Goal: Transaction & Acquisition: Purchase product/service

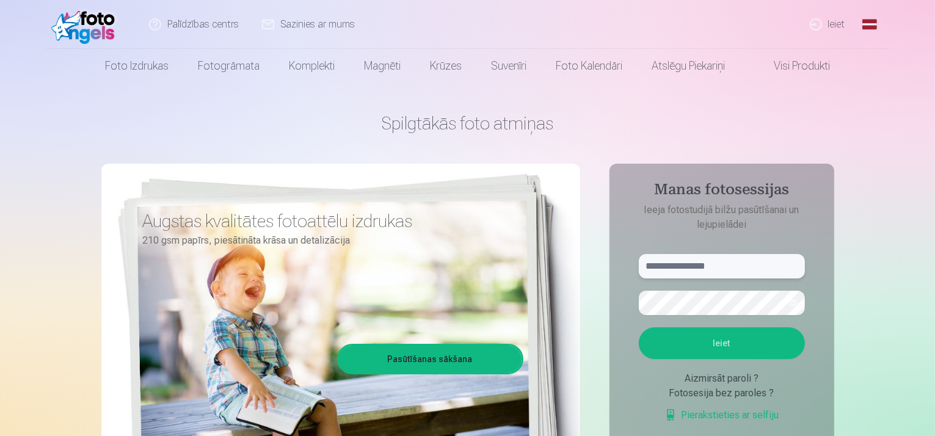
click at [667, 260] on input "text" at bounding box center [722, 266] width 166 height 24
type input "**********"
click at [728, 346] on button "Ieiet" at bounding box center [722, 344] width 166 height 32
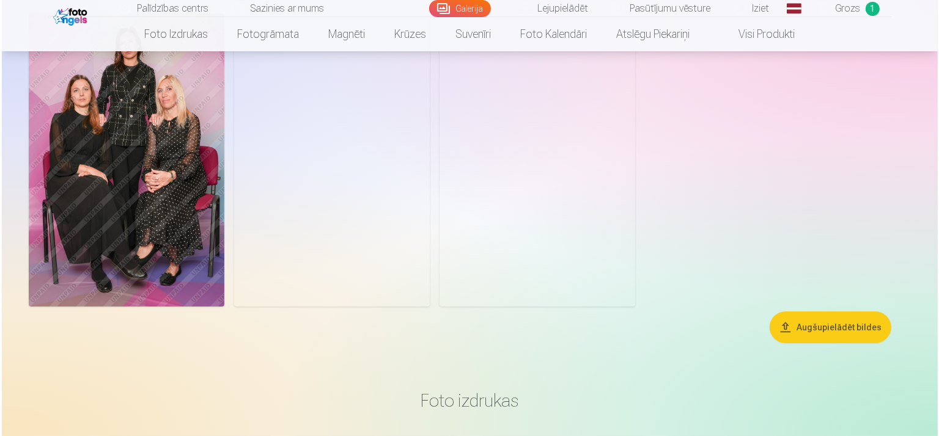
scroll to position [61, 0]
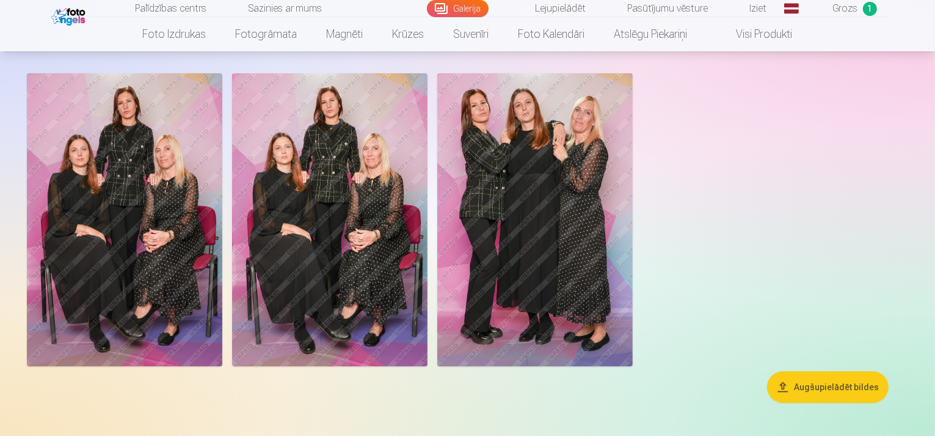
click at [181, 223] on img at bounding box center [125, 219] width 196 height 293
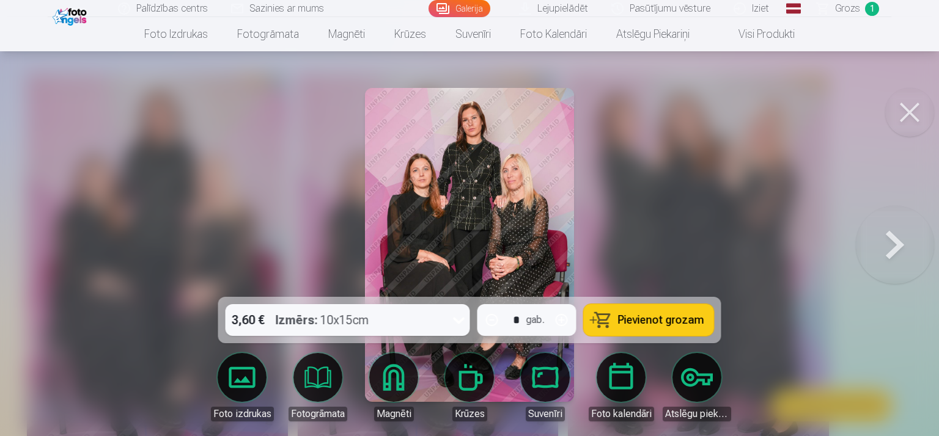
click at [893, 239] on button at bounding box center [894, 244] width 78 height 79
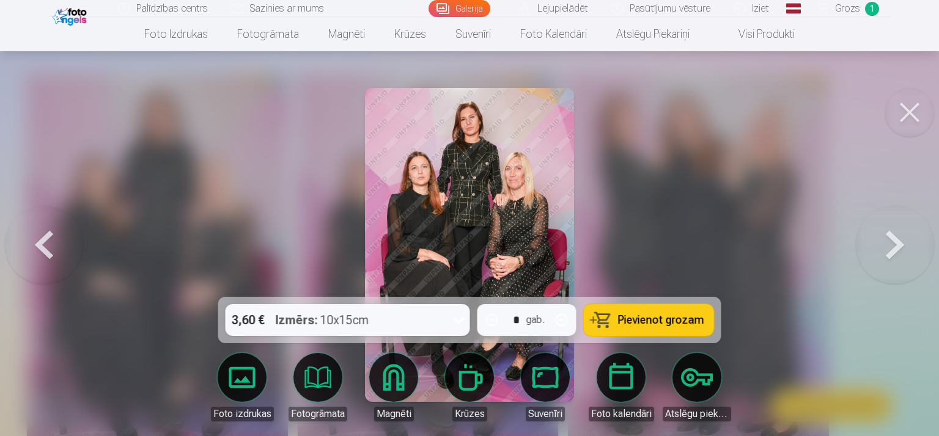
click at [238, 369] on link "Foto izdrukas" at bounding box center [242, 387] width 68 height 68
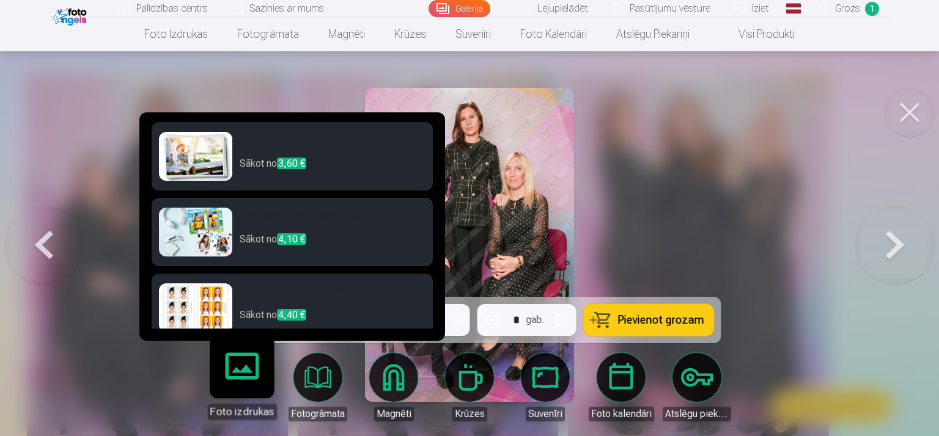
click at [199, 161] on img at bounding box center [195, 156] width 73 height 49
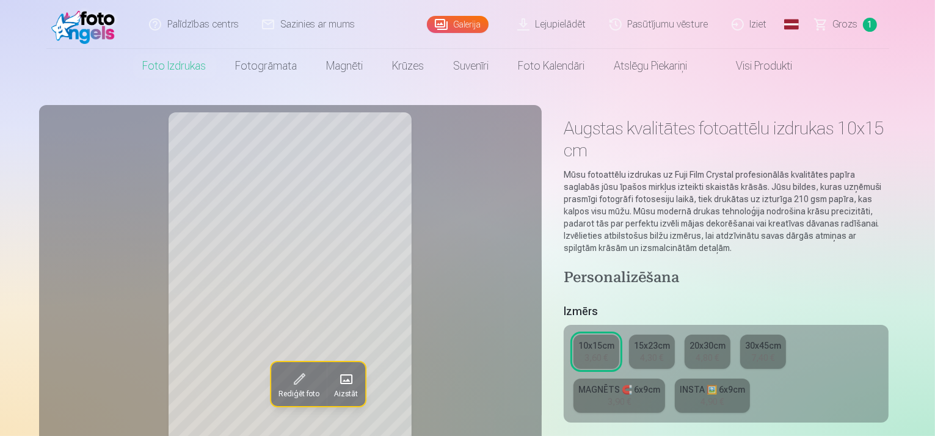
click at [662, 340] on div "15x23cm" at bounding box center [652, 346] width 36 height 12
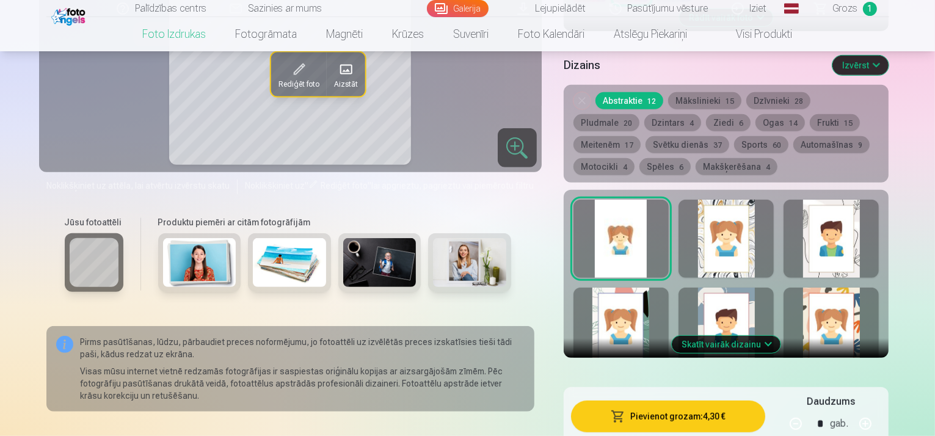
scroll to position [550, 0]
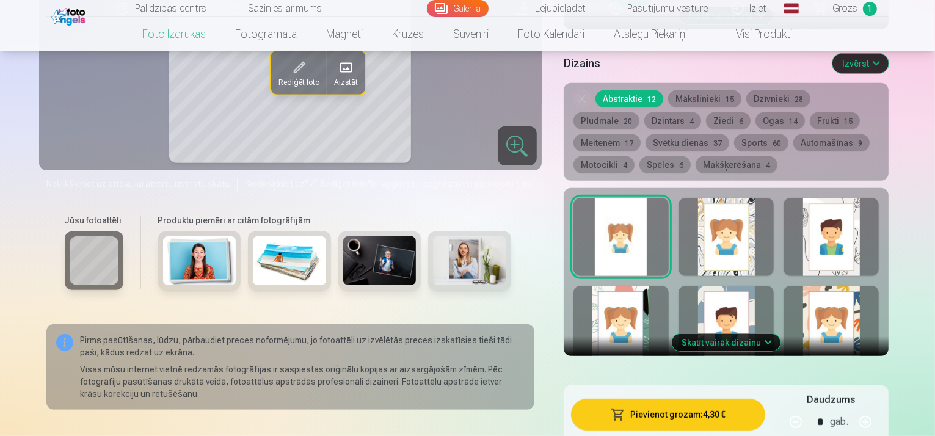
click at [758, 205] on div at bounding box center [726, 237] width 95 height 78
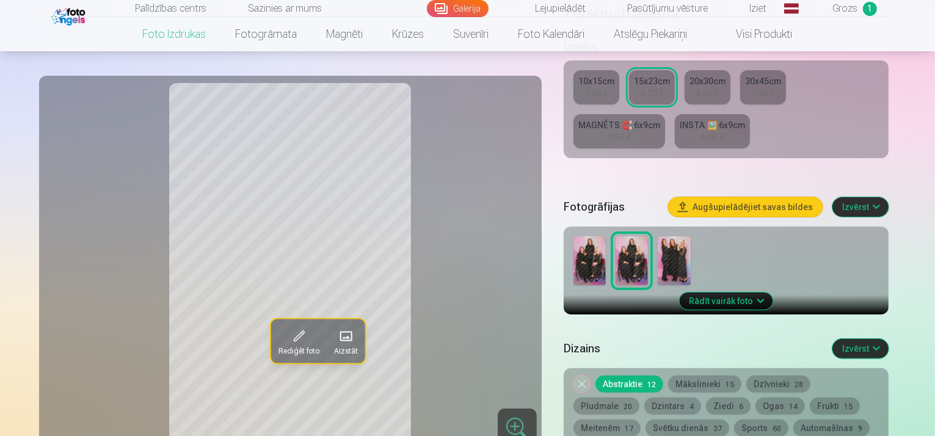
scroll to position [244, 0]
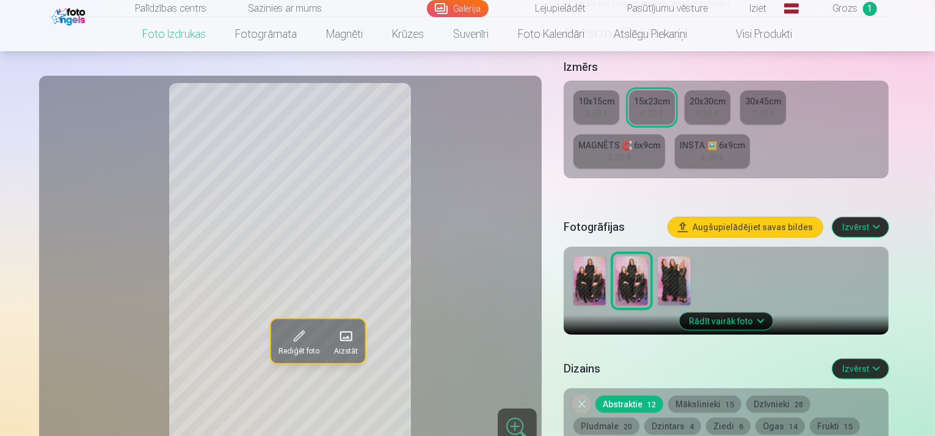
click at [606, 257] on img at bounding box center [590, 281] width 32 height 49
click at [615, 95] on div "10x15cm" at bounding box center [597, 101] width 36 height 12
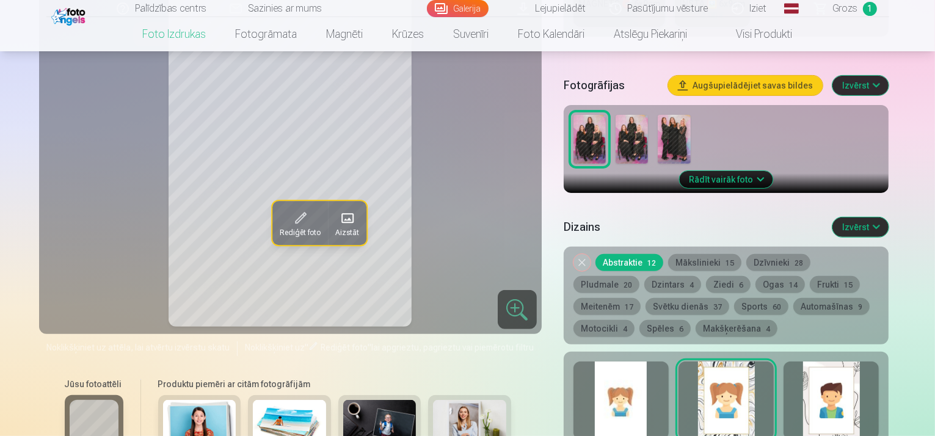
scroll to position [489, 0]
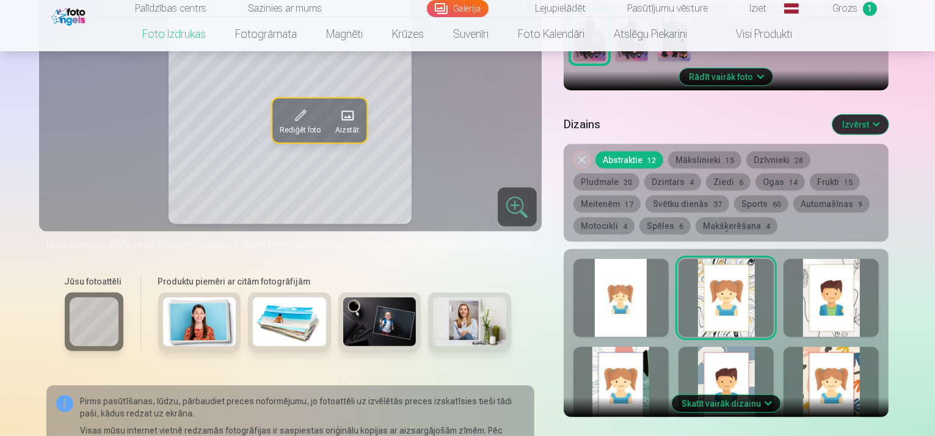
click at [879, 276] on div at bounding box center [831, 298] width 95 height 78
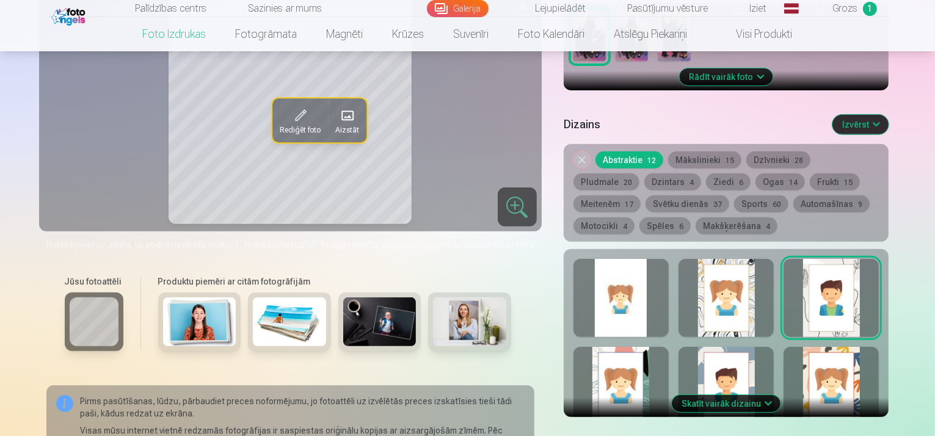
click at [874, 347] on div at bounding box center [831, 386] width 95 height 78
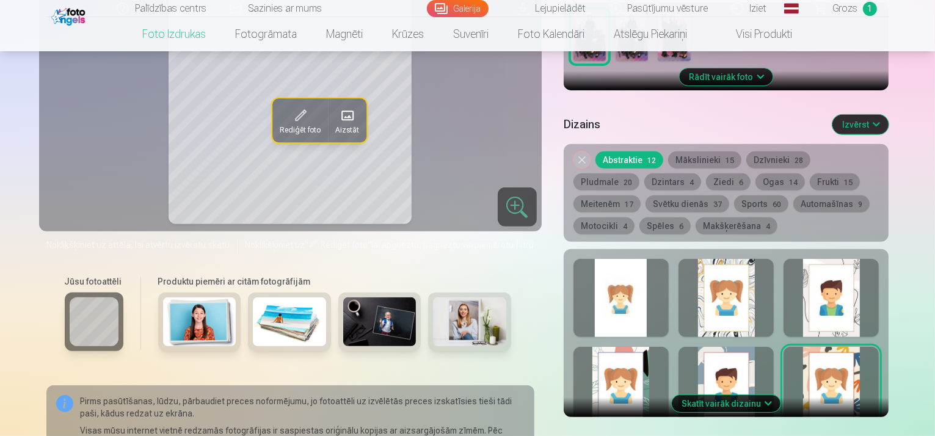
click at [740, 347] on div at bounding box center [726, 386] width 95 height 78
click at [629, 347] on div at bounding box center [621, 386] width 95 height 78
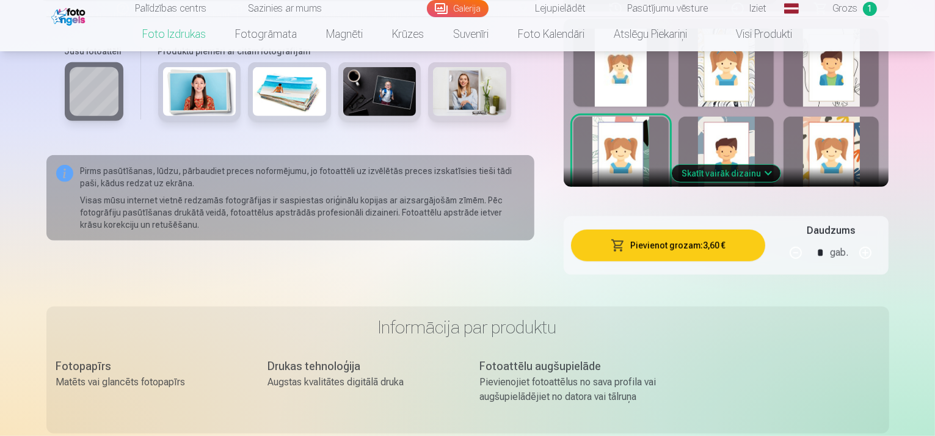
scroll to position [733, 0]
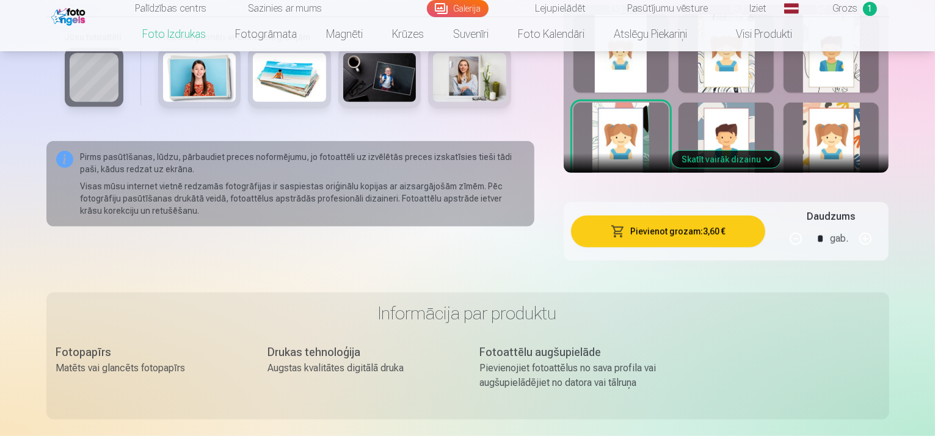
click at [781, 151] on button "Skatīt vairāk dizainu" at bounding box center [726, 159] width 109 height 17
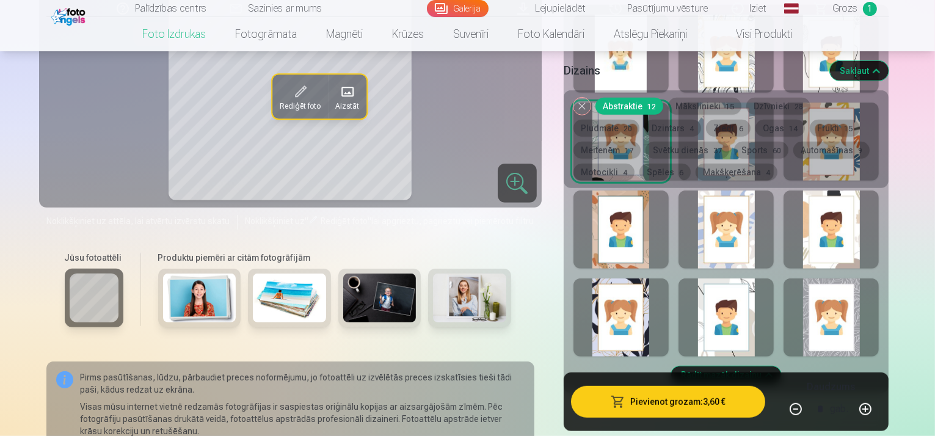
click at [756, 280] on div at bounding box center [726, 318] width 95 height 78
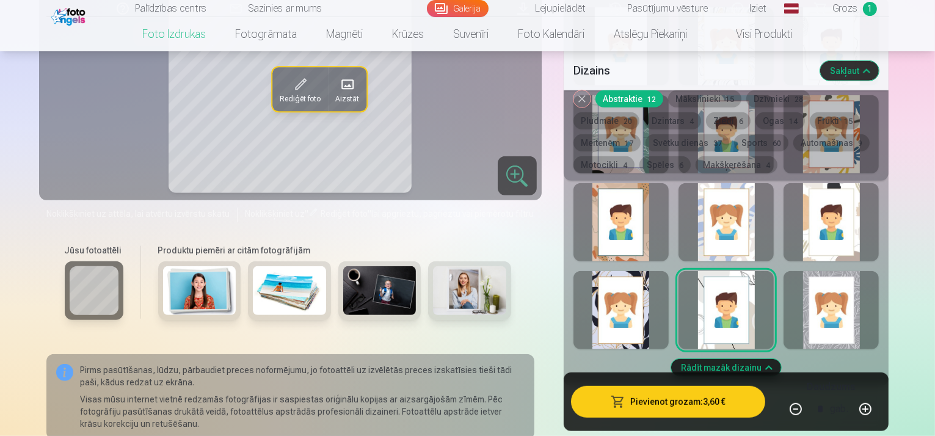
click at [876, 287] on div at bounding box center [831, 310] width 95 height 78
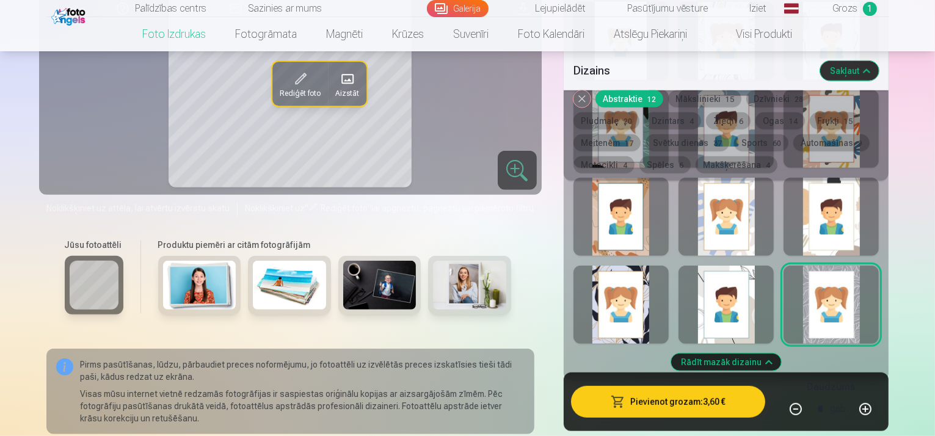
scroll to position [672, 0]
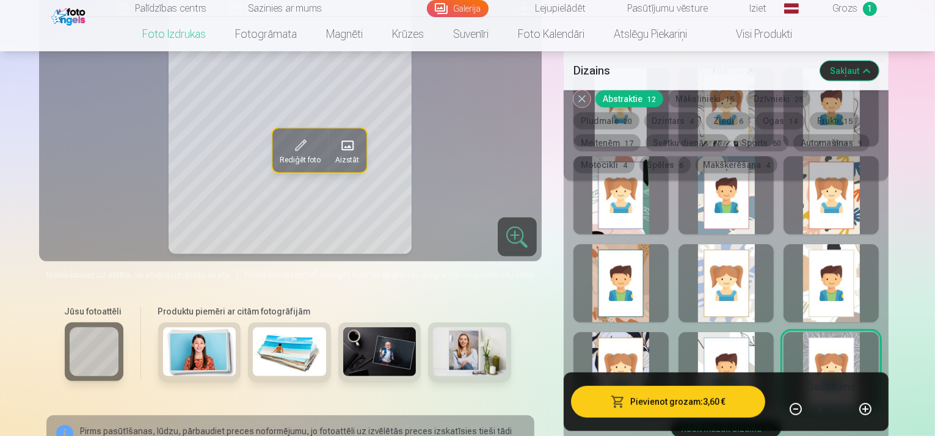
click at [661, 244] on div at bounding box center [621, 283] width 95 height 78
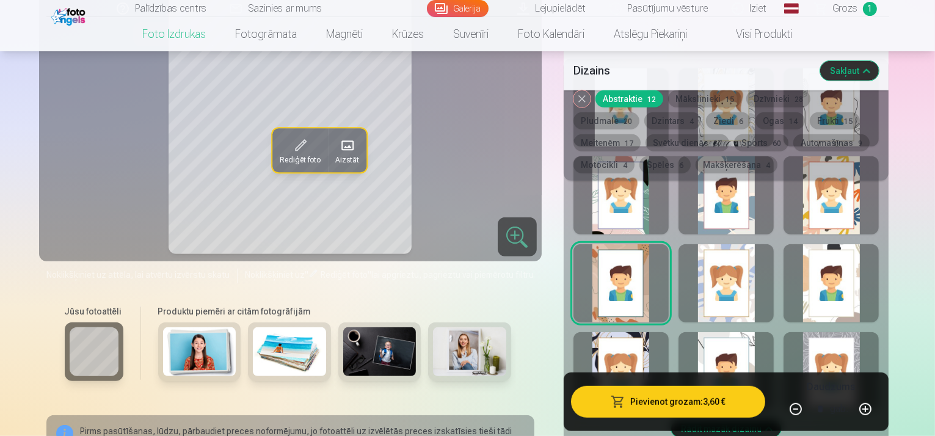
click at [719, 93] on button "Mākslinieki 15" at bounding box center [704, 98] width 73 height 17
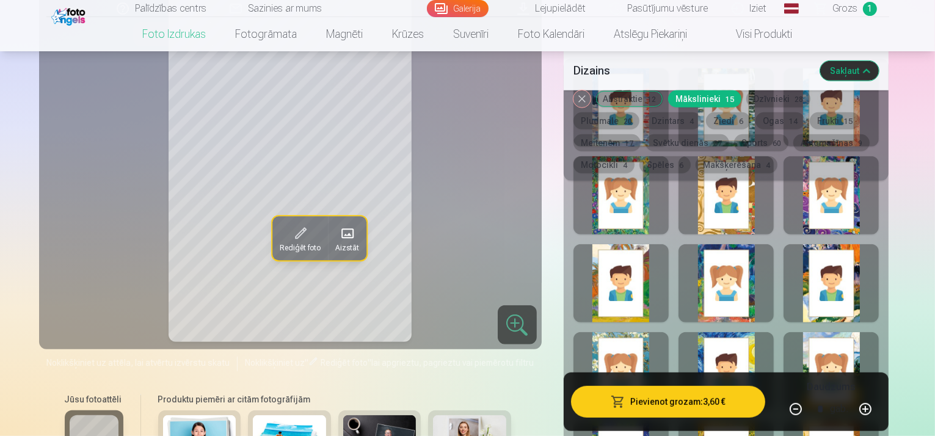
click at [775, 101] on button "Dzīvnieki 28" at bounding box center [779, 98] width 64 height 17
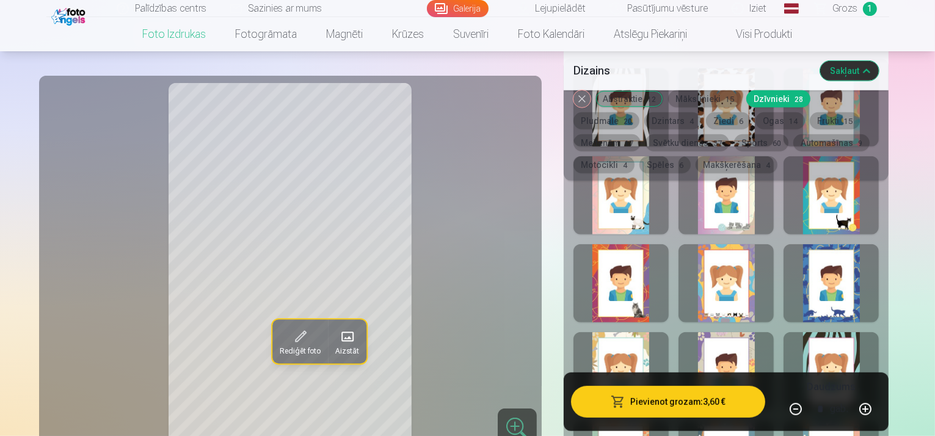
click at [640, 112] on button "Pludmale 20" at bounding box center [607, 120] width 66 height 17
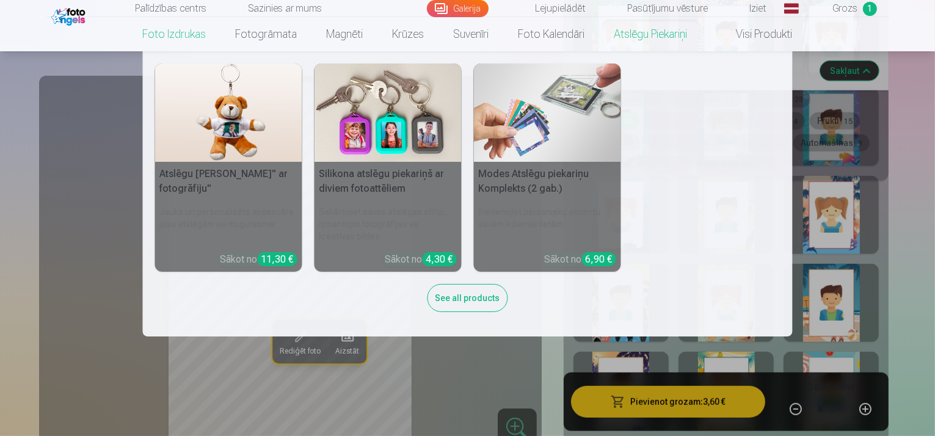
scroll to position [733, 0]
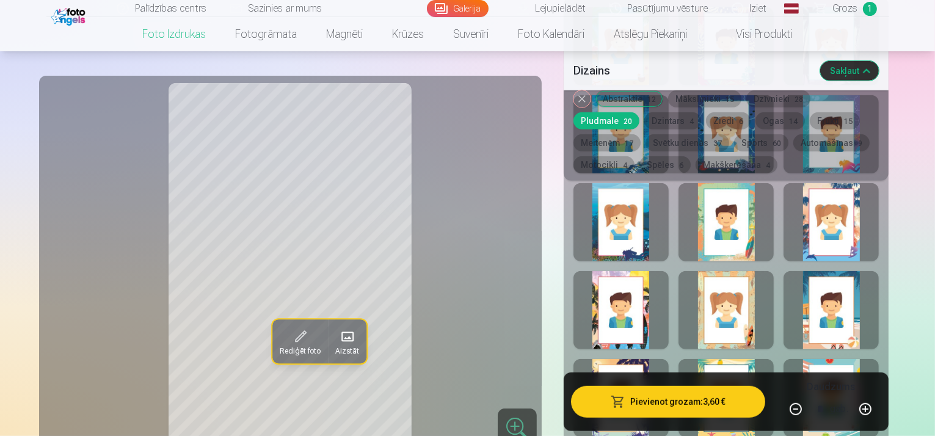
click at [706, 120] on button "Ziedi 6" at bounding box center [728, 120] width 45 height 17
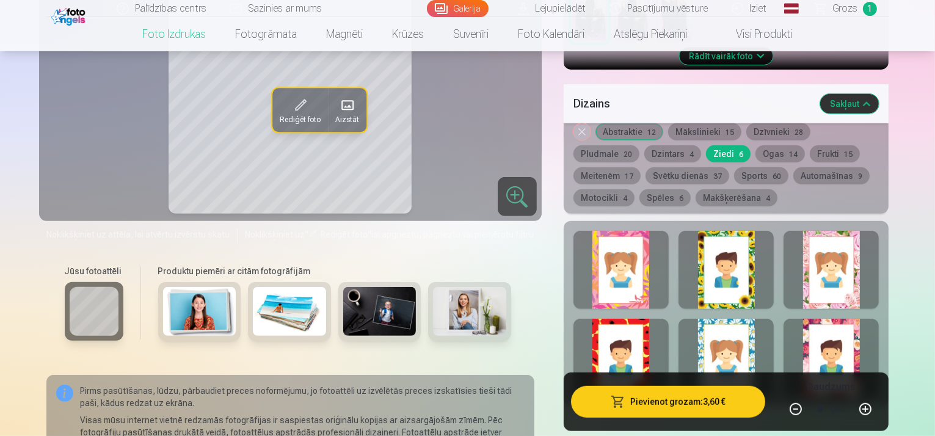
scroll to position [489, 0]
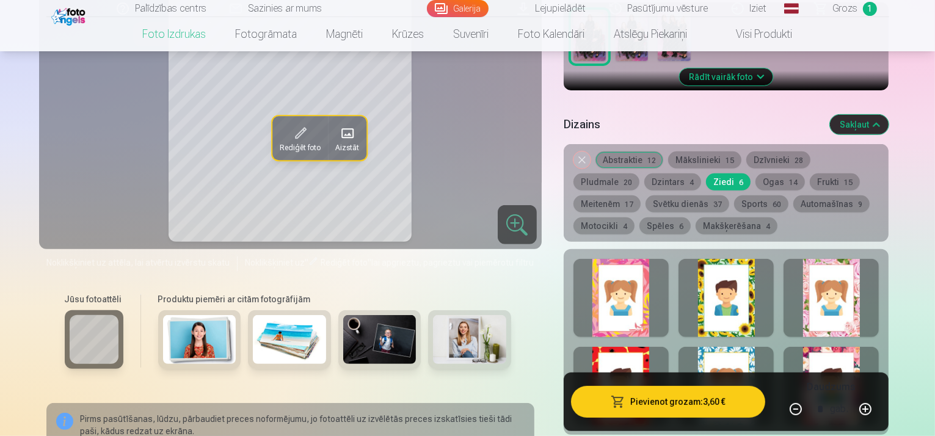
click at [637, 259] on div at bounding box center [621, 298] width 95 height 78
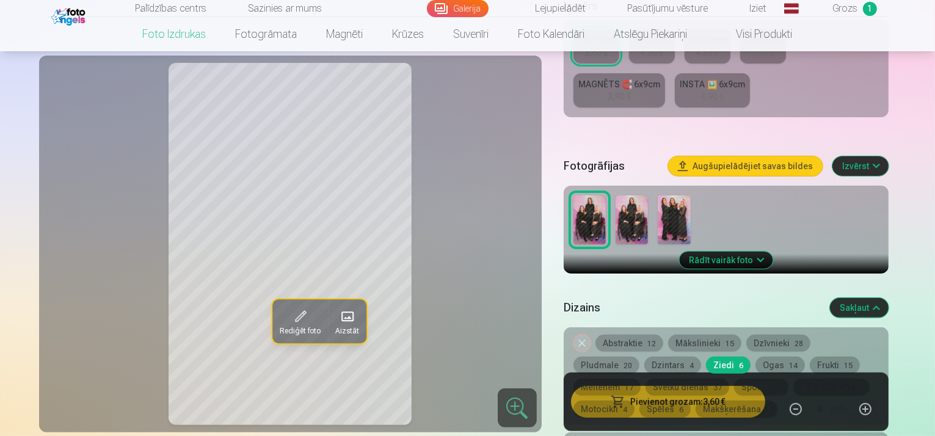
scroll to position [428, 0]
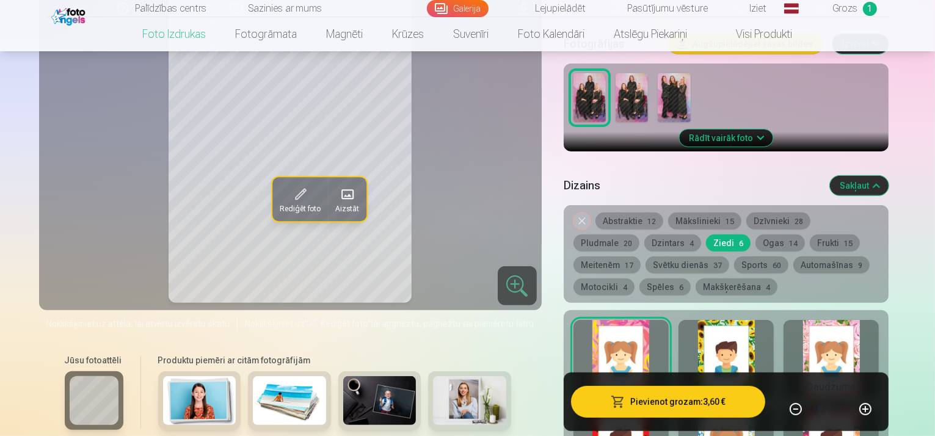
click at [772, 320] on div at bounding box center [726, 359] width 95 height 78
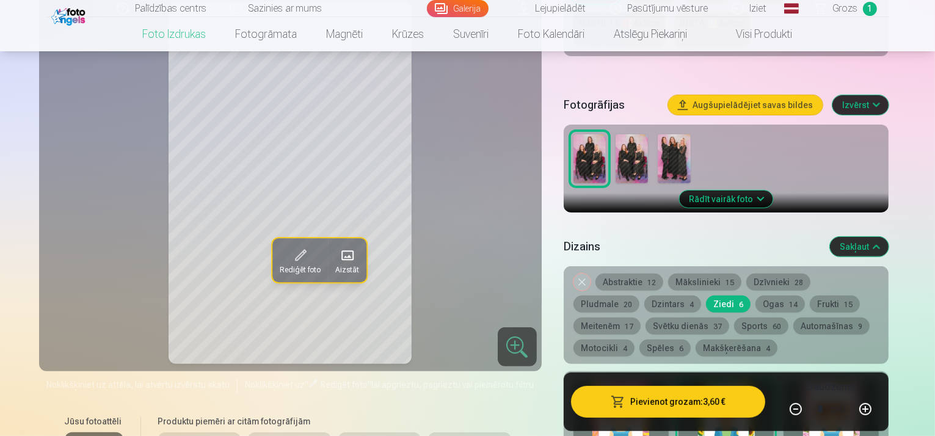
scroll to position [489, 0]
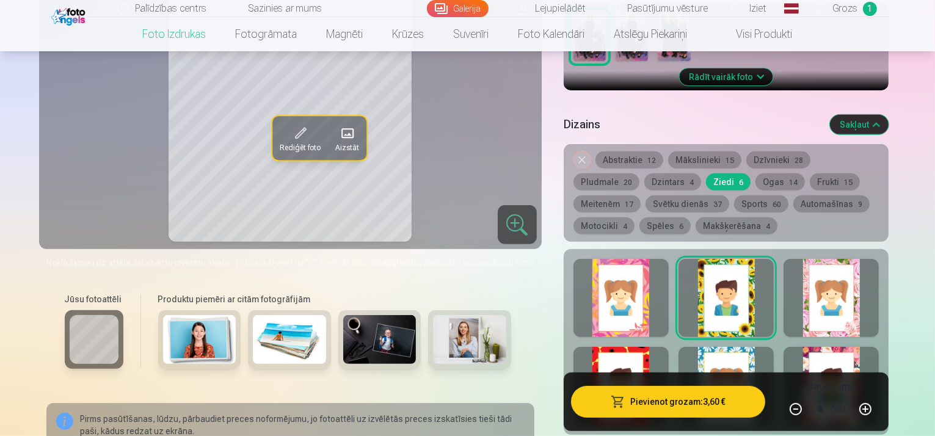
click at [879, 273] on div at bounding box center [831, 298] width 95 height 78
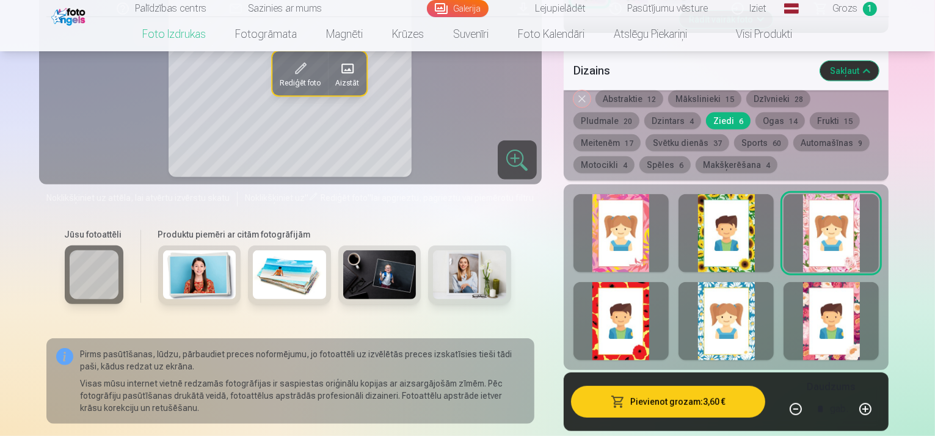
scroll to position [611, 0]
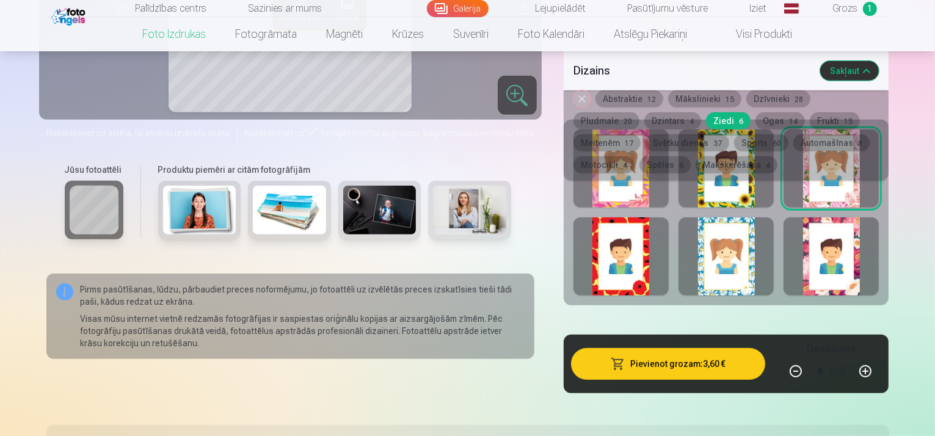
click at [870, 248] on div at bounding box center [831, 257] width 95 height 78
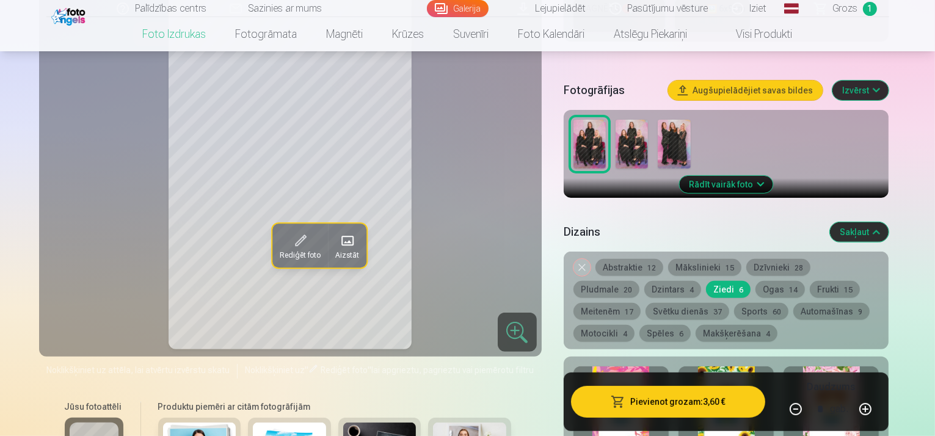
scroll to position [489, 0]
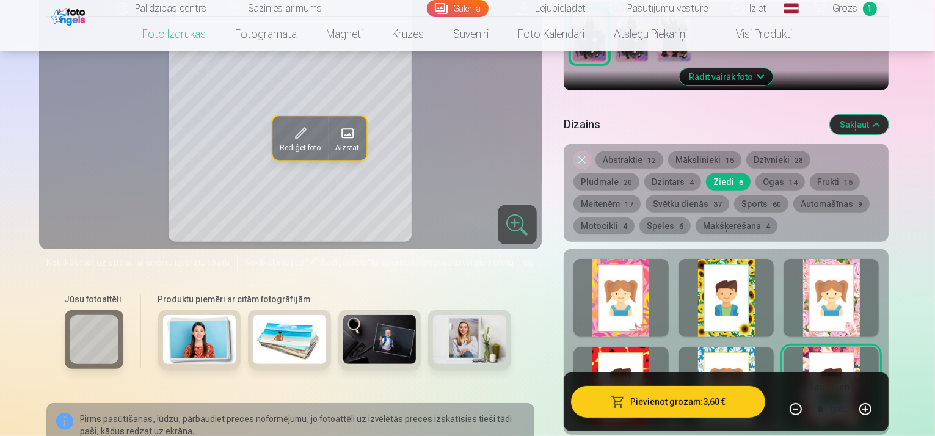
click at [606, 144] on div "Noņemiet dizainu Abstraktie 12 Mākslinieki 15 Dzīvnieki 28 Pludmale 20 Dzintars…" at bounding box center [727, 193] width 326 height 98
click at [645, 174] on button "Dzintars 4" at bounding box center [673, 182] width 57 height 17
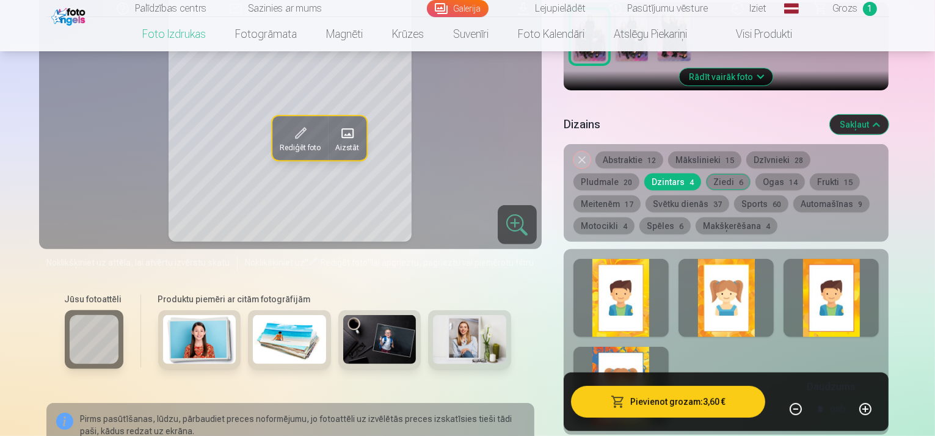
drag, startPoint x: 594, startPoint y: 251, endPoint x: 601, endPoint y: 249, distance: 7.2
click at [600, 259] on div at bounding box center [621, 298] width 95 height 78
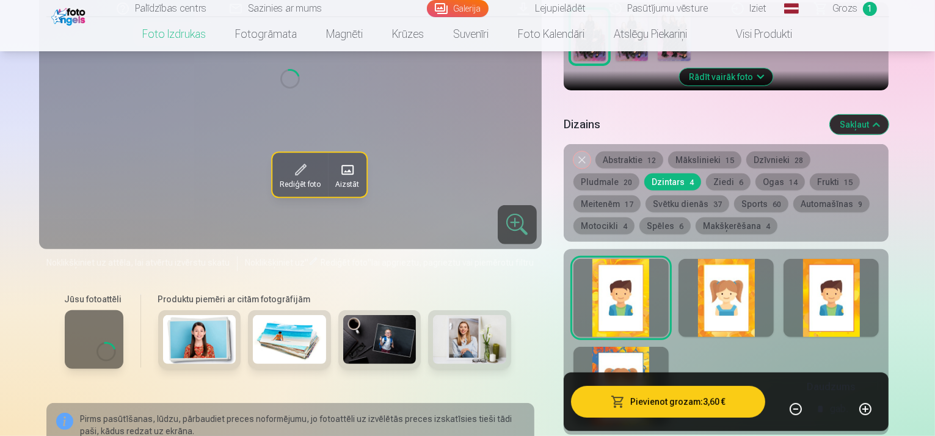
click at [644, 259] on div at bounding box center [621, 298] width 95 height 78
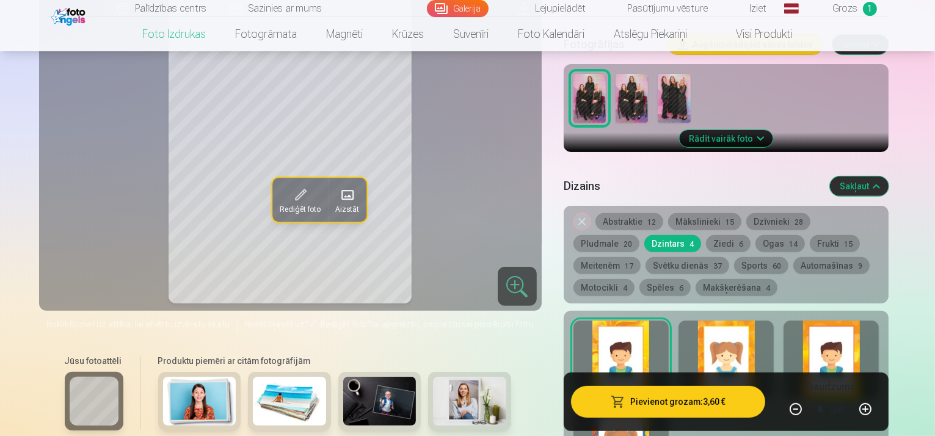
scroll to position [428, 0]
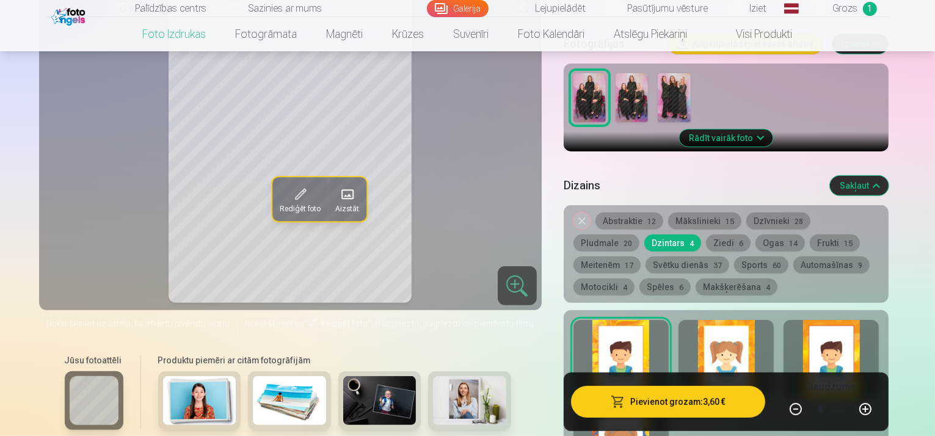
click at [764, 320] on div at bounding box center [726, 359] width 95 height 78
click at [870, 321] on div at bounding box center [831, 359] width 95 height 78
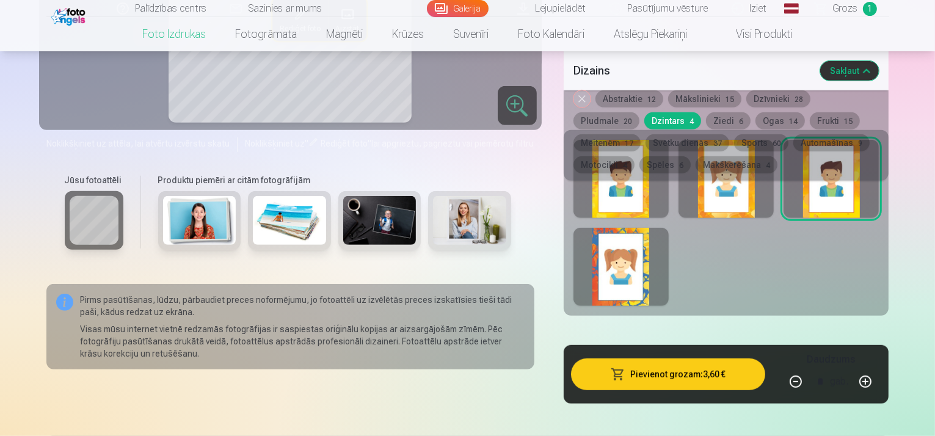
scroll to position [611, 0]
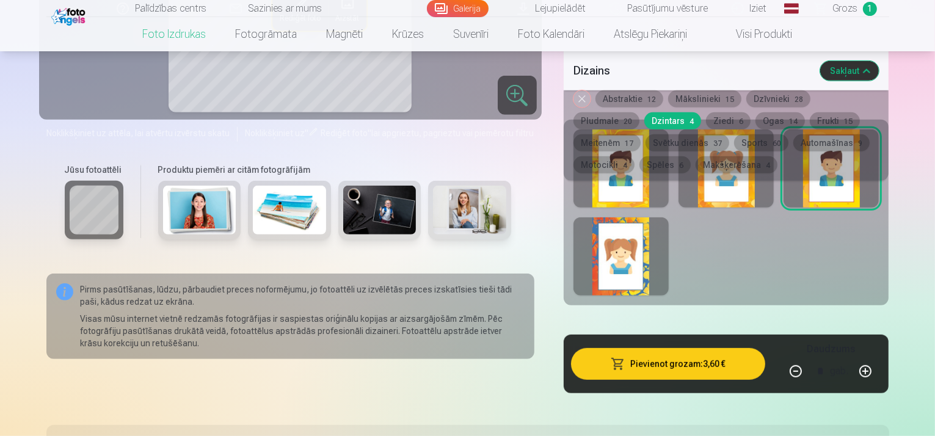
click at [642, 250] on div at bounding box center [621, 257] width 95 height 78
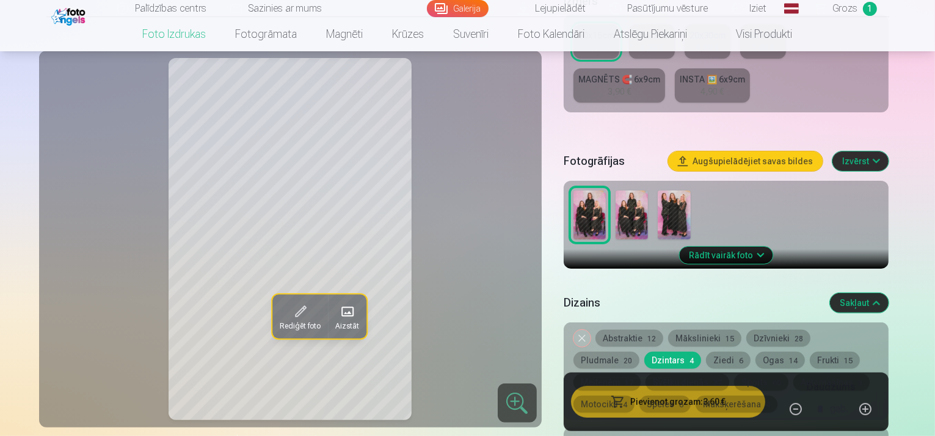
scroll to position [306, 0]
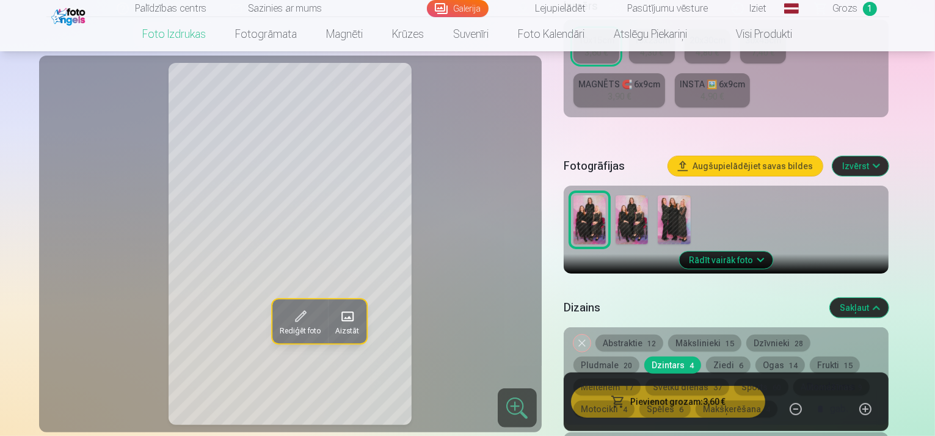
click at [646, 335] on button "Abstraktie 12" at bounding box center [630, 343] width 68 height 17
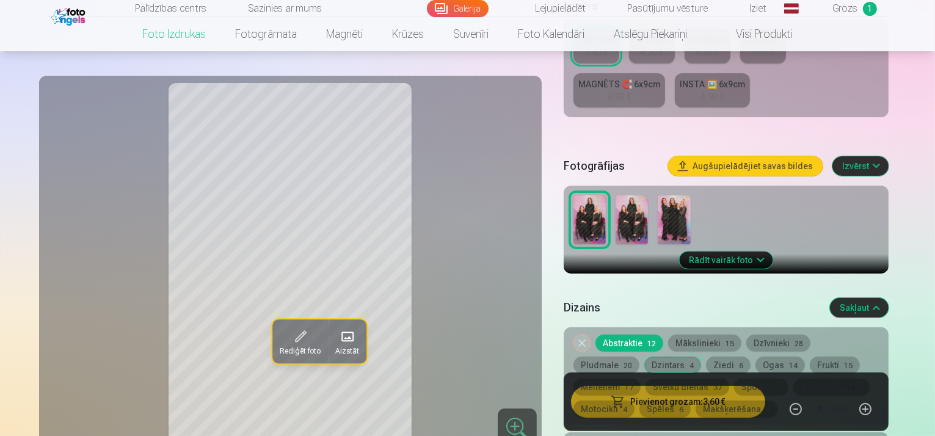
click at [714, 335] on button "Mākslinieki 15" at bounding box center [704, 343] width 73 height 17
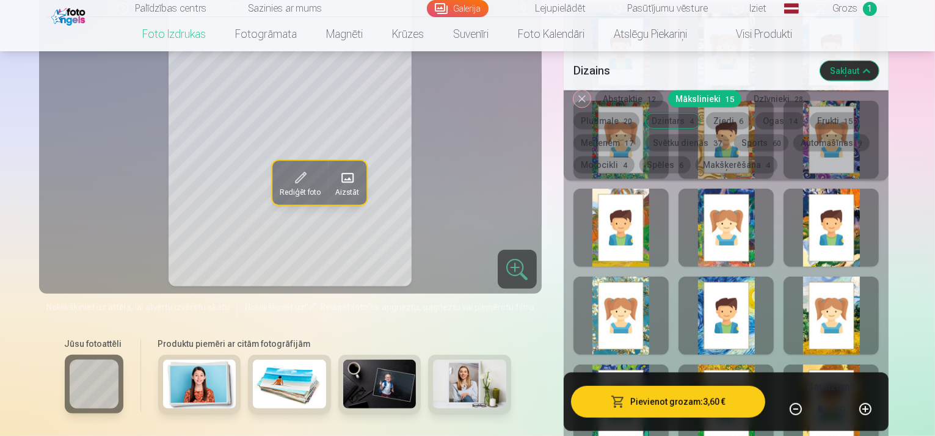
scroll to position [733, 0]
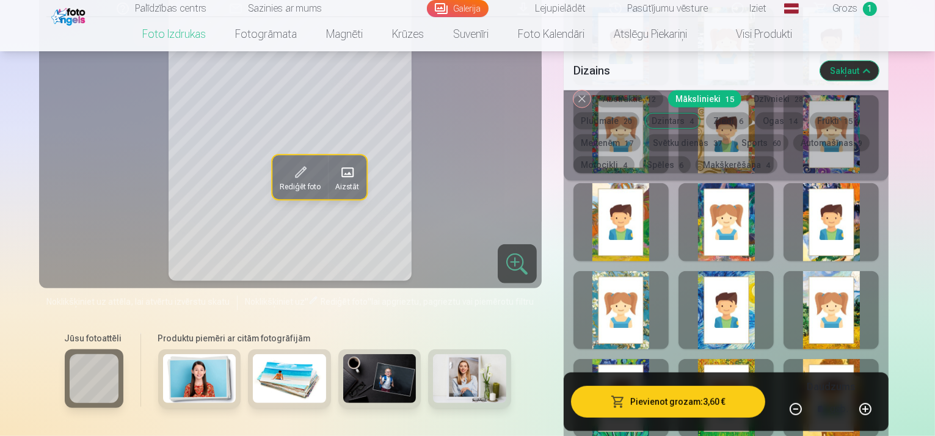
click at [623, 278] on div at bounding box center [621, 310] width 95 height 78
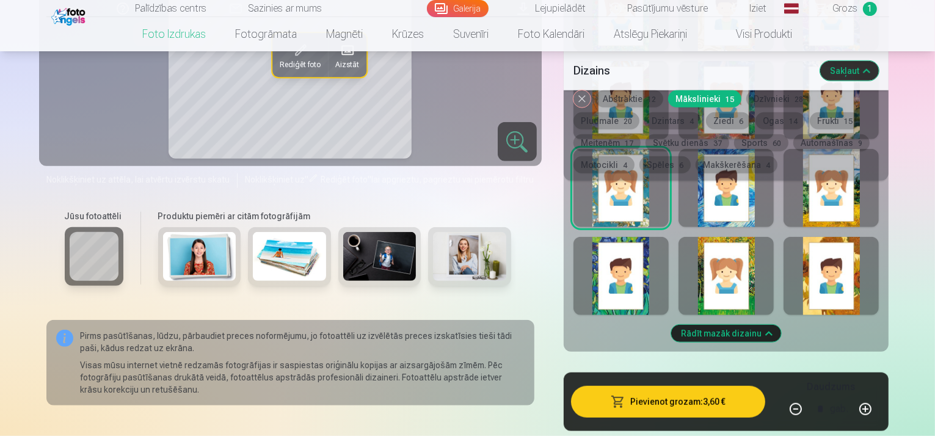
click at [772, 269] on div at bounding box center [726, 276] width 95 height 78
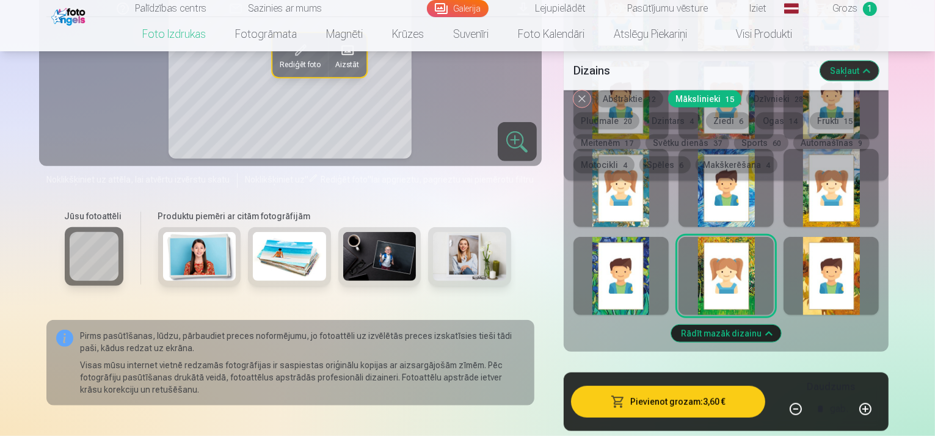
click at [645, 263] on div at bounding box center [621, 276] width 95 height 78
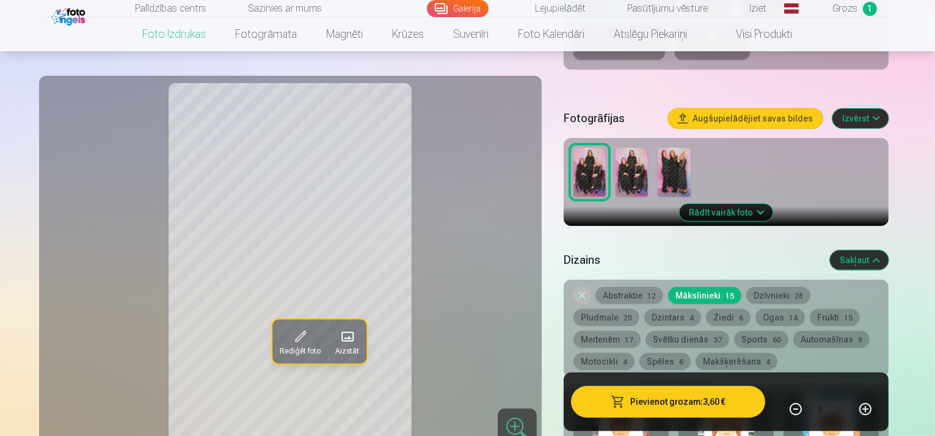
scroll to position [367, 0]
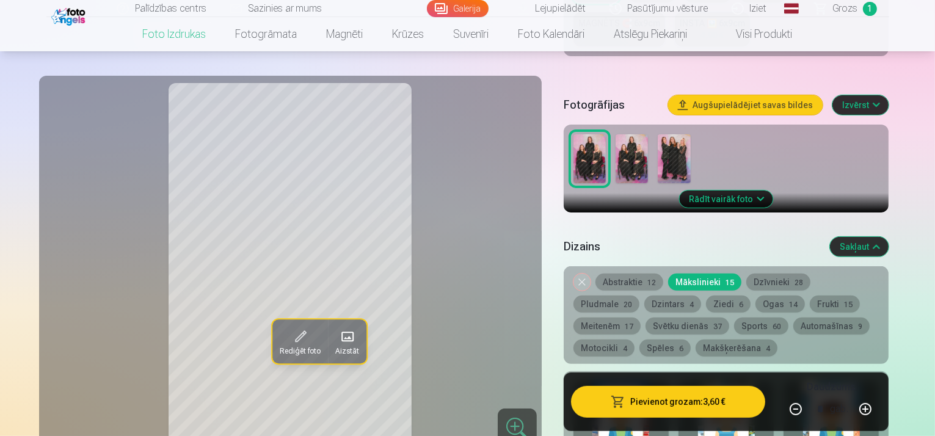
click at [770, 274] on button "Dzīvnieki 28" at bounding box center [779, 282] width 64 height 17
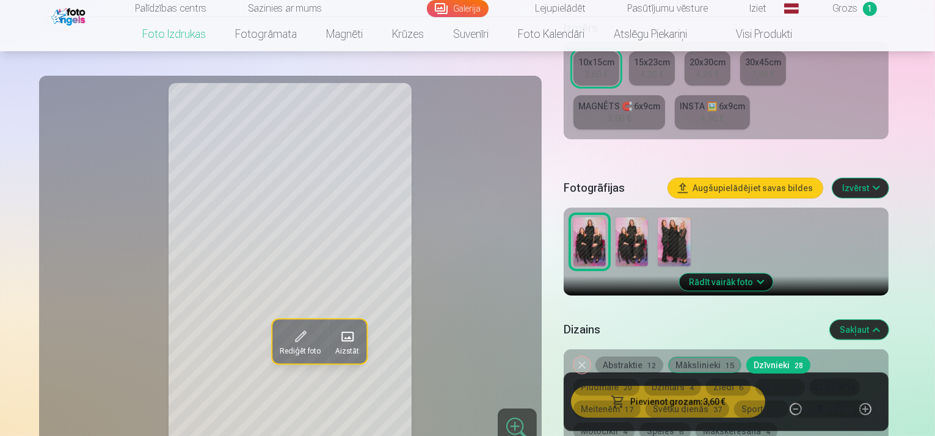
scroll to position [306, 0]
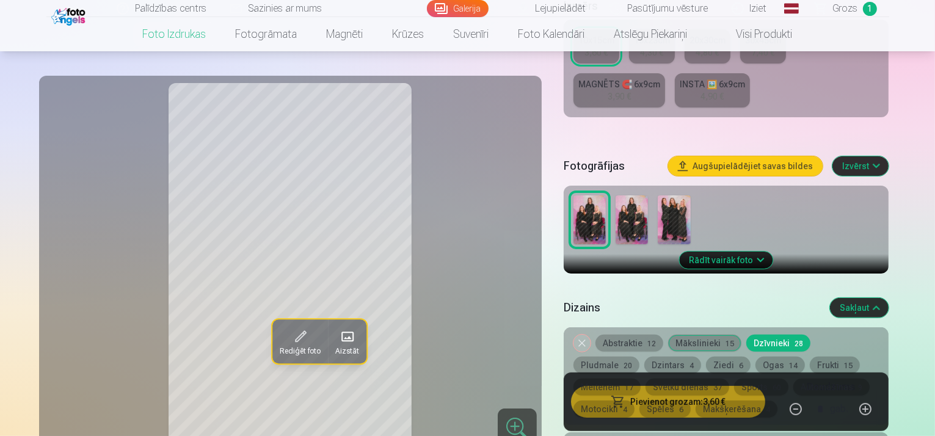
click at [756, 357] on button "Ogas 14" at bounding box center [780, 365] width 49 height 17
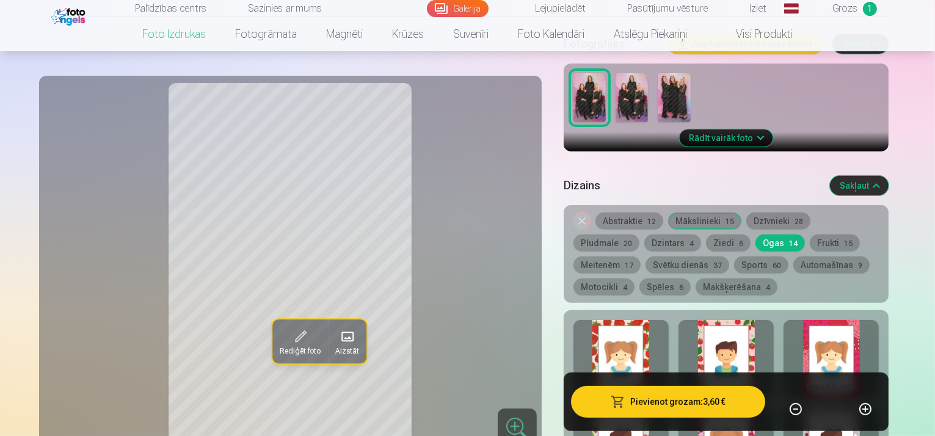
scroll to position [367, 0]
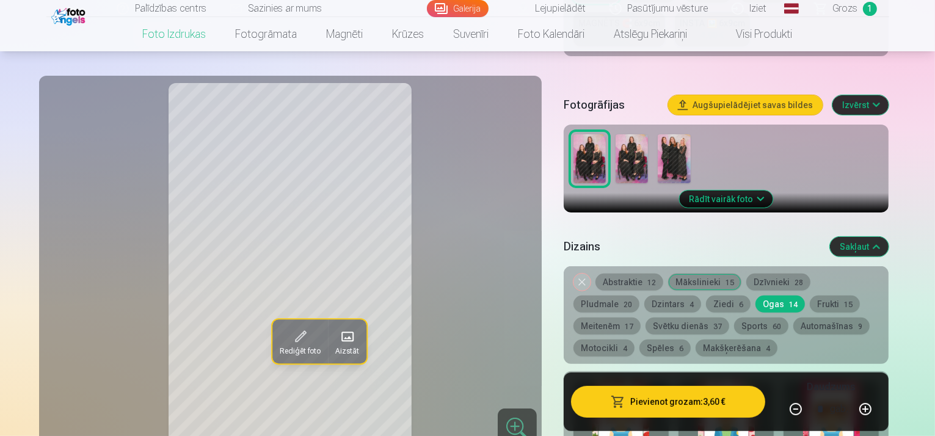
drag, startPoint x: 772, startPoint y: 271, endPoint x: 789, endPoint y: 273, distance: 17.2
click at [810, 296] on button "Frukti 15" at bounding box center [835, 304] width 50 height 17
click at [641, 318] on button "Meitenēm 17" at bounding box center [607, 326] width 67 height 17
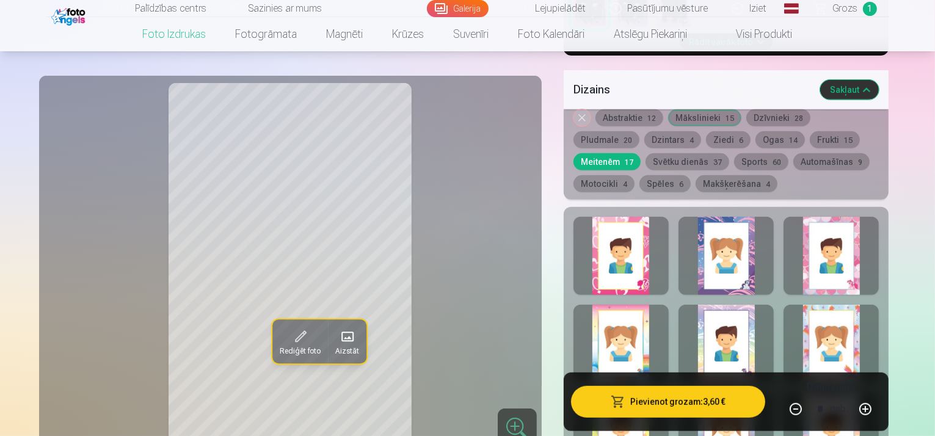
scroll to position [611, 0]
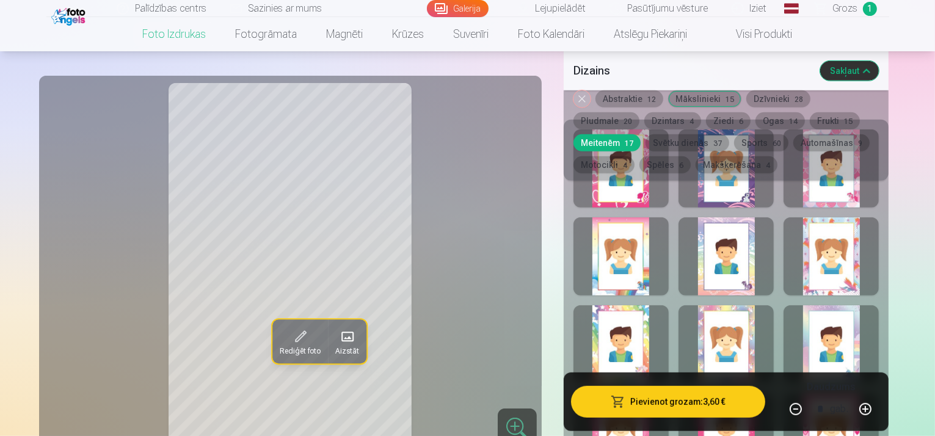
click at [748, 326] on div at bounding box center [726, 345] width 95 height 78
drag, startPoint x: 640, startPoint y: 327, endPoint x: 653, endPoint y: 325, distance: 12.4
click at [640, 327] on div at bounding box center [621, 345] width 95 height 78
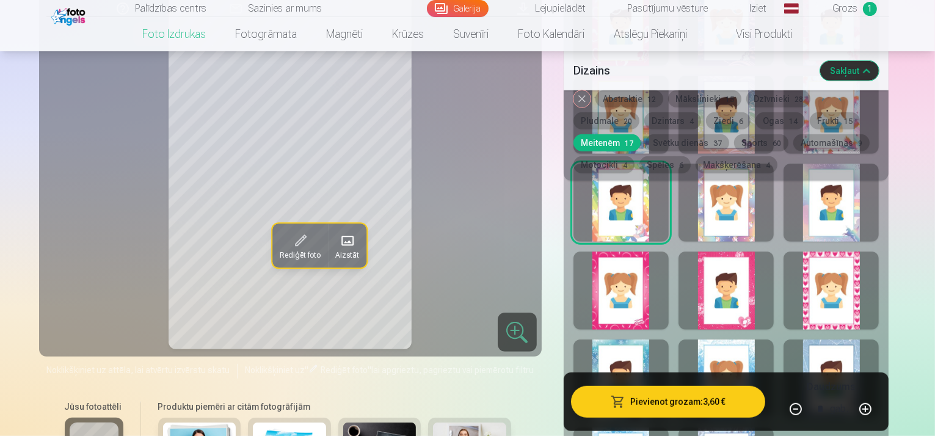
scroll to position [855, 0]
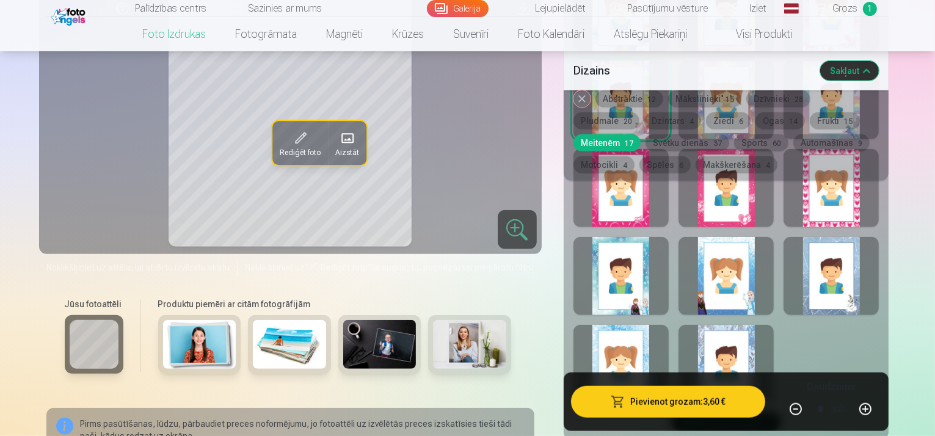
click at [650, 256] on div at bounding box center [621, 276] width 95 height 78
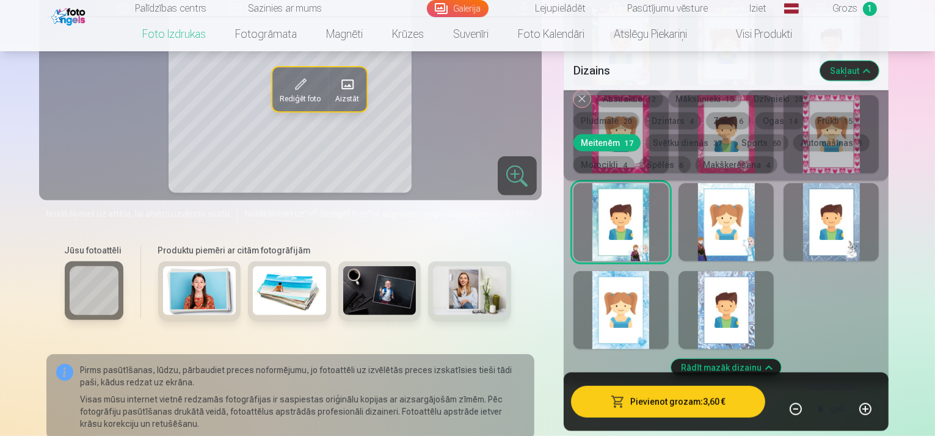
scroll to position [917, 0]
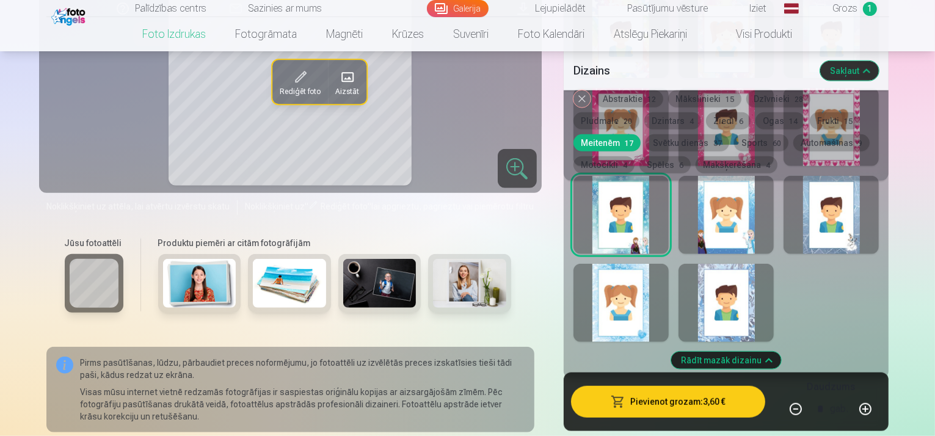
click at [651, 280] on div at bounding box center [621, 303] width 95 height 78
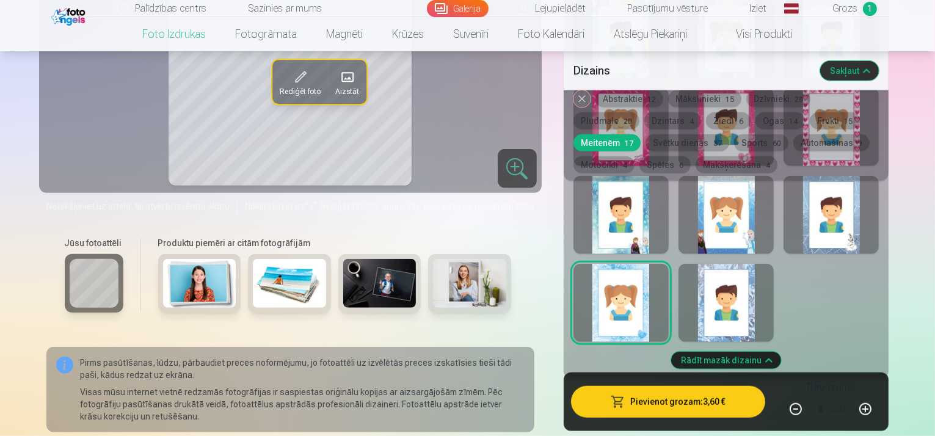
click at [772, 280] on div at bounding box center [726, 303] width 95 height 78
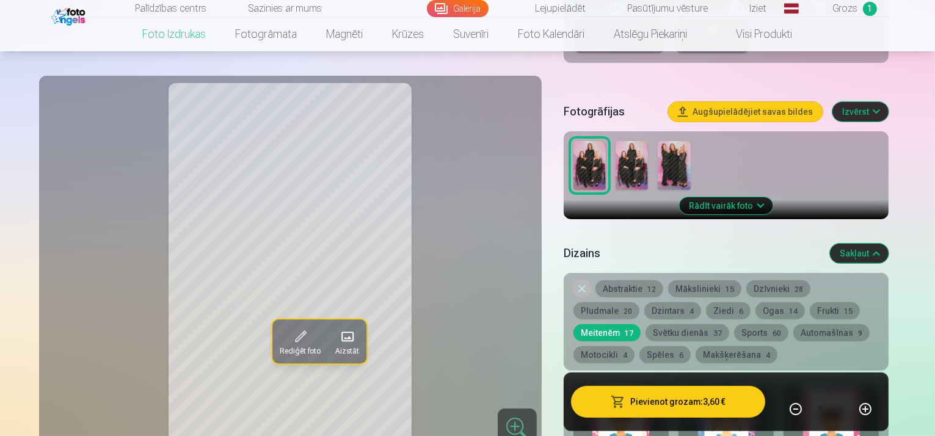
scroll to position [367, 0]
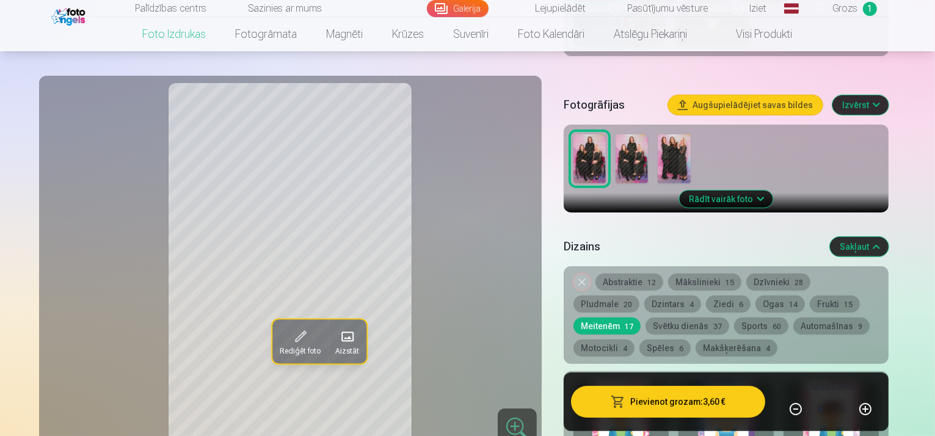
click at [646, 318] on button "Svētku dienās 37" at bounding box center [688, 326] width 84 height 17
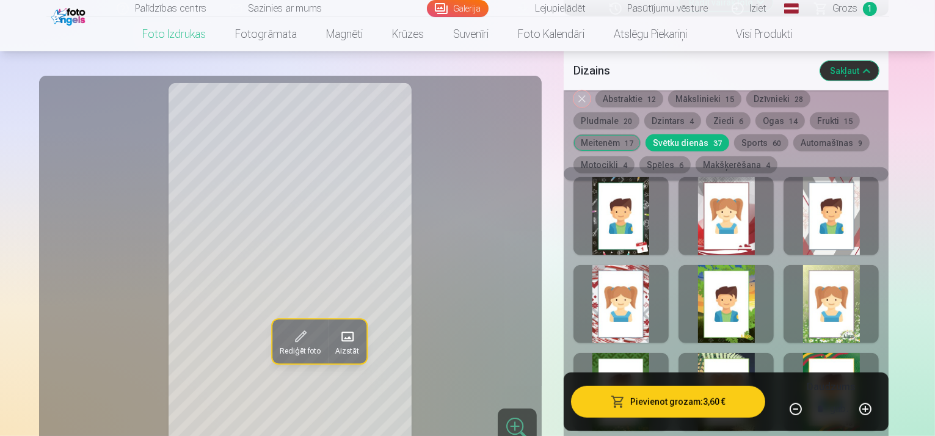
scroll to position [611, 0]
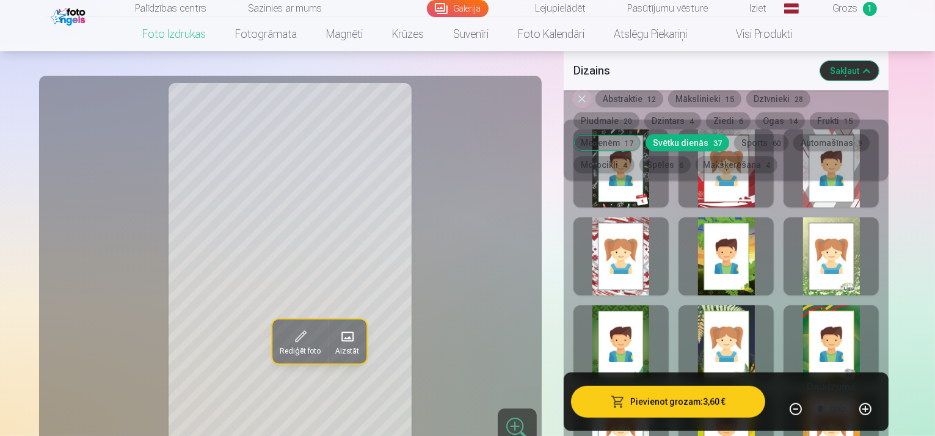
click at [744, 244] on div at bounding box center [726, 257] width 95 height 78
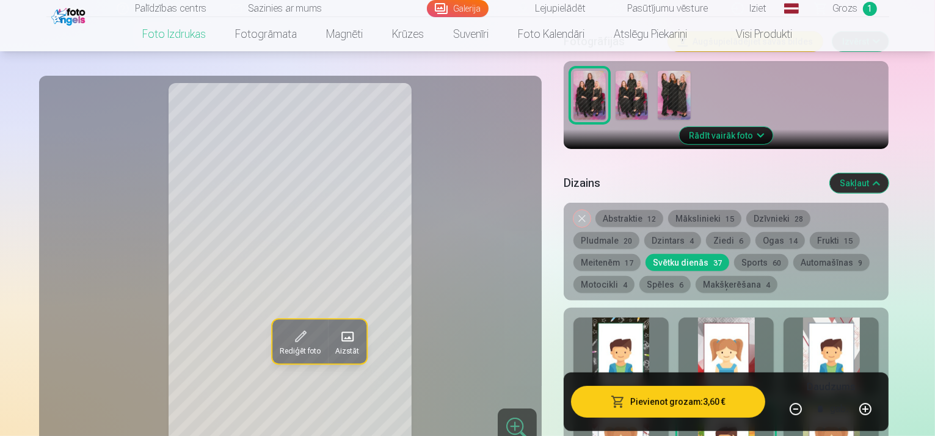
scroll to position [428, 0]
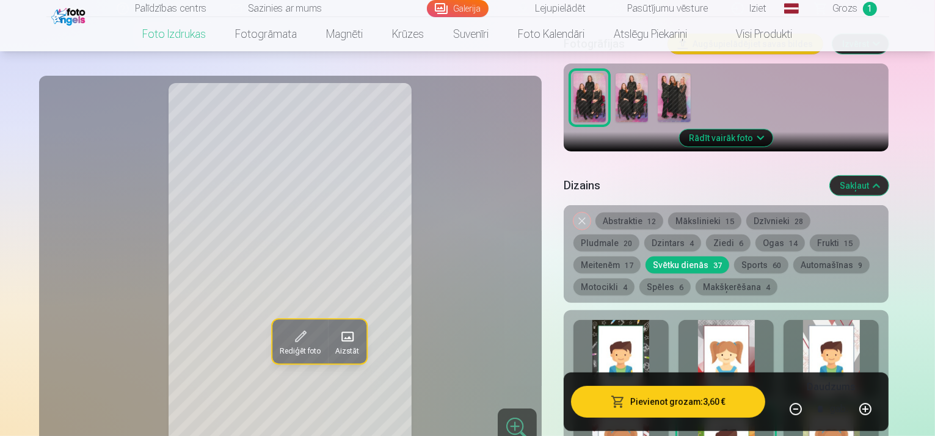
click at [706, 235] on button "Ziedi 6" at bounding box center [728, 243] width 45 height 17
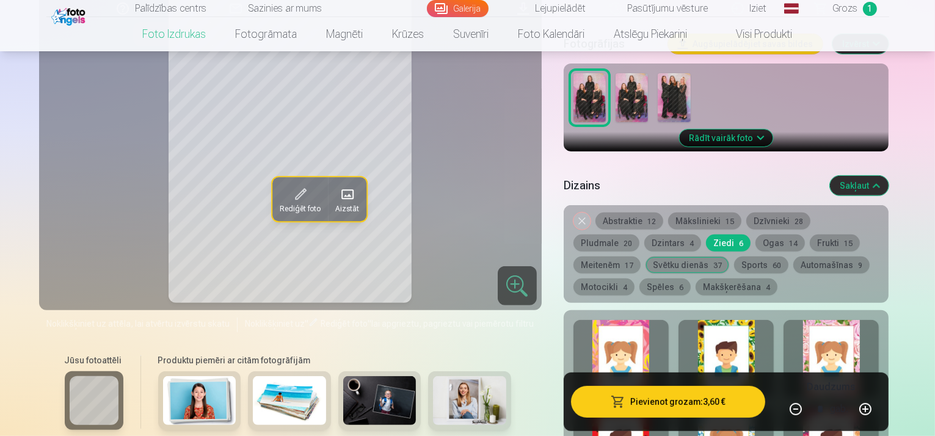
click at [648, 338] on div at bounding box center [621, 359] width 95 height 78
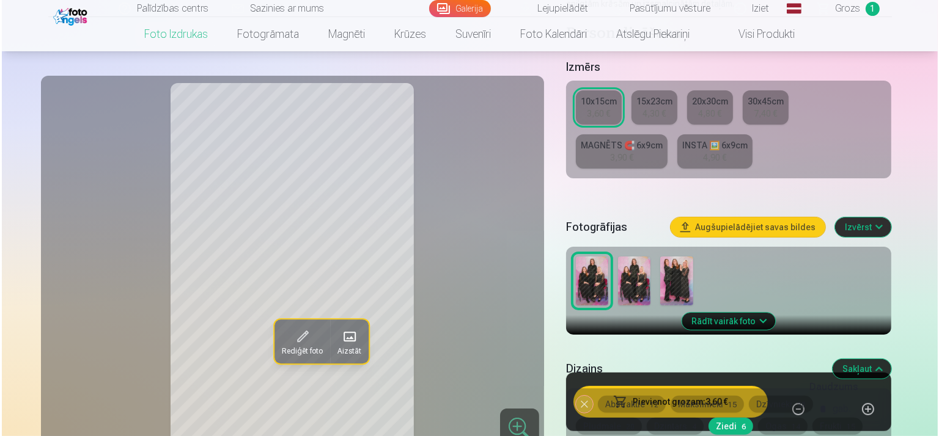
scroll to position [306, 0]
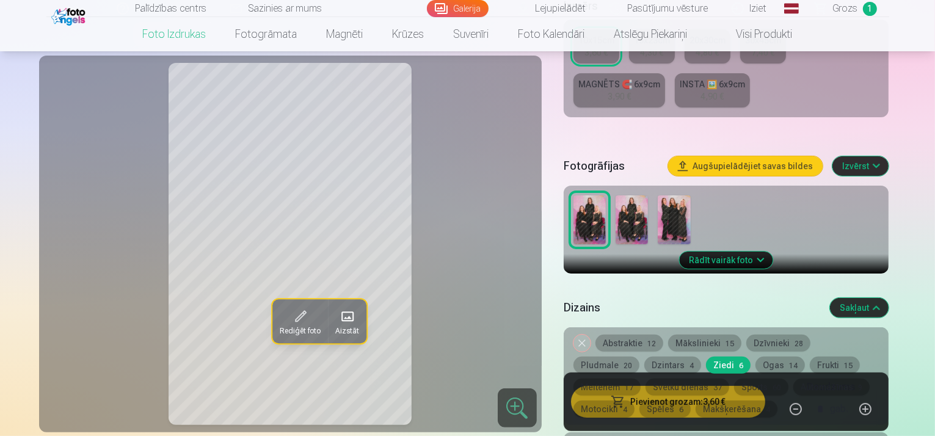
click at [290, 307] on span at bounding box center [300, 317] width 20 height 20
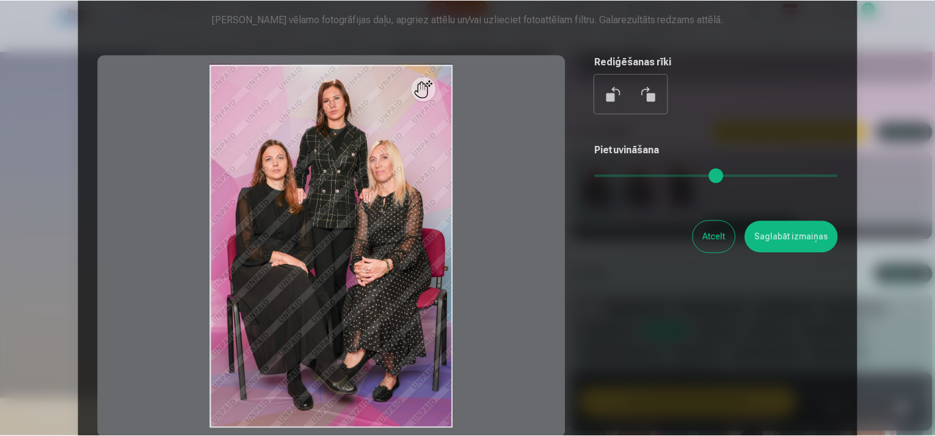
scroll to position [62, 0]
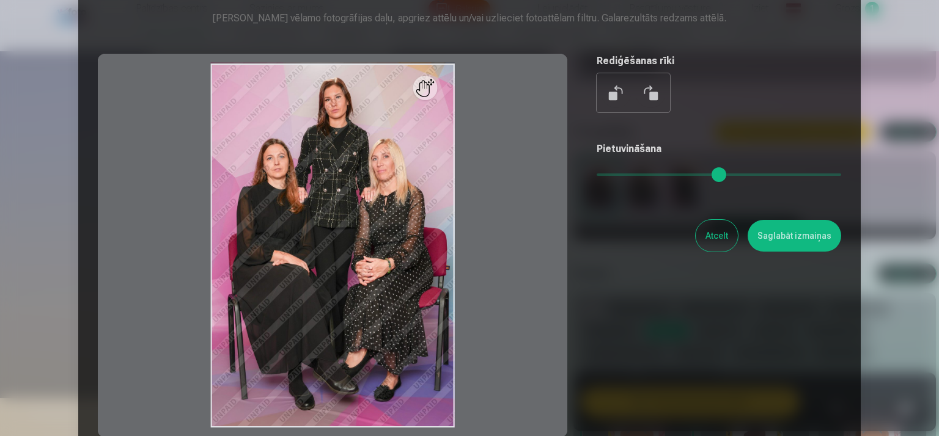
click at [897, 127] on div at bounding box center [469, 218] width 939 height 436
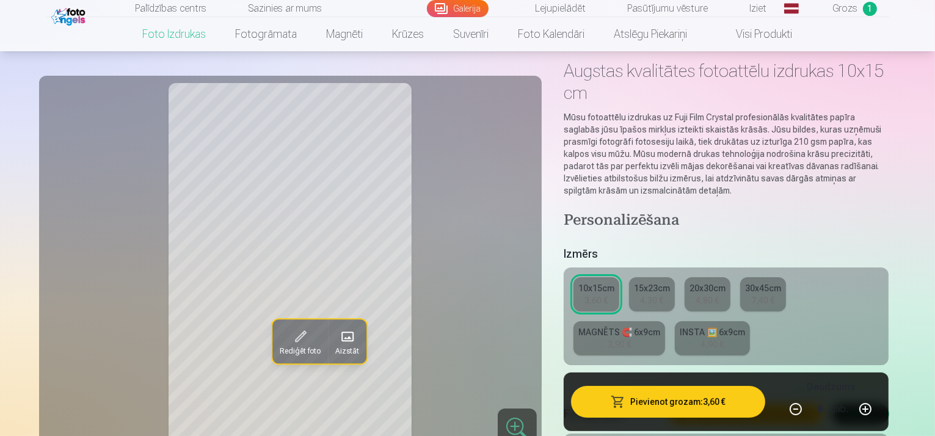
scroll to position [0, 0]
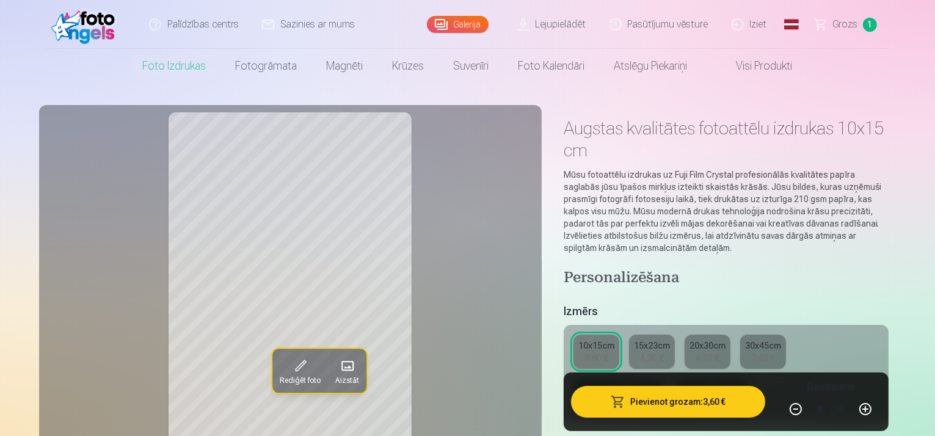
click at [655, 340] on div "15x23cm" at bounding box center [652, 346] width 36 height 12
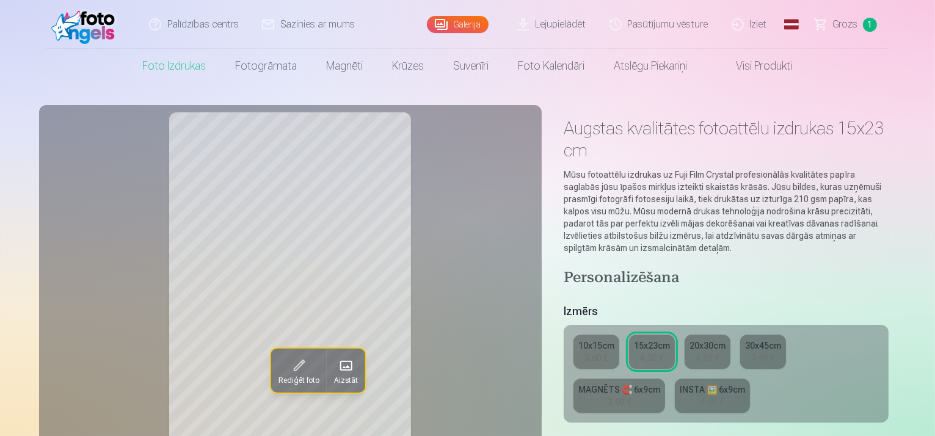
click at [615, 340] on div "10x15cm" at bounding box center [597, 346] width 36 height 12
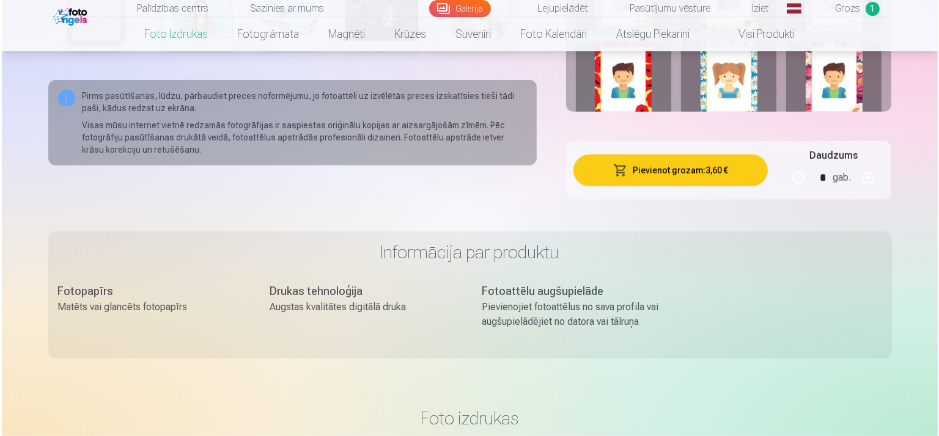
scroll to position [611, 0]
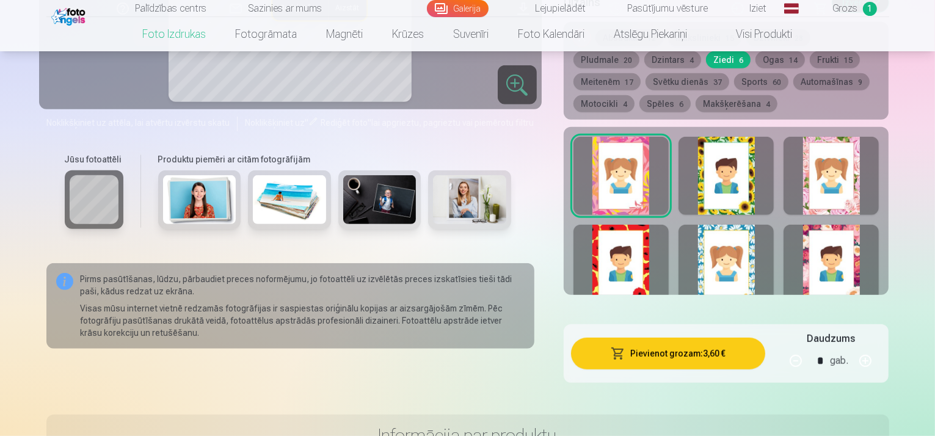
click at [702, 338] on button "Pievienot grozam : 3,60 €" at bounding box center [668, 354] width 195 height 32
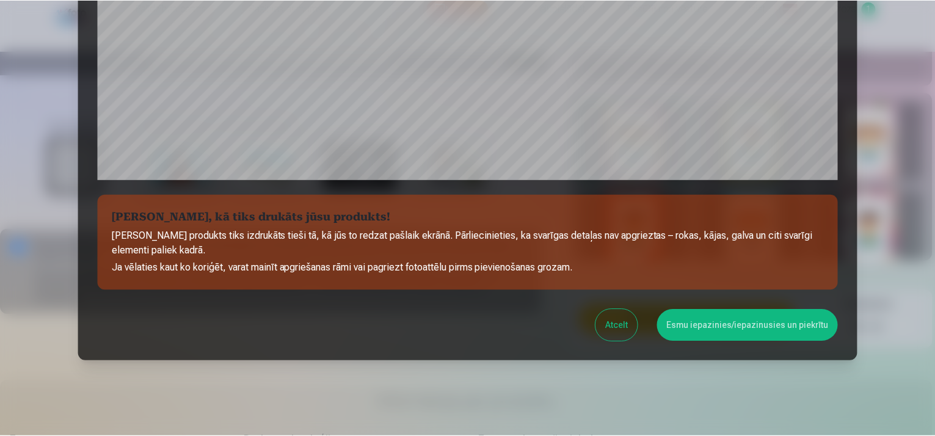
scroll to position [444, 0]
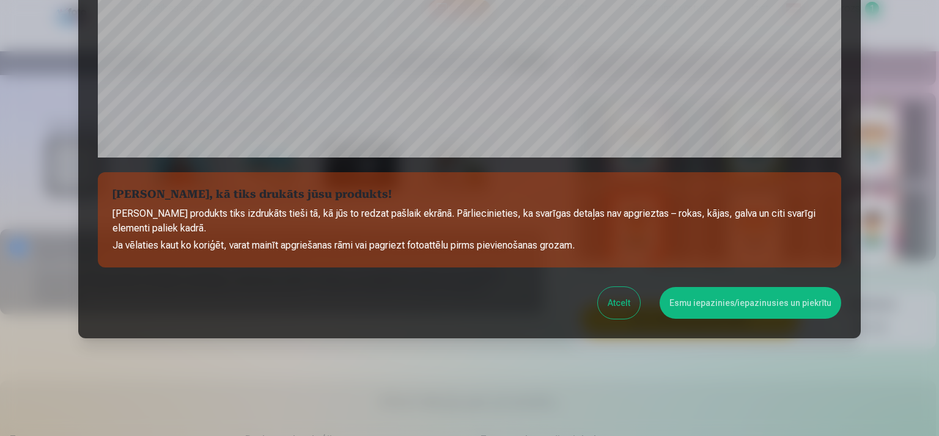
click at [723, 302] on button "Esmu iepazinies/iepazinusies un piekrītu" at bounding box center [749, 303] width 181 height 32
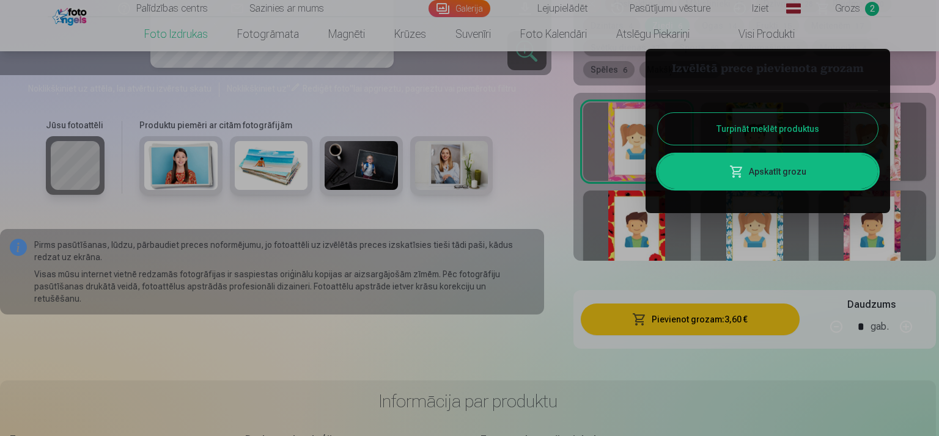
drag, startPoint x: 540, startPoint y: 267, endPoint x: 546, endPoint y: 266, distance: 6.2
click at [543, 266] on div at bounding box center [469, 218] width 939 height 436
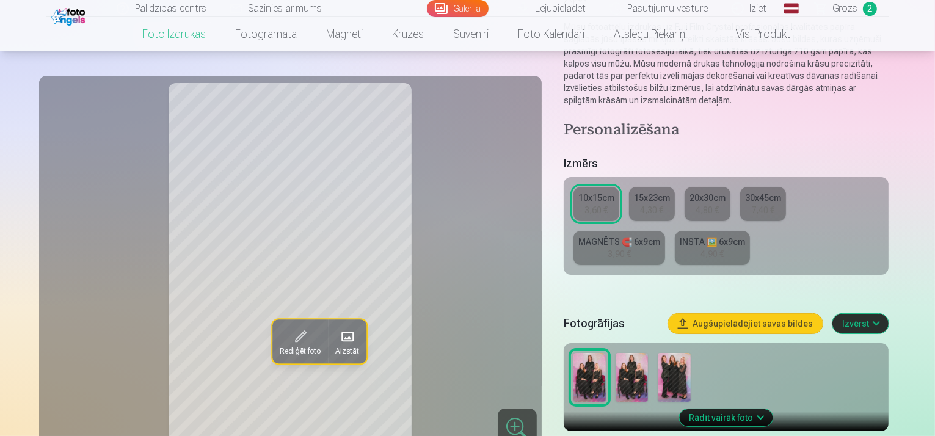
scroll to position [122, 0]
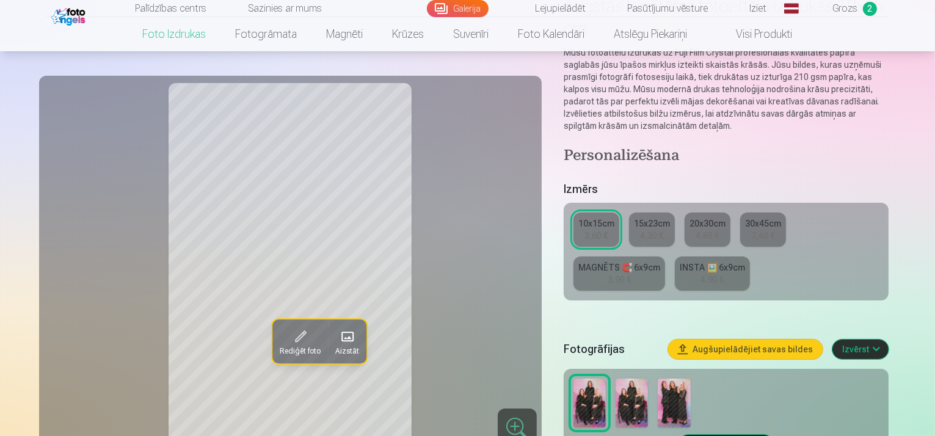
click at [682, 379] on img at bounding box center [674, 403] width 32 height 49
click at [639, 379] on img at bounding box center [632, 403] width 32 height 49
click at [606, 379] on img at bounding box center [590, 403] width 32 height 49
click at [637, 379] on img at bounding box center [632, 403] width 32 height 49
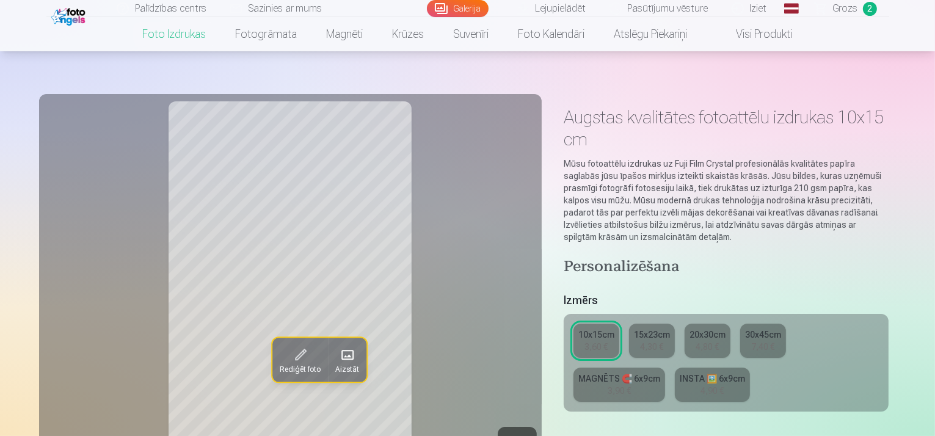
scroll to position [0, 0]
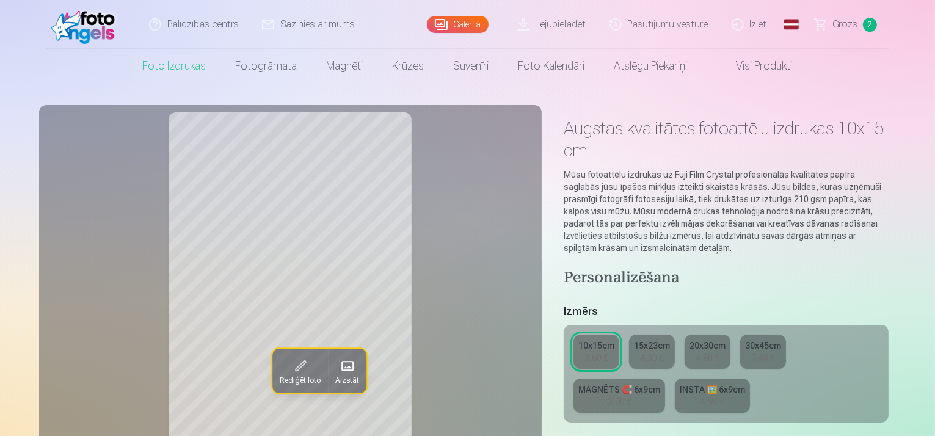
click at [849, 20] on span "Grozs" at bounding box center [845, 24] width 25 height 15
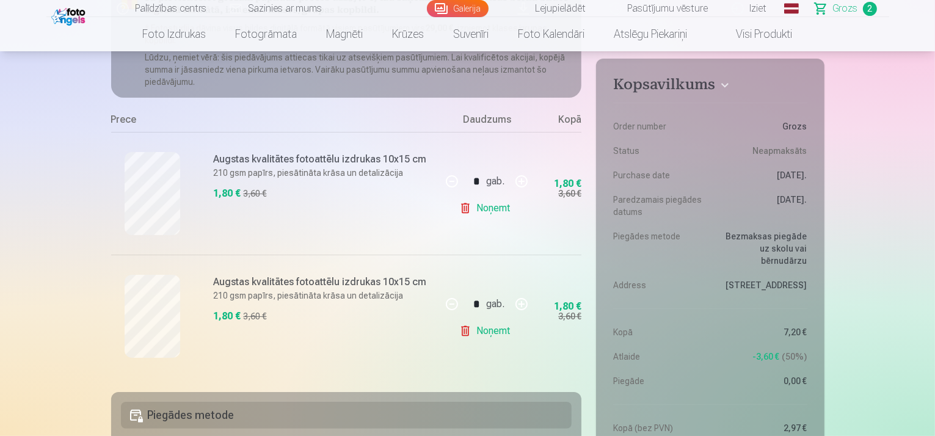
scroll to position [183, 0]
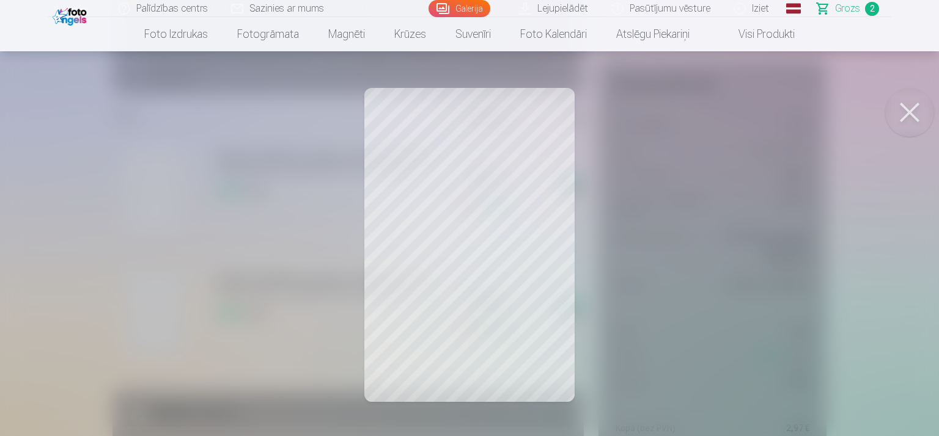
click at [906, 116] on button at bounding box center [909, 112] width 49 height 49
click at [914, 103] on button at bounding box center [909, 112] width 49 height 49
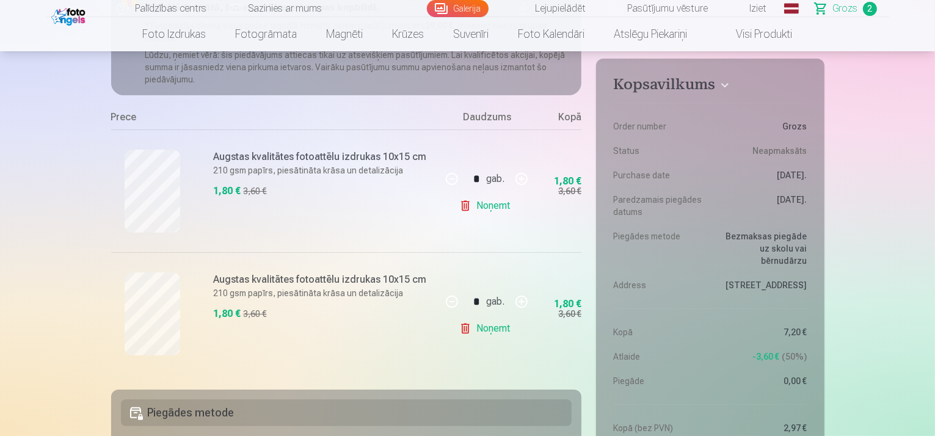
click at [492, 330] on link "Noņemt" at bounding box center [487, 329] width 56 height 24
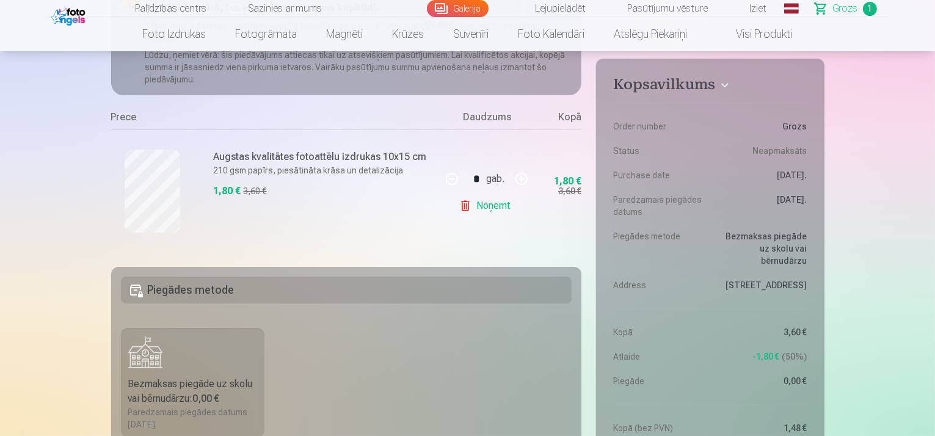
click at [492, 203] on link "Noņemt" at bounding box center [487, 206] width 56 height 24
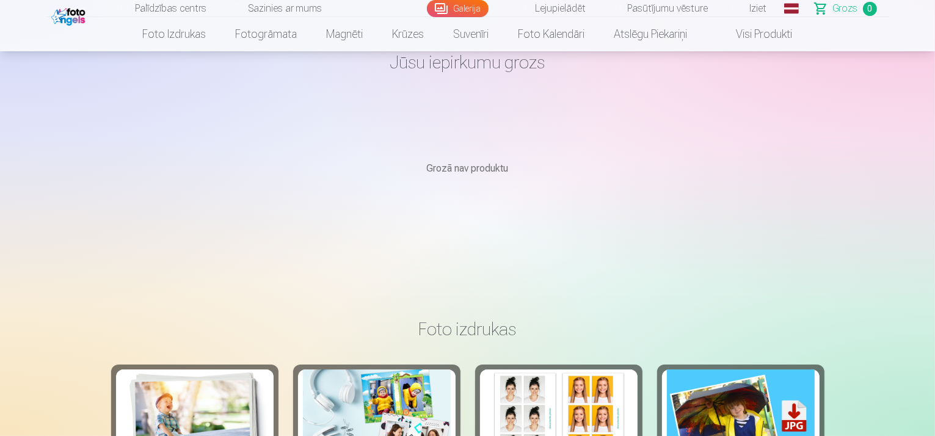
scroll to position [0, 0]
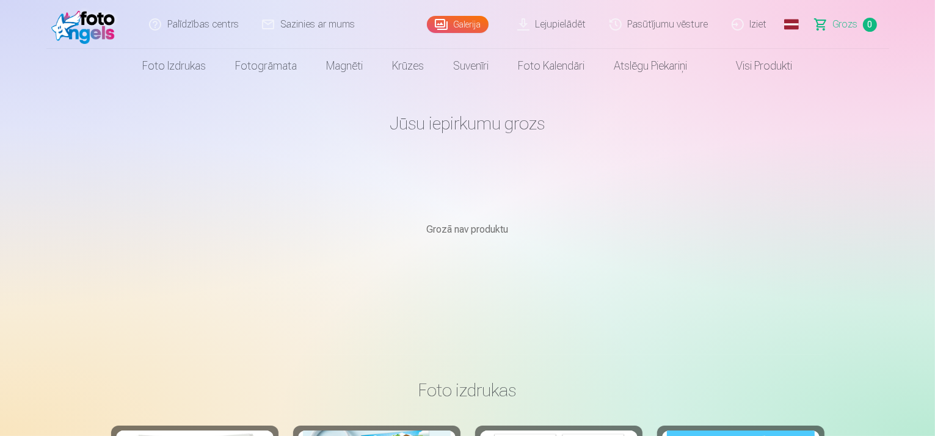
click at [477, 21] on link "Galerija" at bounding box center [458, 24] width 62 height 17
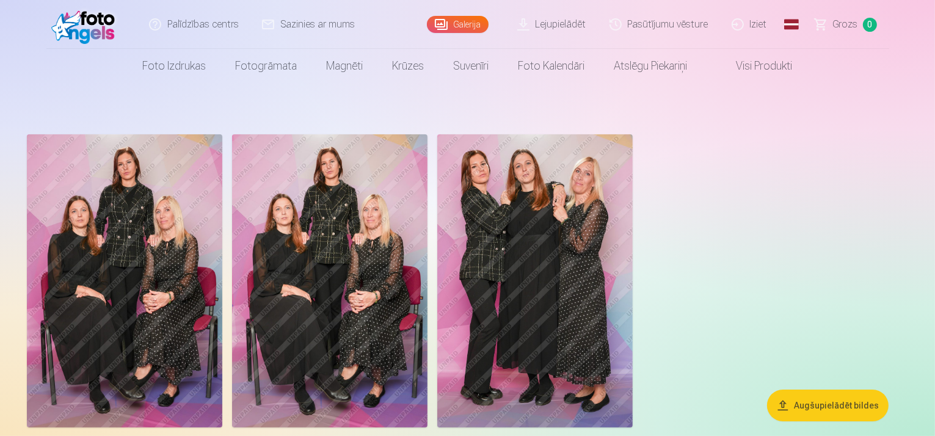
click at [423, 293] on img at bounding box center [330, 280] width 196 height 293
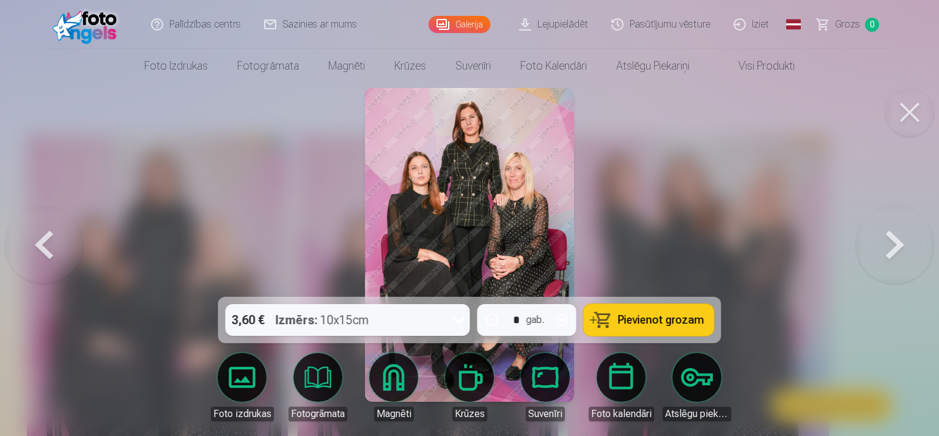
click at [238, 374] on body "Palīdzības centrs Sazinies ar mums Galerija Lejupielādēt Pasūtījumu vēsture Izi…" at bounding box center [469, 218] width 939 height 436
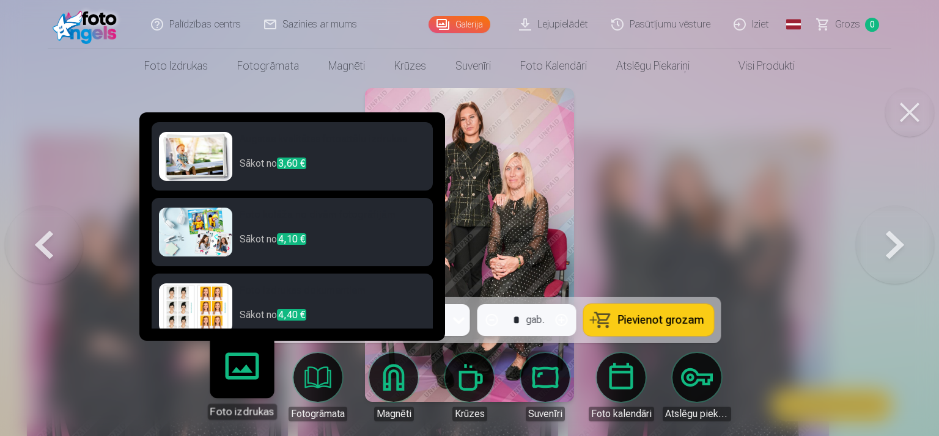
click at [265, 219] on h6 "Foto kolāža no divām fotogrāfijām" at bounding box center [333, 220] width 186 height 24
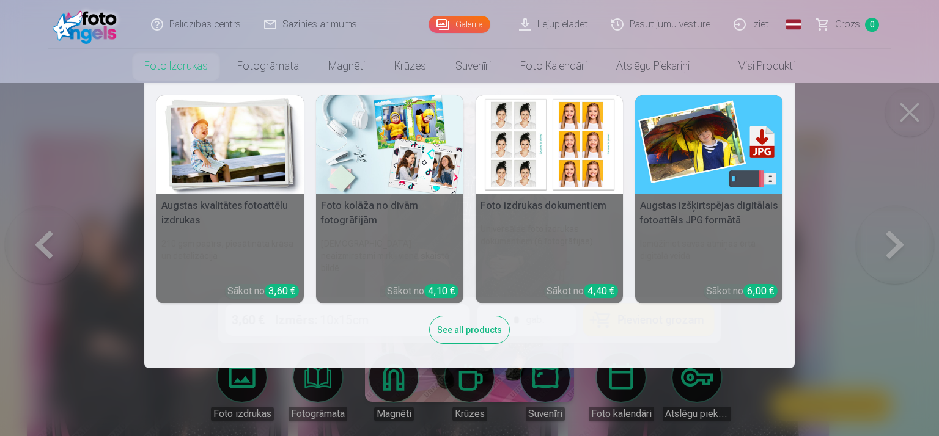
click at [909, 114] on nav "Augstas kvalitātes fotoattēlu izdrukas 210 gsm papīrs, piesātināta krāsa un det…" at bounding box center [469, 225] width 939 height 285
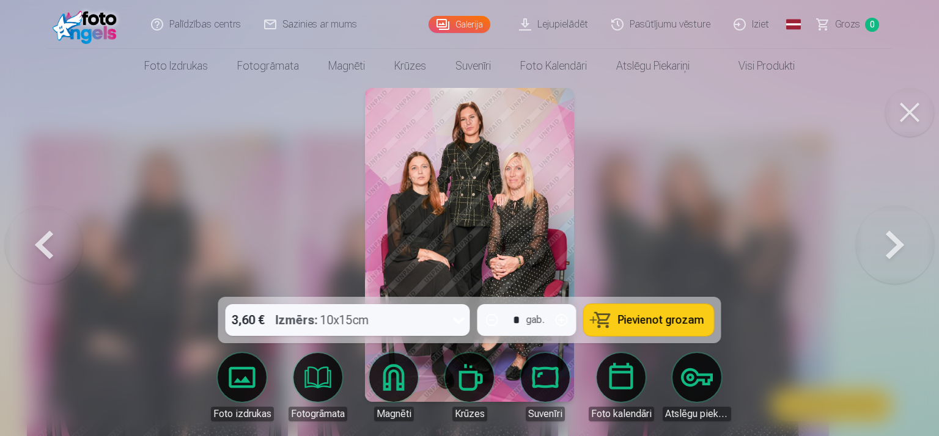
click at [479, 207] on img at bounding box center [470, 245] width 210 height 314
click at [893, 244] on button at bounding box center [894, 244] width 78 height 79
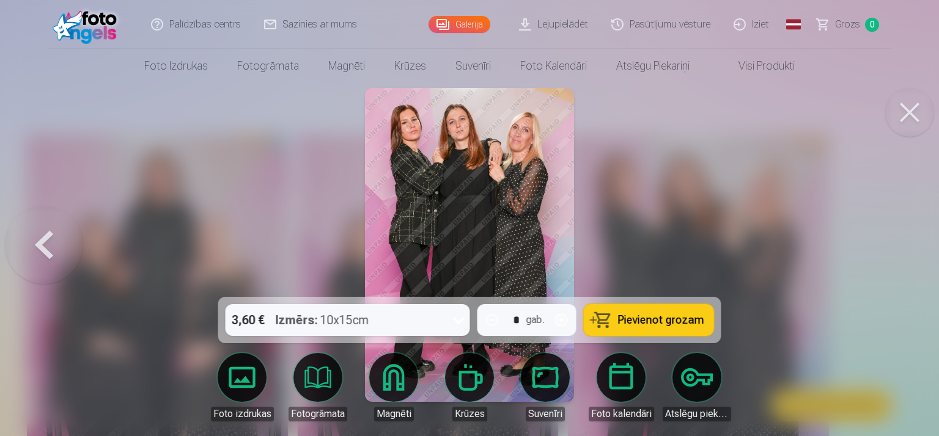
click at [42, 241] on button at bounding box center [44, 244] width 78 height 79
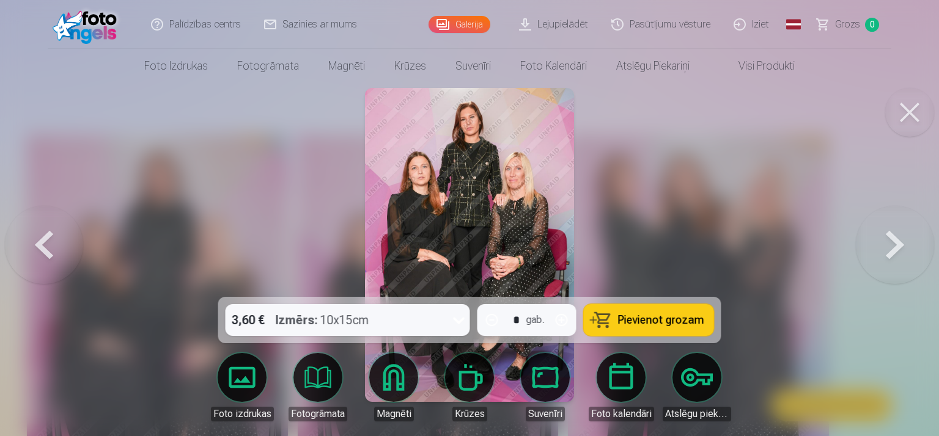
click at [42, 241] on button at bounding box center [44, 244] width 78 height 79
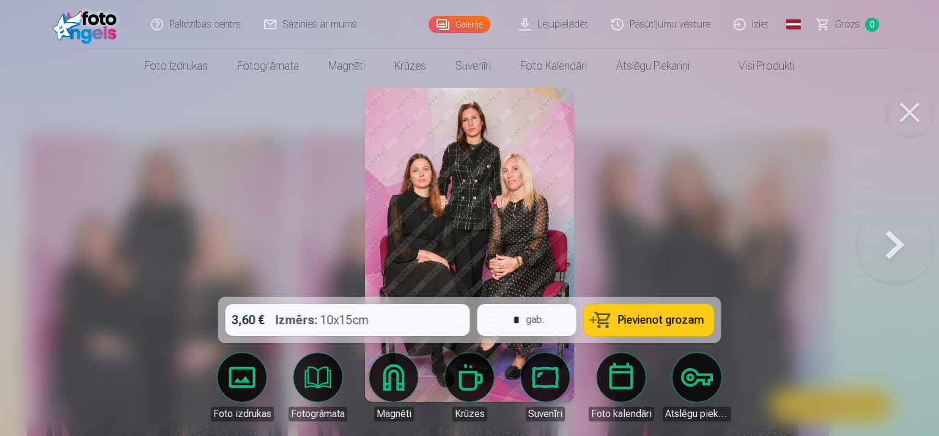
click at [888, 246] on button at bounding box center [894, 244] width 78 height 79
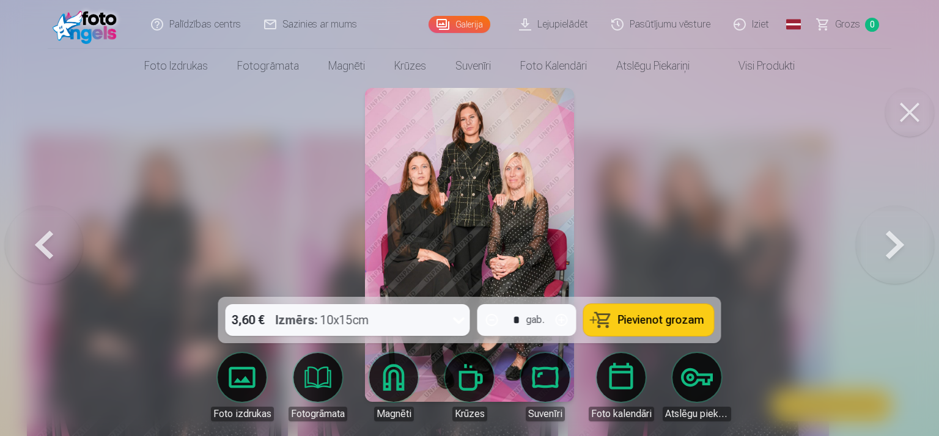
click at [455, 323] on icon at bounding box center [459, 320] width 20 height 20
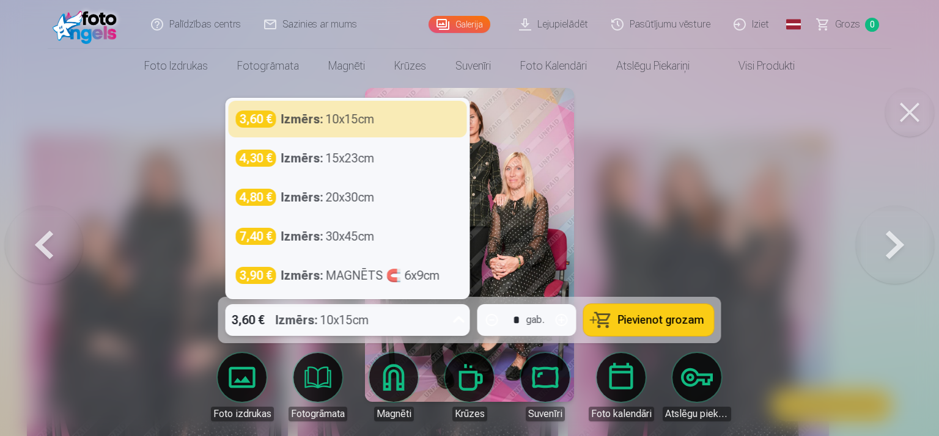
click at [456, 322] on icon at bounding box center [459, 320] width 20 height 20
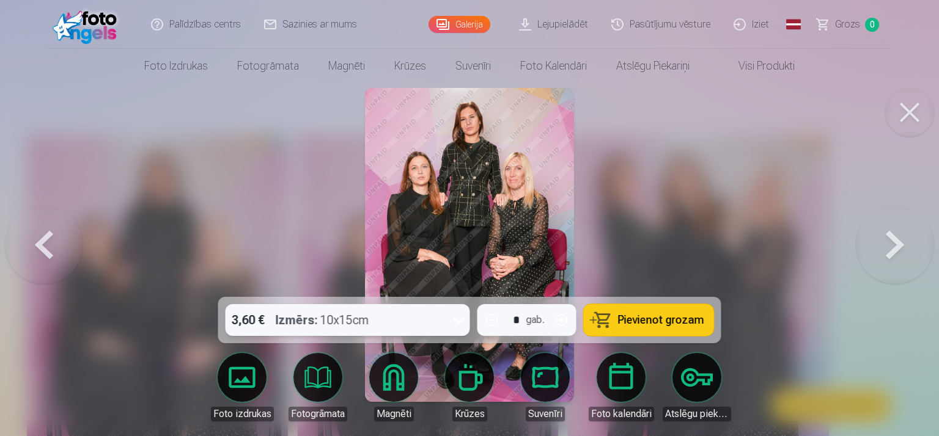
click at [433, 202] on img at bounding box center [470, 245] width 210 height 314
click at [683, 326] on span "Pievienot grozam" at bounding box center [661, 320] width 86 height 11
click at [910, 109] on button at bounding box center [909, 112] width 49 height 49
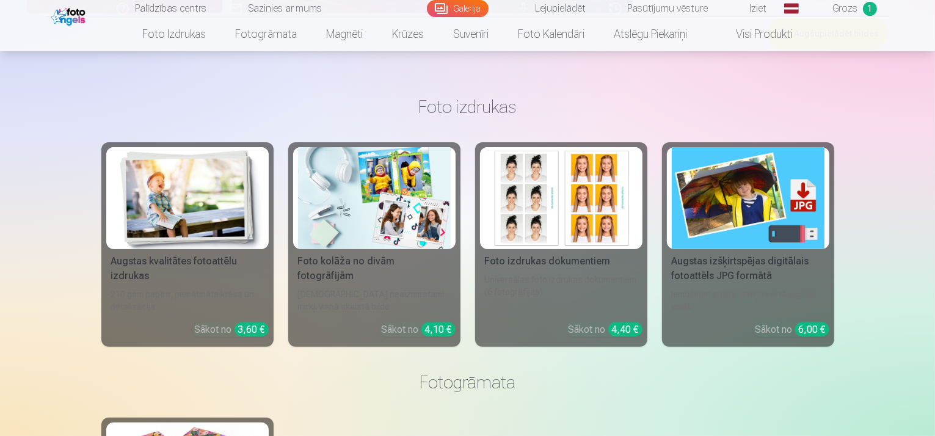
scroll to position [489, 0]
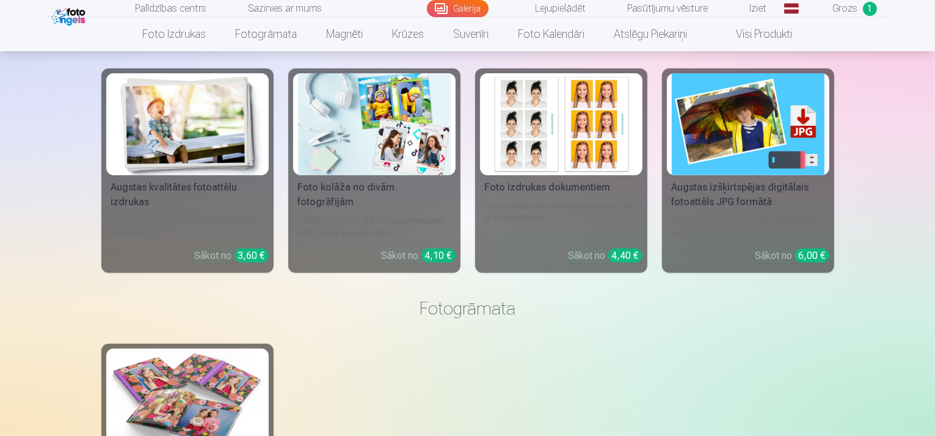
click at [204, 175] on img at bounding box center [187, 124] width 153 height 102
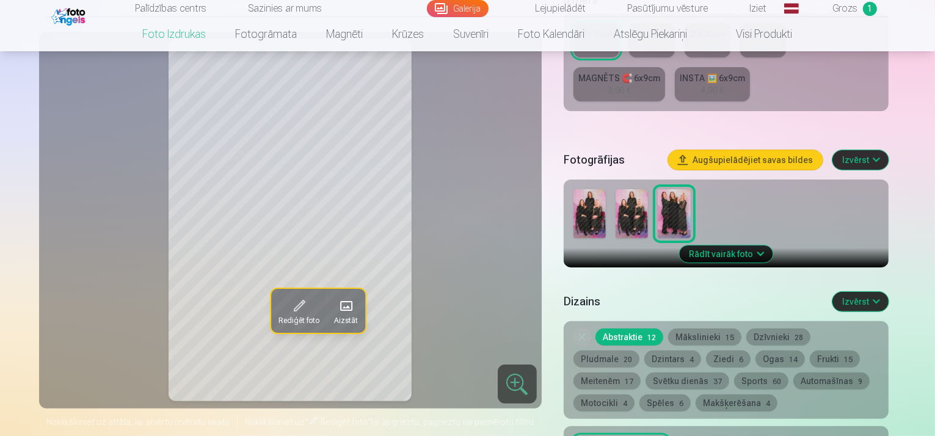
scroll to position [428, 0]
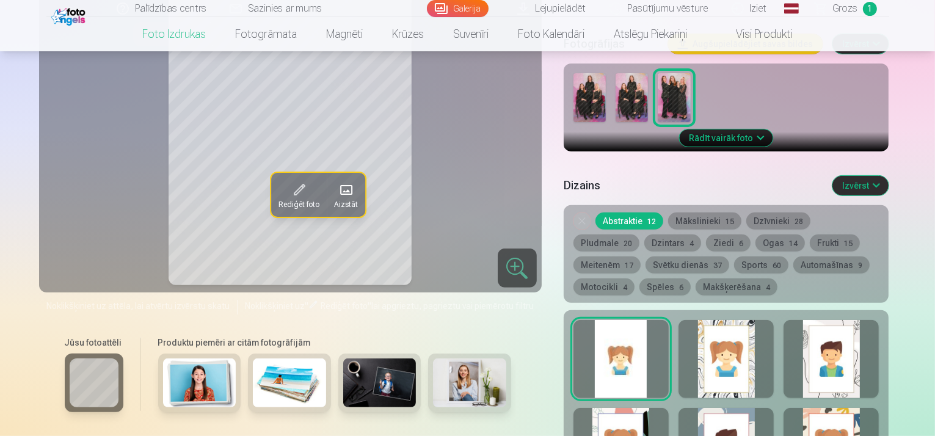
click at [706, 235] on button "Ziedi 6" at bounding box center [728, 243] width 45 height 17
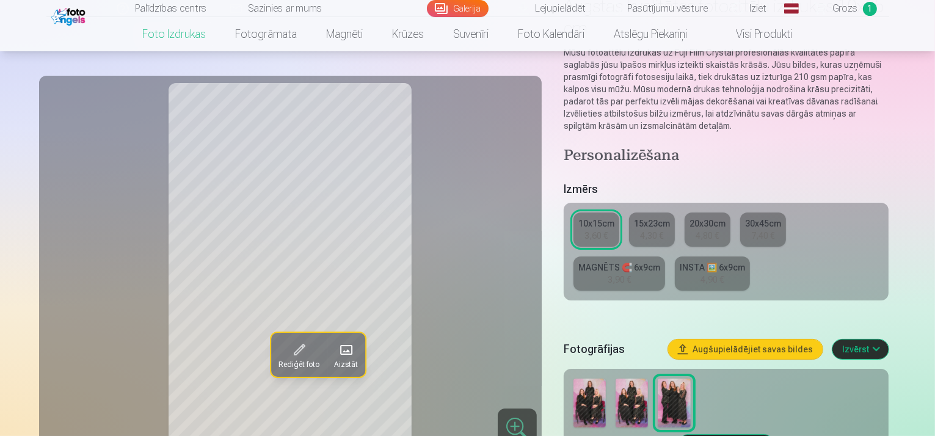
scroll to position [0, 0]
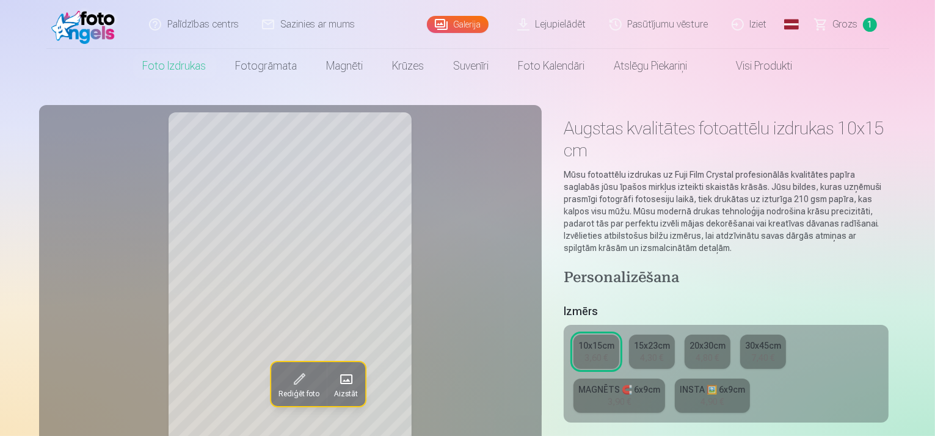
click at [95, 309] on div "Rediģēt foto Aizstāt" at bounding box center [290, 293] width 488 height 362
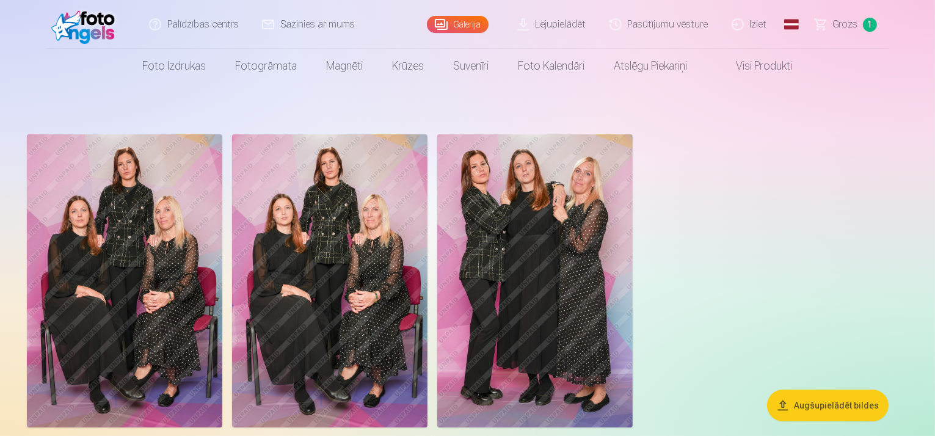
click at [426, 255] on img at bounding box center [330, 280] width 196 height 293
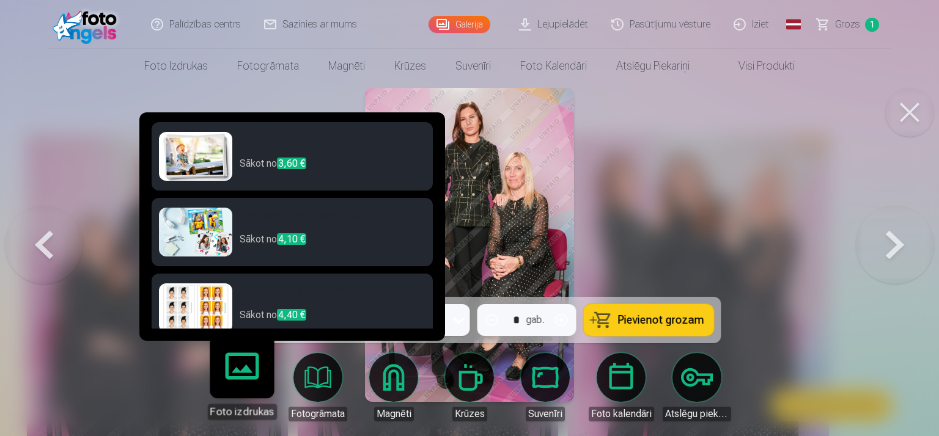
click at [199, 146] on img at bounding box center [195, 156] width 73 height 49
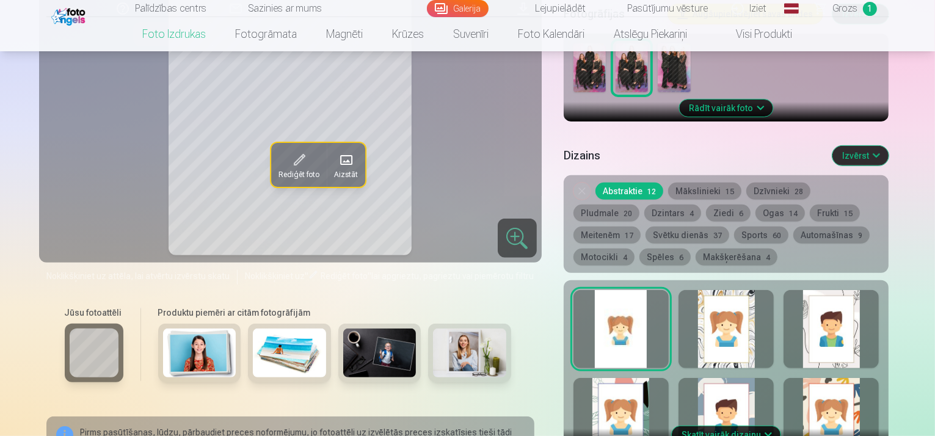
scroll to position [428, 0]
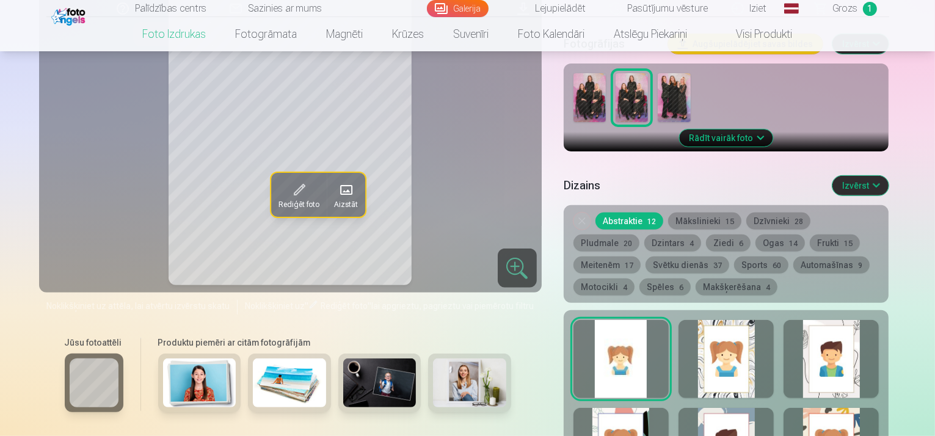
click at [706, 235] on button "Ziedi 6" at bounding box center [728, 243] width 45 height 17
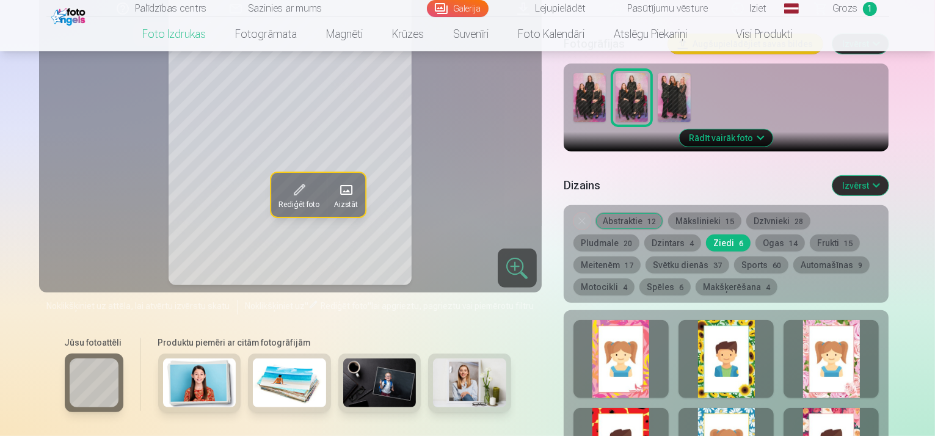
click at [637, 328] on div at bounding box center [621, 359] width 95 height 78
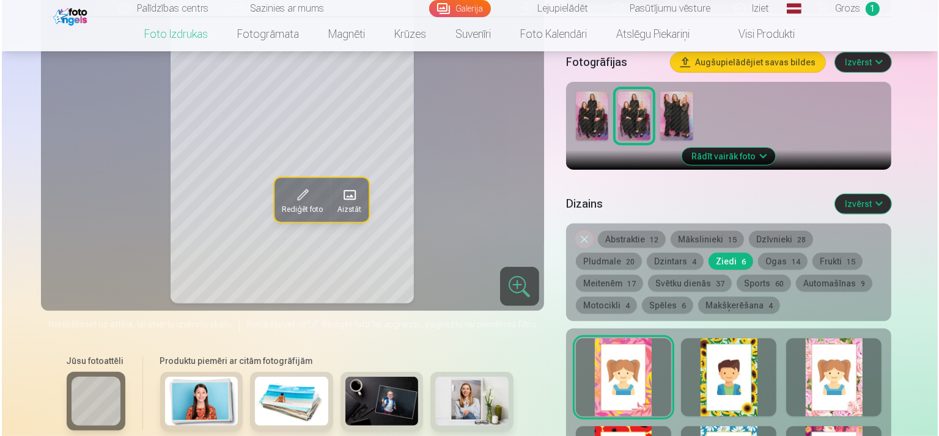
scroll to position [672, 0]
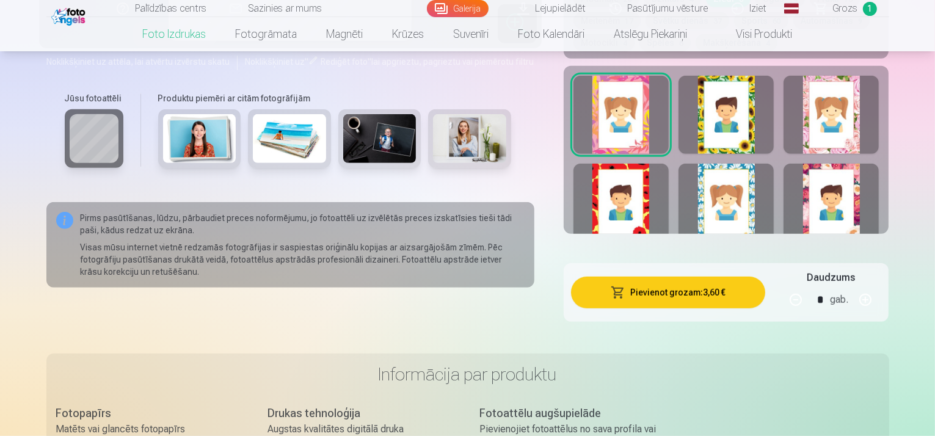
click at [714, 277] on button "Pievienot grozam : 3,60 €" at bounding box center [668, 293] width 195 height 32
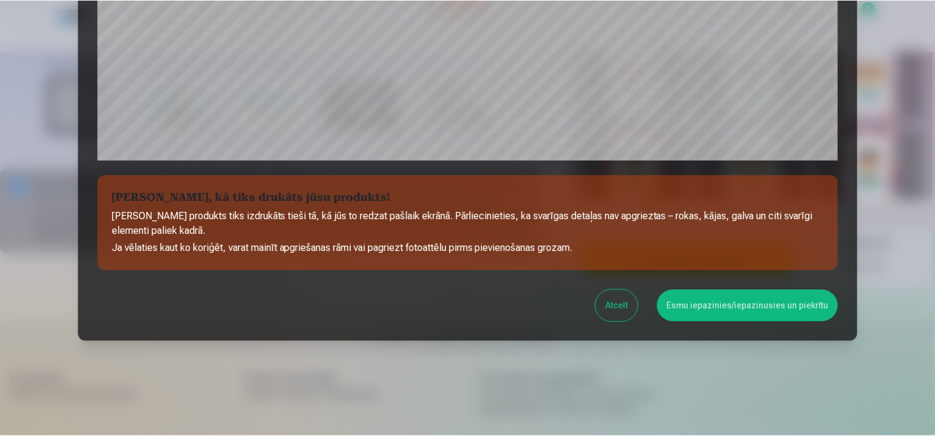
scroll to position [444, 0]
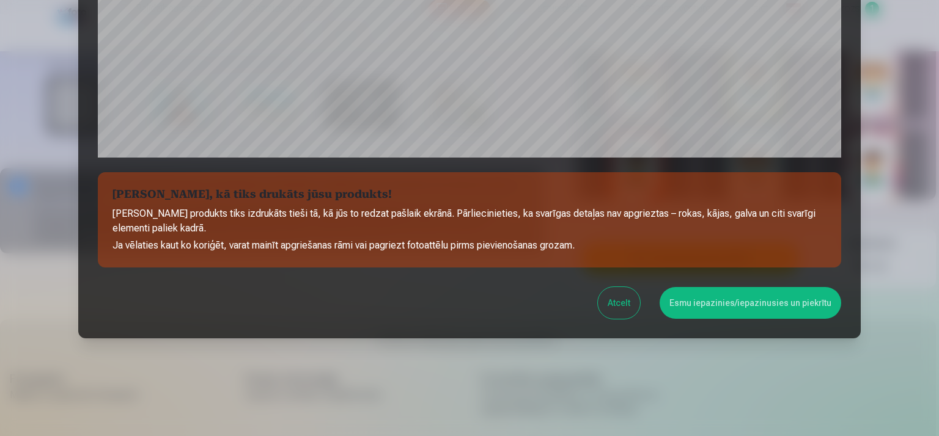
click at [731, 307] on button "Esmu iepazinies/iepazinusies un piekrītu" at bounding box center [749, 303] width 181 height 32
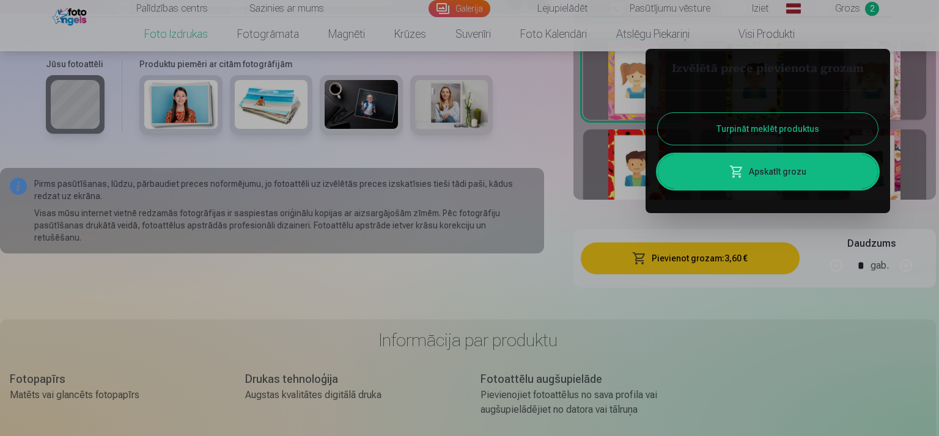
click at [776, 168] on link "Apskatīt grozu" at bounding box center [767, 172] width 220 height 34
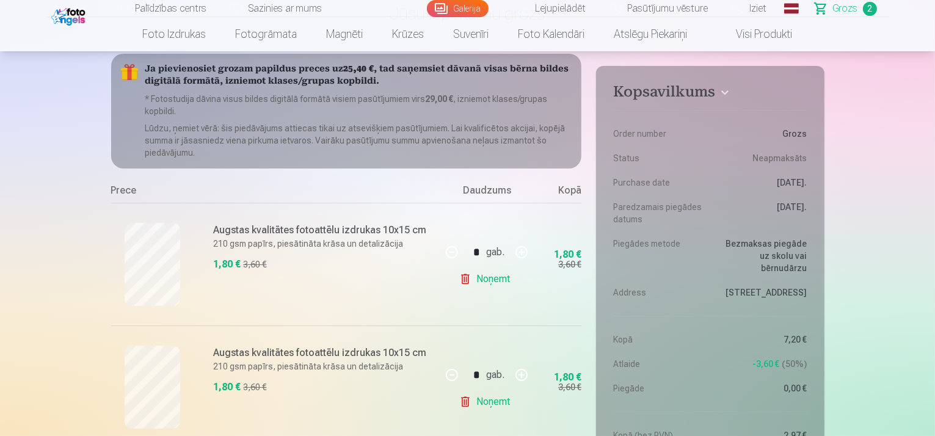
scroll to position [122, 0]
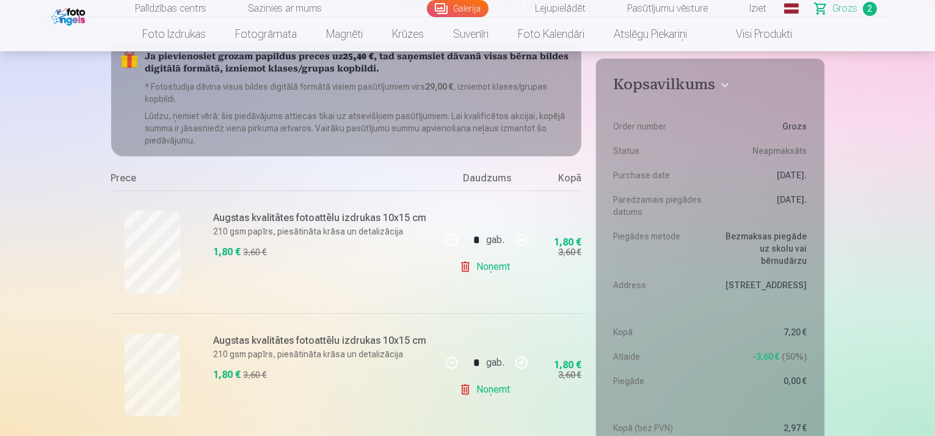
click at [499, 266] on link "Noņemt" at bounding box center [487, 267] width 56 height 24
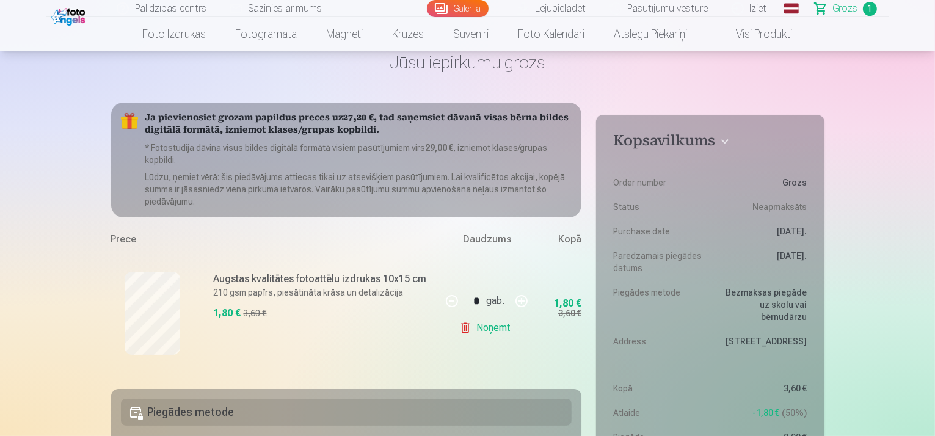
scroll to position [0, 0]
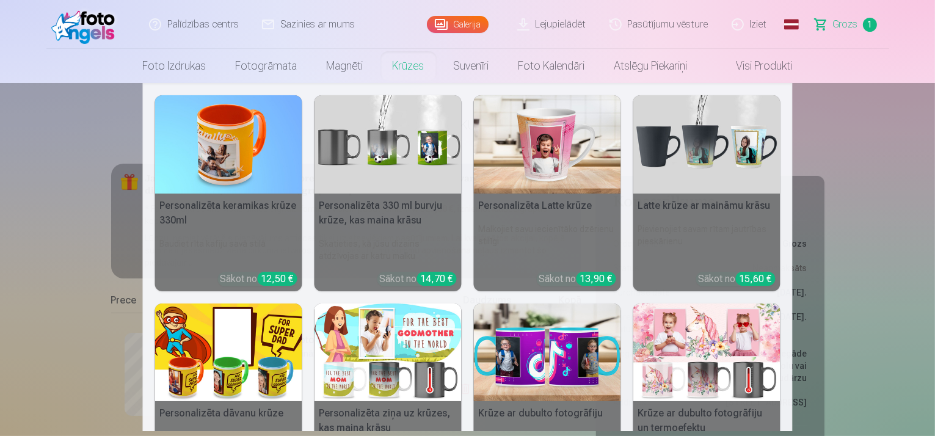
click at [404, 61] on link "Krūzes" at bounding box center [408, 66] width 61 height 34
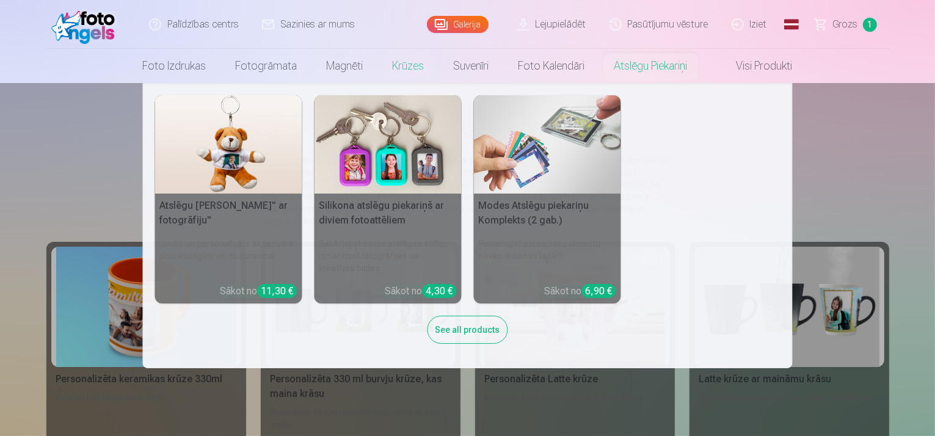
click at [657, 64] on link "Atslēgu piekariņi" at bounding box center [651, 66] width 103 height 34
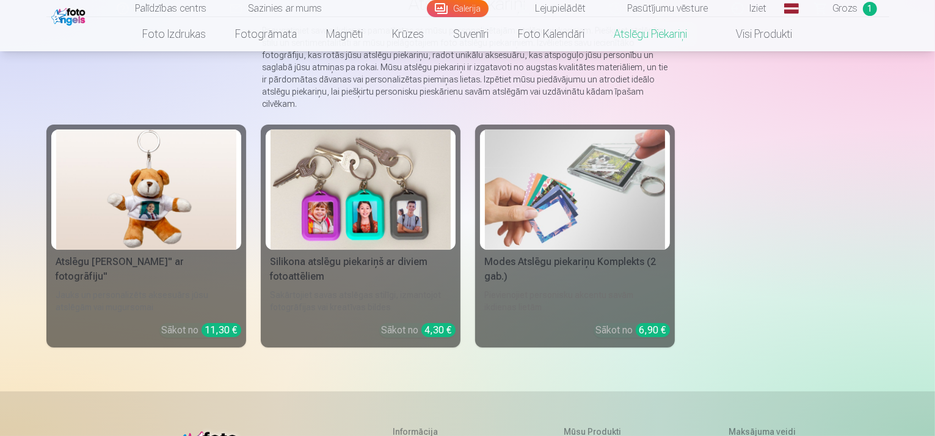
scroll to position [122, 0]
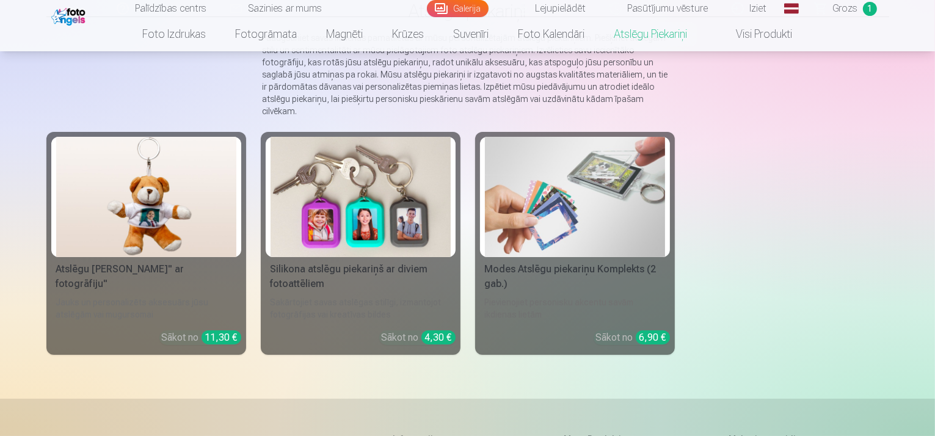
click at [601, 216] on img at bounding box center [575, 197] width 180 height 120
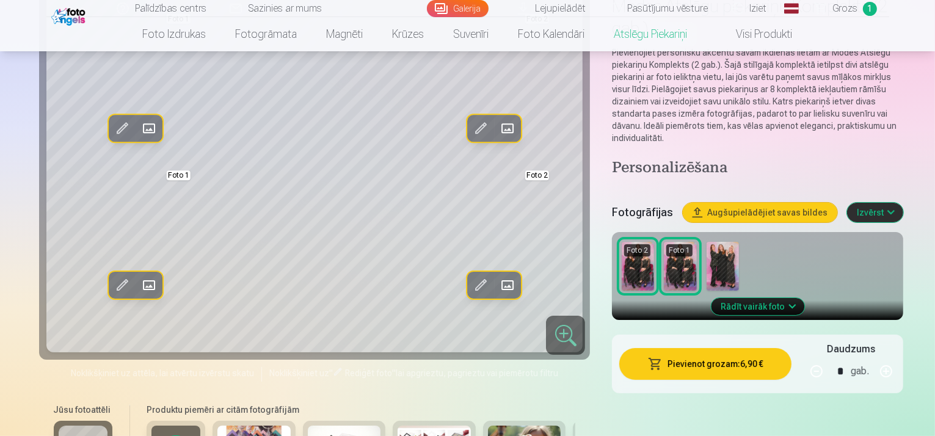
scroll to position [61, 0]
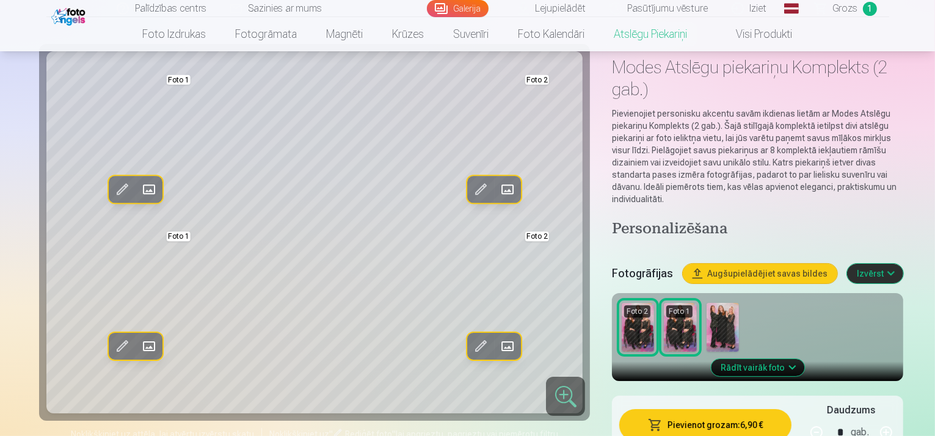
click at [707, 303] on img at bounding box center [723, 327] width 32 height 49
click at [622, 303] on img at bounding box center [638, 327] width 32 height 49
click at [707, 303] on img at bounding box center [723, 327] width 32 height 49
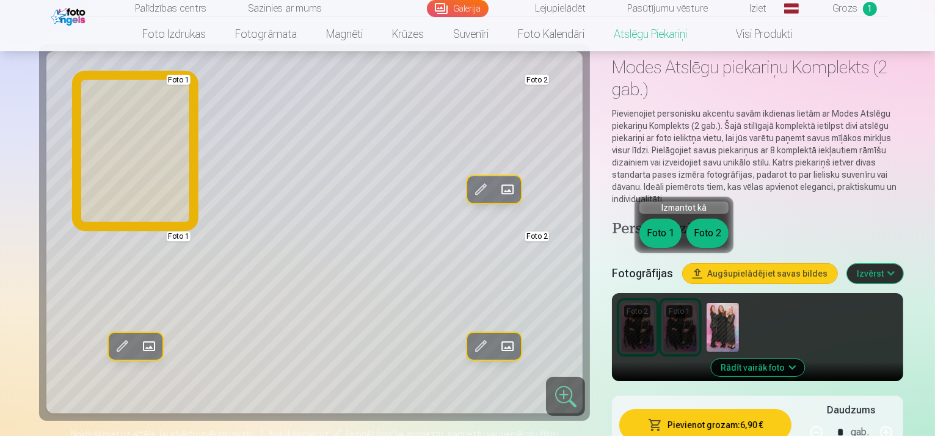
click at [659, 224] on button "Foto 1" at bounding box center [661, 233] width 42 height 29
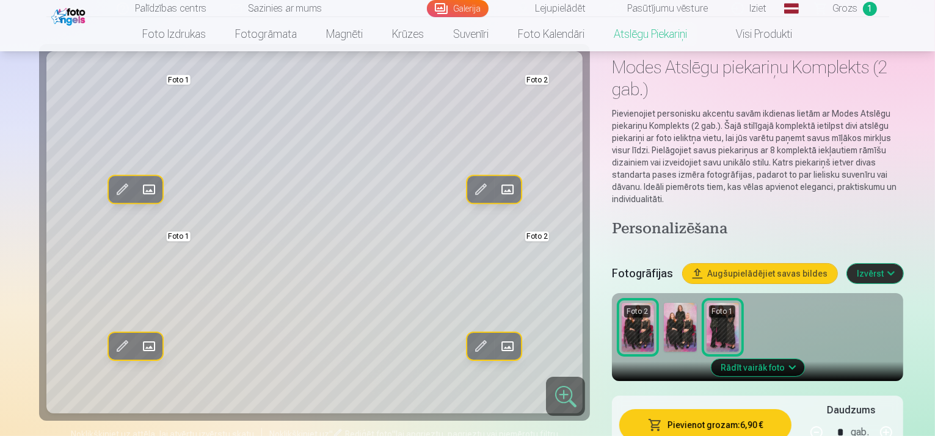
click at [664, 303] on img at bounding box center [680, 327] width 32 height 49
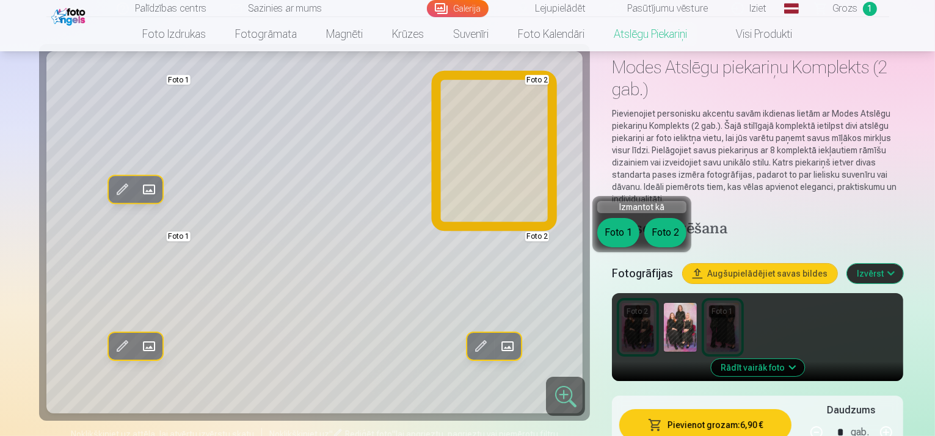
click at [662, 234] on button "Foto 2" at bounding box center [666, 232] width 42 height 29
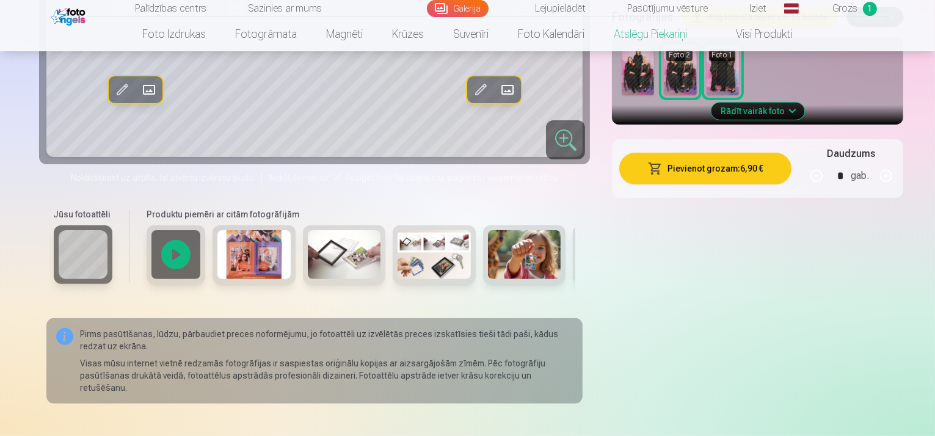
scroll to position [244, 0]
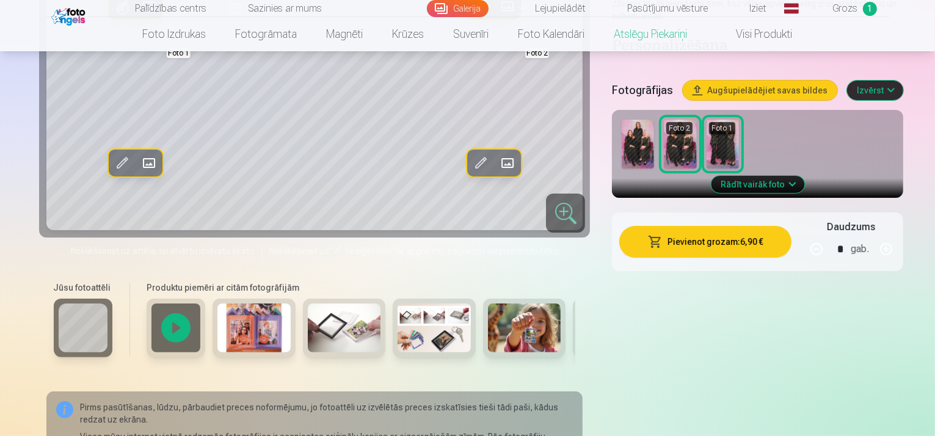
click at [147, 323] on div at bounding box center [176, 328] width 59 height 59
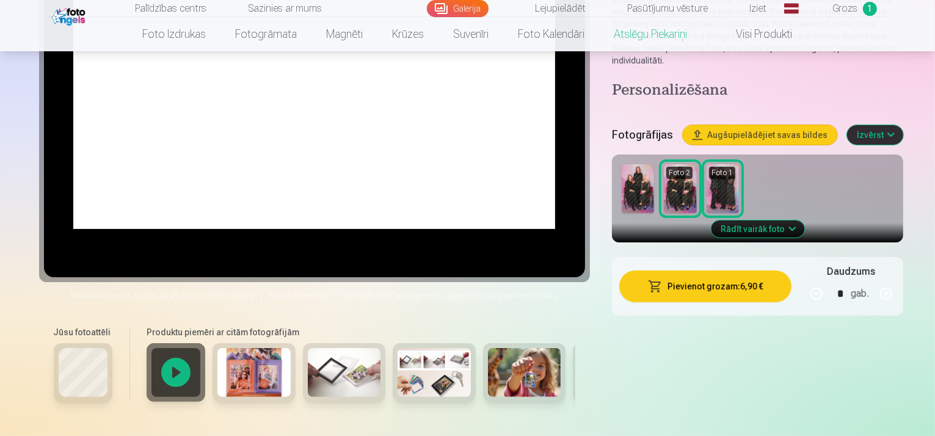
scroll to position [61, 0]
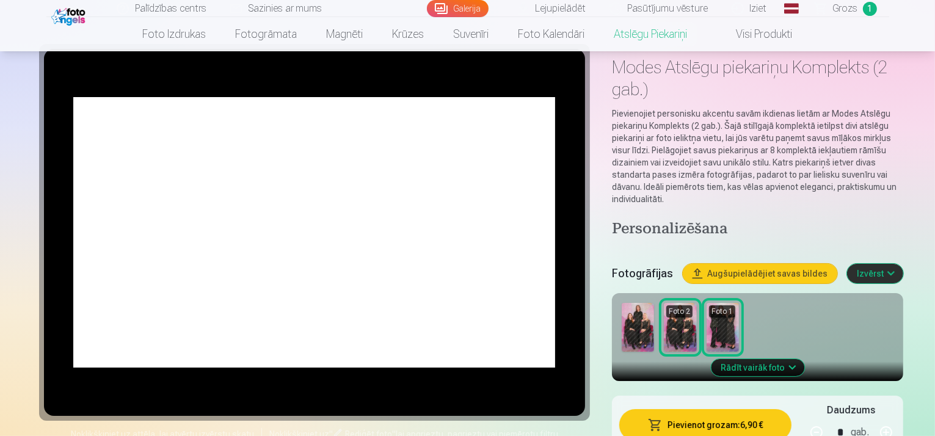
click at [622, 303] on img at bounding box center [638, 327] width 32 height 49
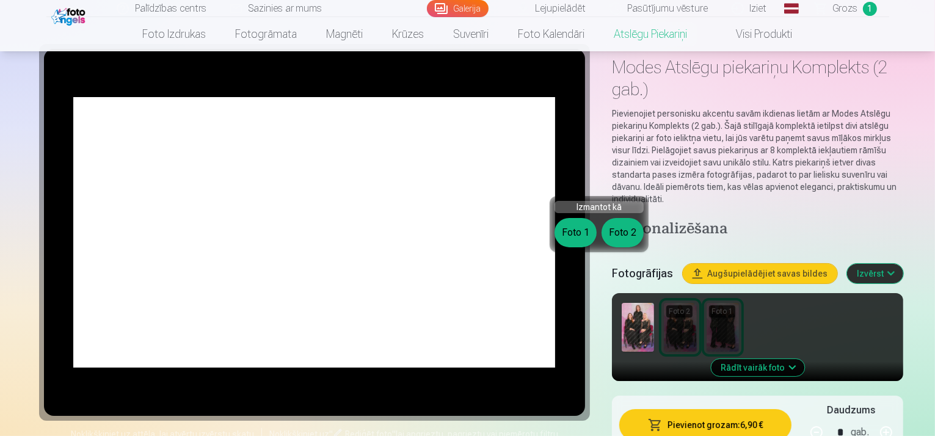
click at [615, 236] on button "Foto 2" at bounding box center [623, 232] width 42 height 29
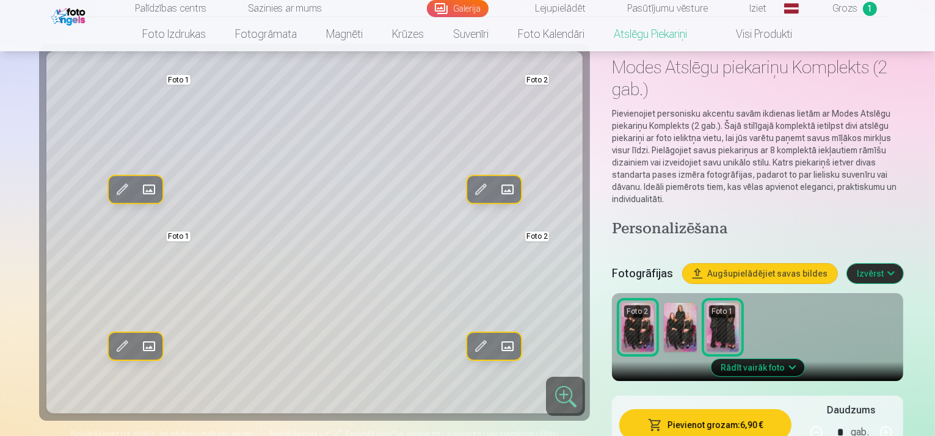
click at [664, 303] on img at bounding box center [680, 327] width 32 height 49
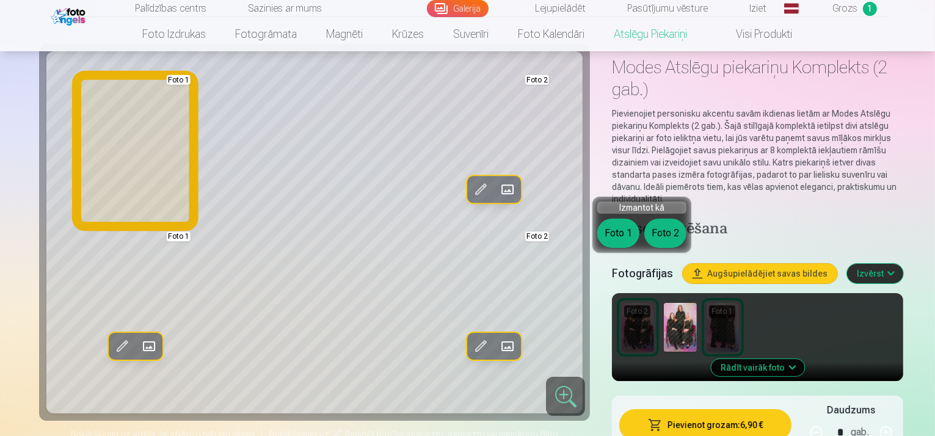
click at [628, 234] on button "Foto 1" at bounding box center [619, 233] width 42 height 29
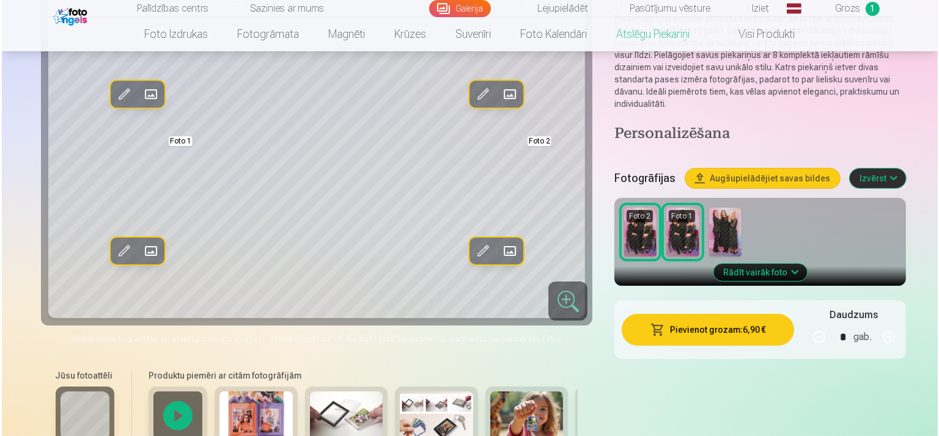
scroll to position [183, 0]
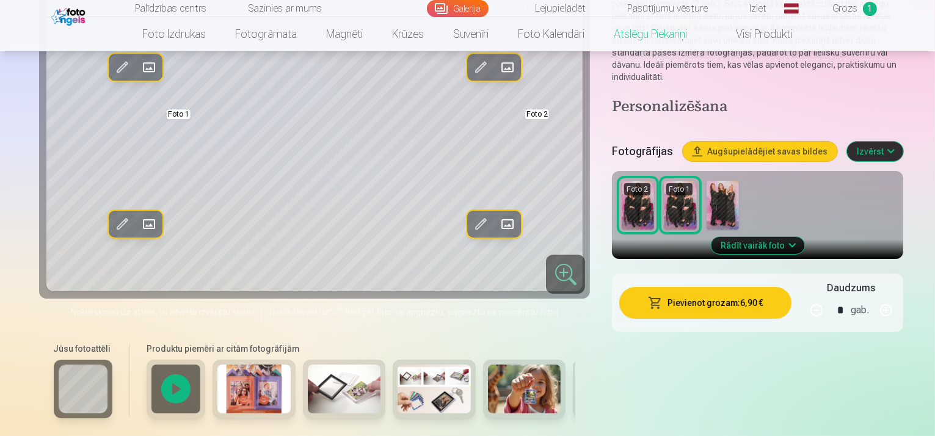
click at [701, 287] on button "Pievienot grozam : 6,90 €" at bounding box center [706, 303] width 172 height 32
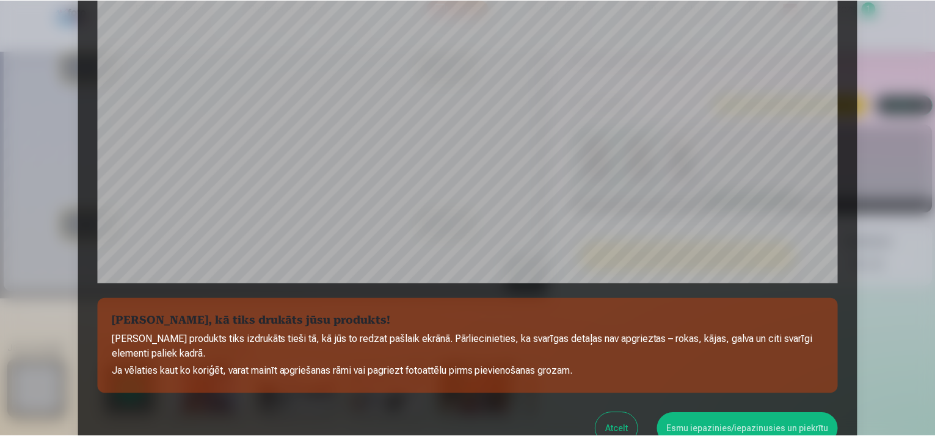
scroll to position [383, 0]
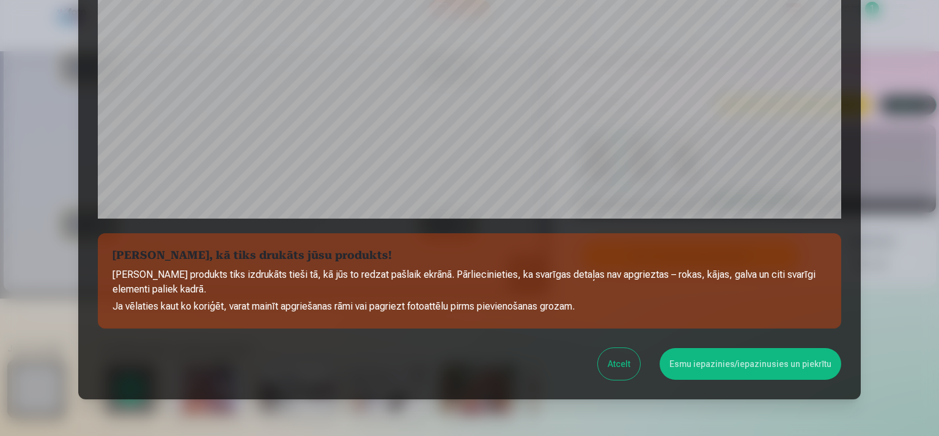
click at [714, 364] on button "Esmu iepazinies/iepazinusies un piekrītu" at bounding box center [749, 364] width 181 height 32
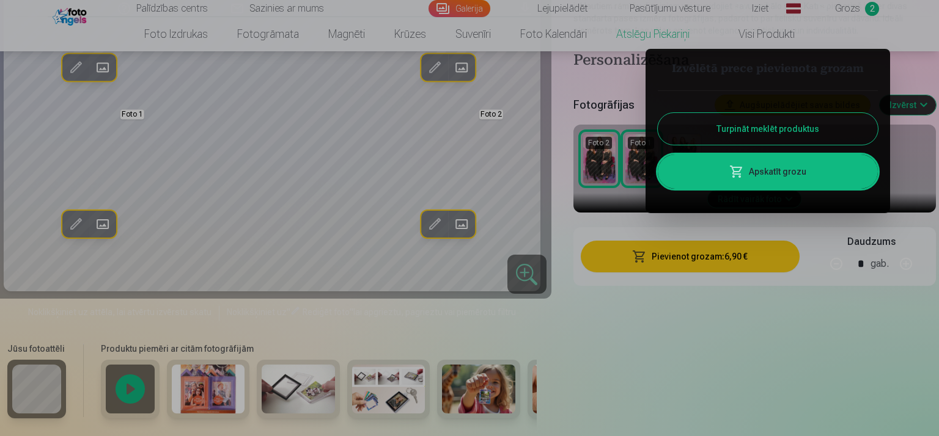
click at [761, 177] on link "Apskatīt grozu" at bounding box center [767, 172] width 220 height 34
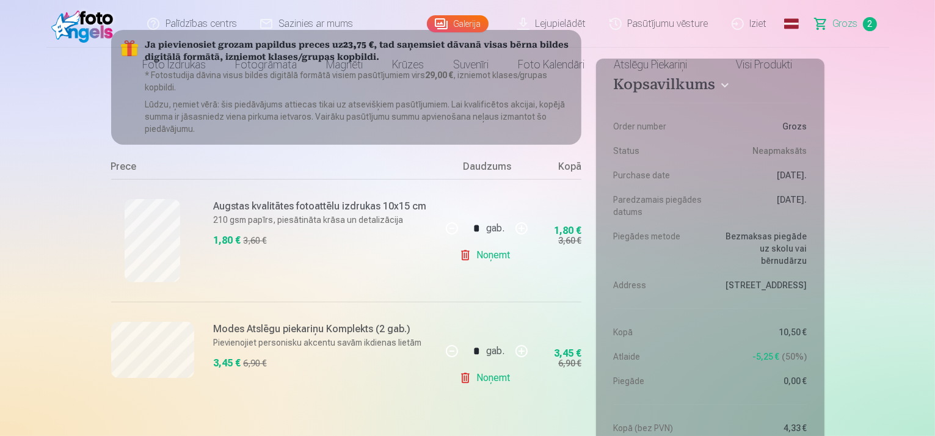
scroll to position [244, 0]
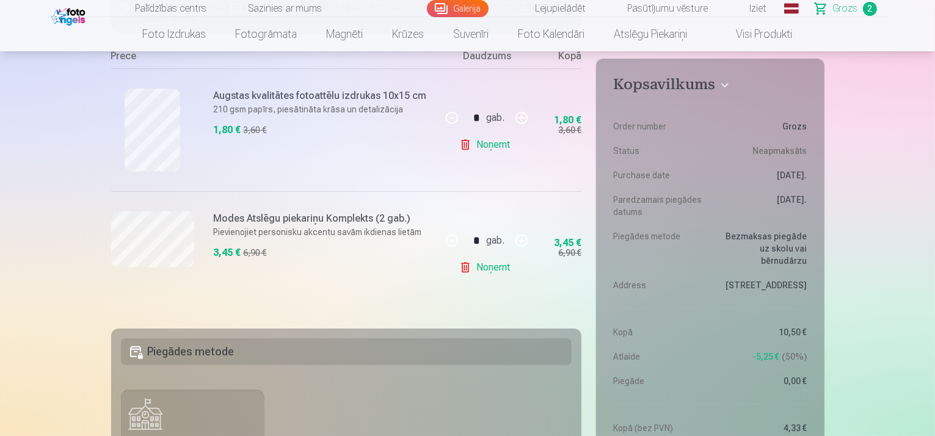
click at [495, 267] on link "Noņemt" at bounding box center [487, 267] width 56 height 24
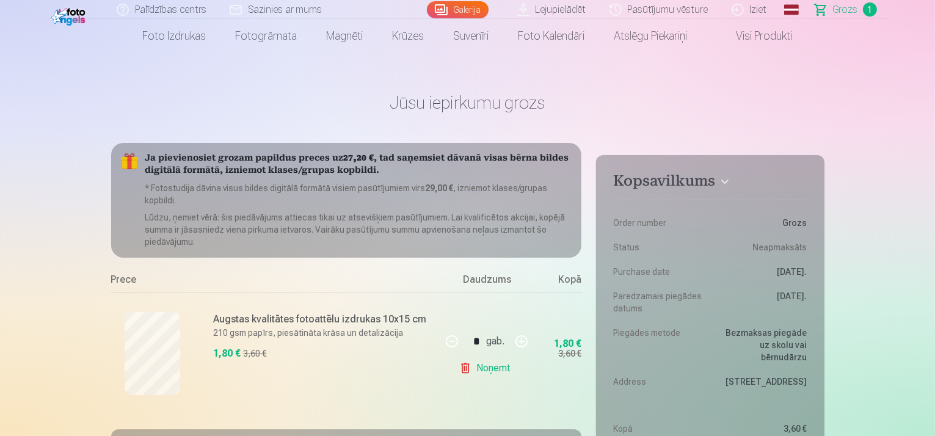
scroll to position [0, 0]
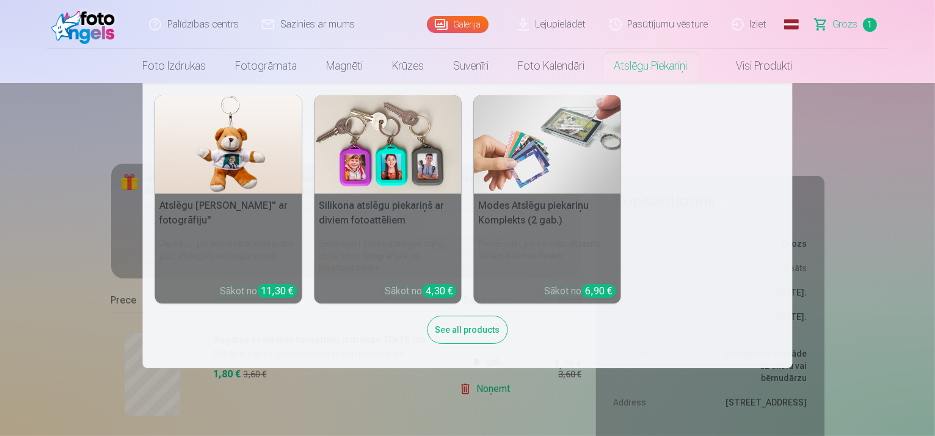
click at [653, 65] on link "Atslēgu piekariņi" at bounding box center [651, 66] width 103 height 34
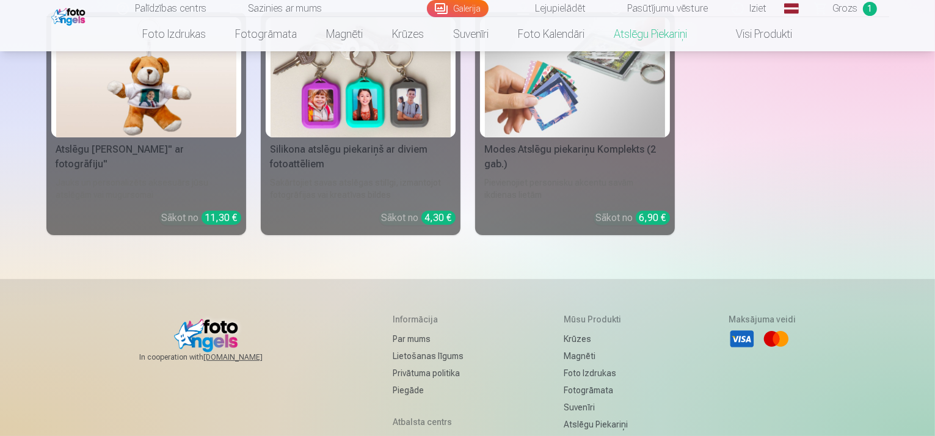
scroll to position [122, 0]
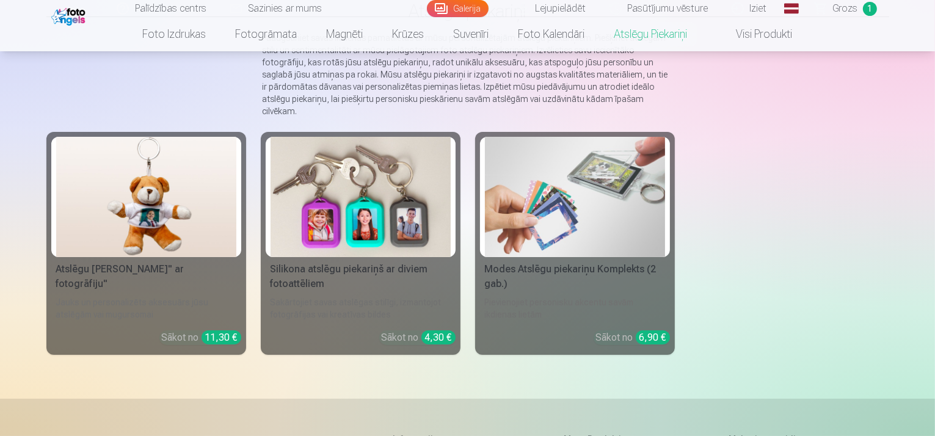
click at [563, 210] on img at bounding box center [575, 197] width 180 height 120
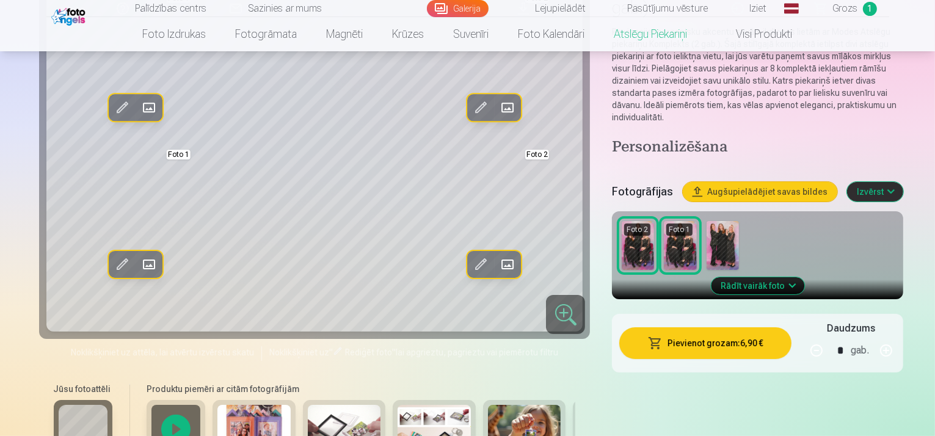
scroll to position [122, 0]
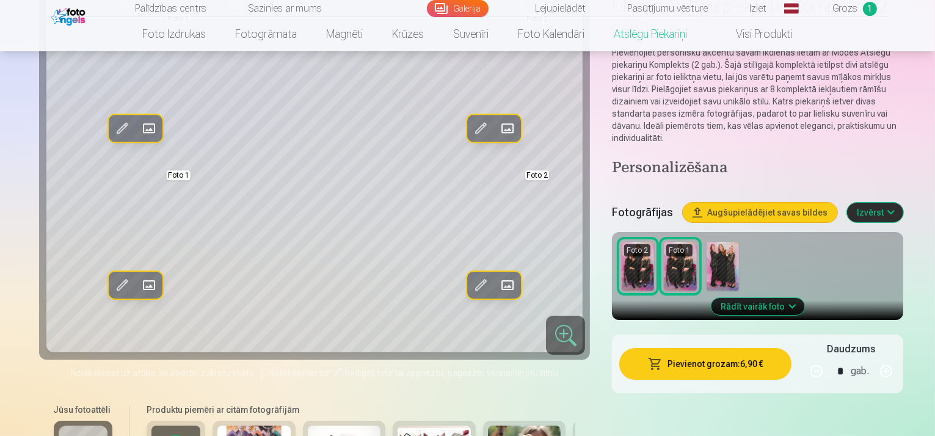
click at [786, 298] on button "Rādīt vairāk foto" at bounding box center [757, 306] width 93 height 17
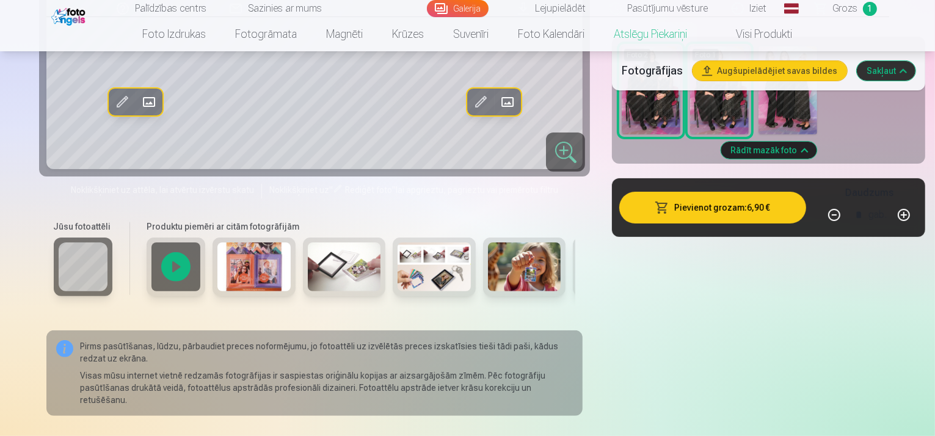
scroll to position [244, 0]
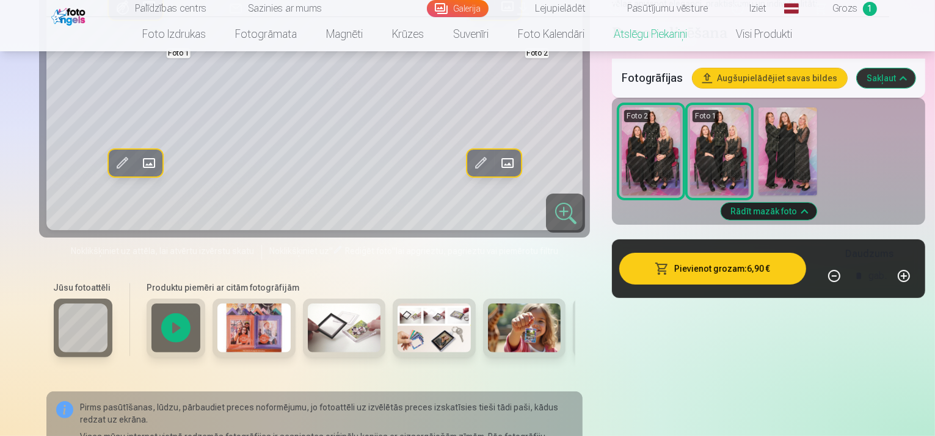
click at [398, 320] on img at bounding box center [434, 328] width 73 height 49
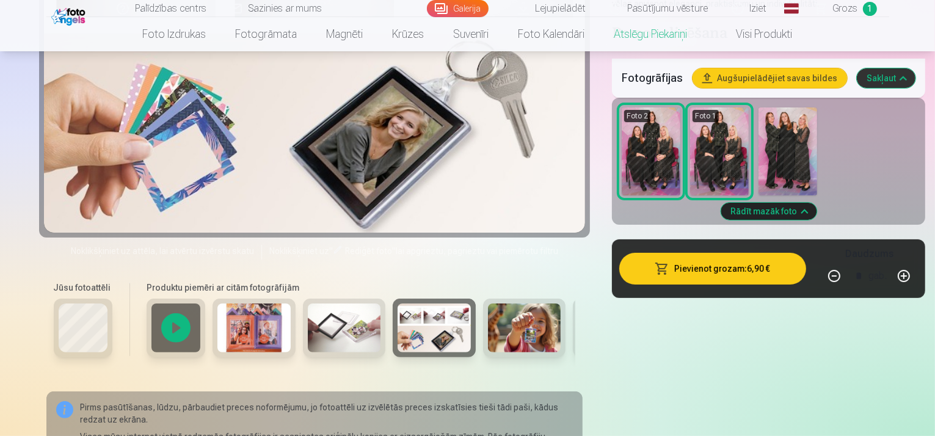
click at [488, 326] on img at bounding box center [524, 328] width 73 height 49
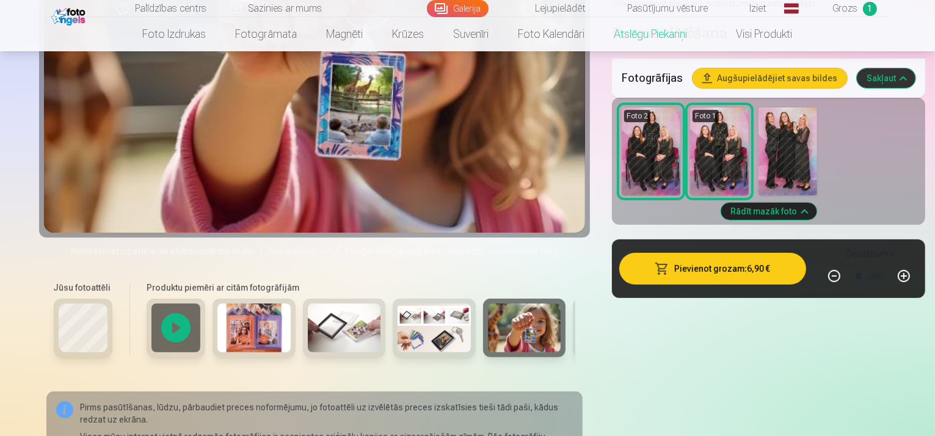
click at [578, 326] on img at bounding box center [614, 328] width 73 height 49
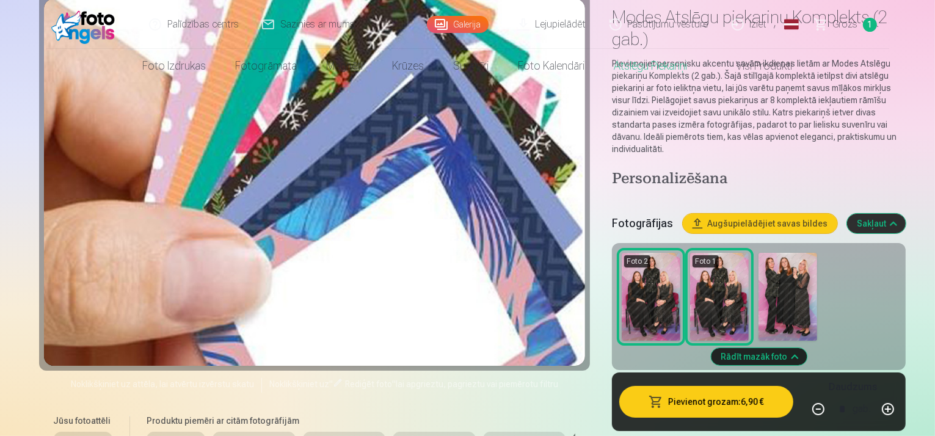
scroll to position [0, 0]
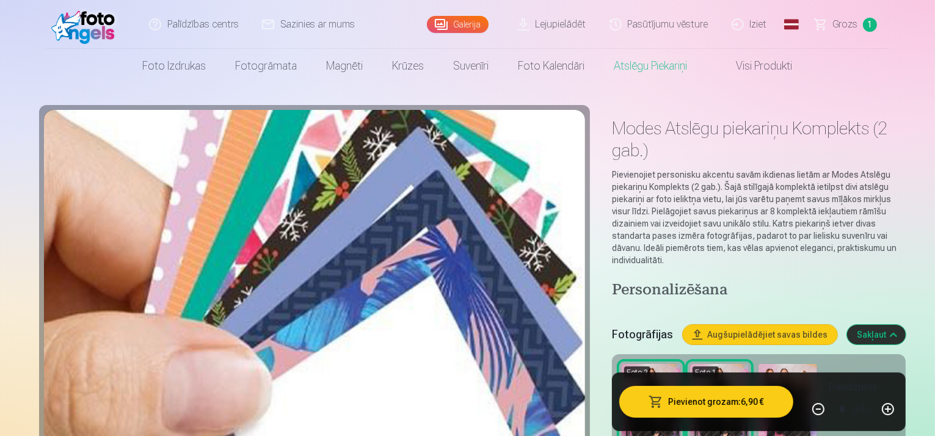
click at [632, 281] on h4 "Personalizēšana" at bounding box center [759, 291] width 294 height 20
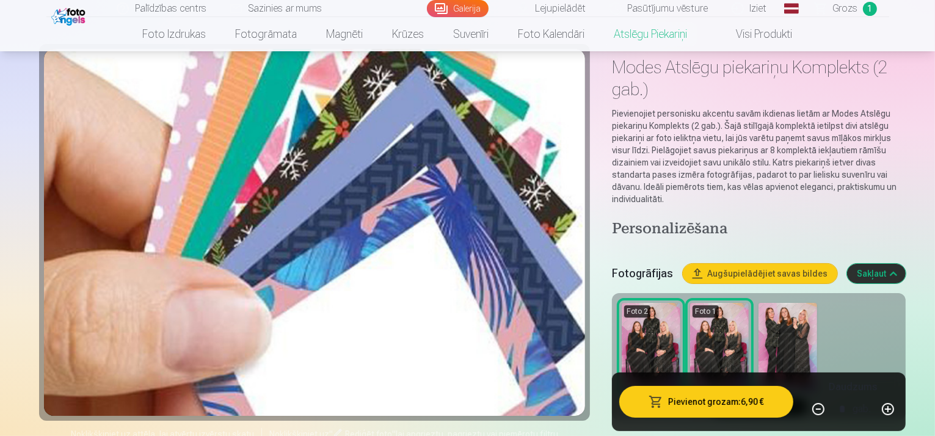
scroll to position [122, 0]
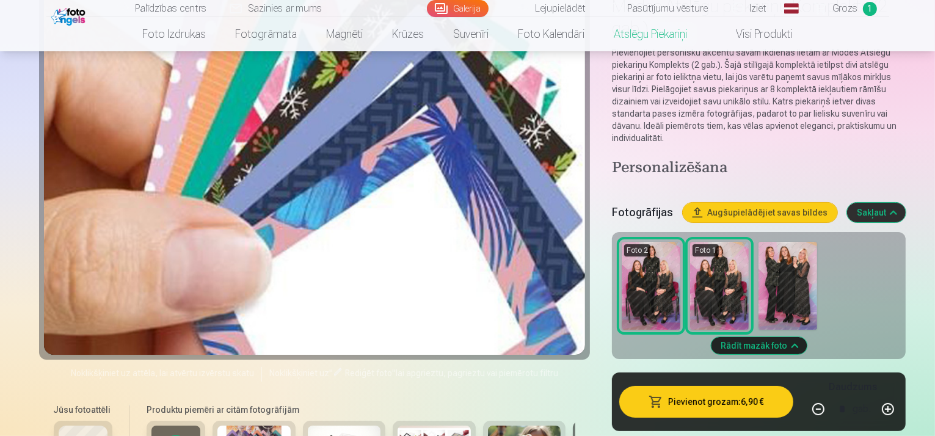
click at [788, 337] on button "Rādīt mazāk foto" at bounding box center [759, 345] width 96 height 17
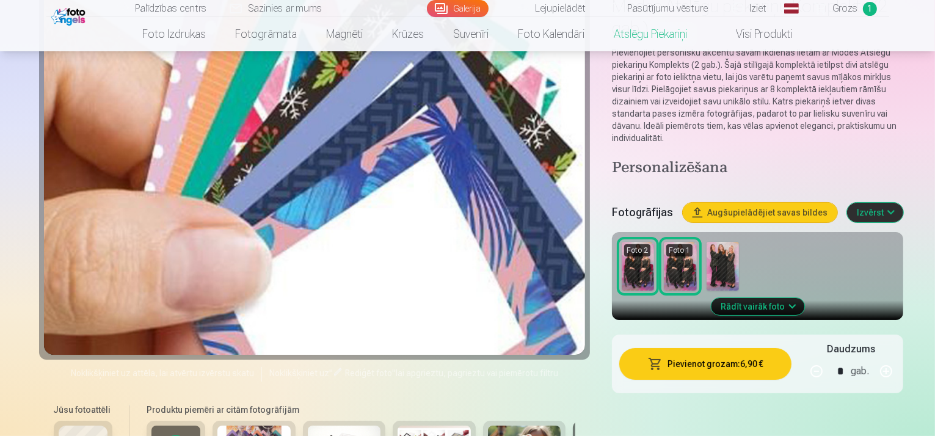
scroll to position [134, 0]
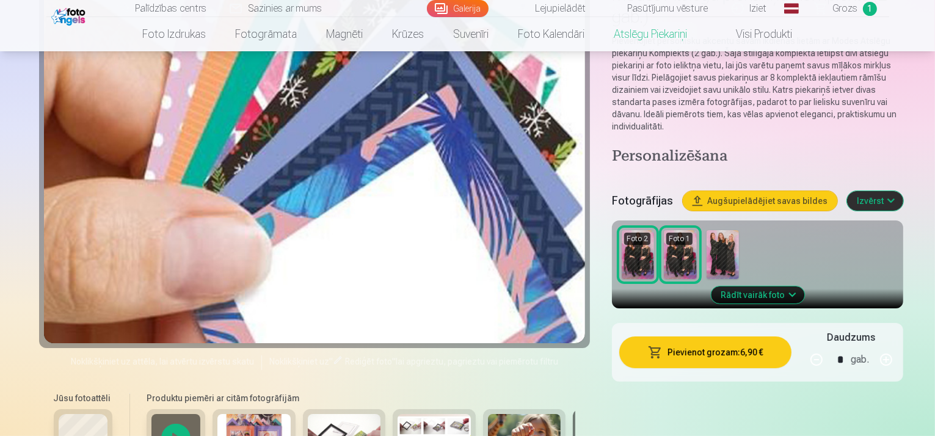
click at [787, 287] on button "Rādīt vairāk foto" at bounding box center [757, 295] width 93 height 17
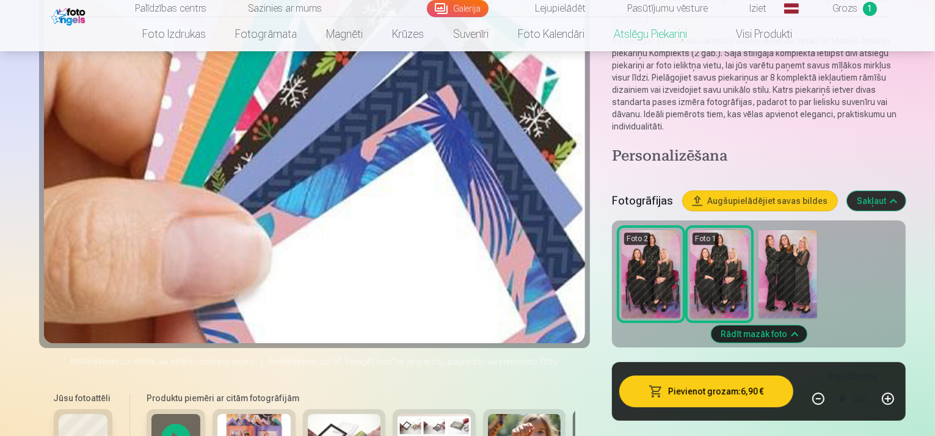
click at [906, 191] on button "Sakļaut" at bounding box center [876, 201] width 59 height 20
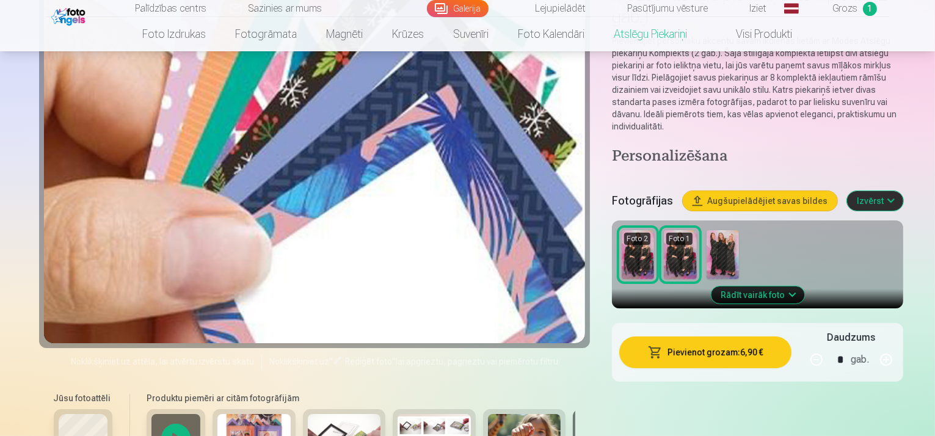
click at [904, 191] on button "Izvērst" at bounding box center [875, 201] width 56 height 20
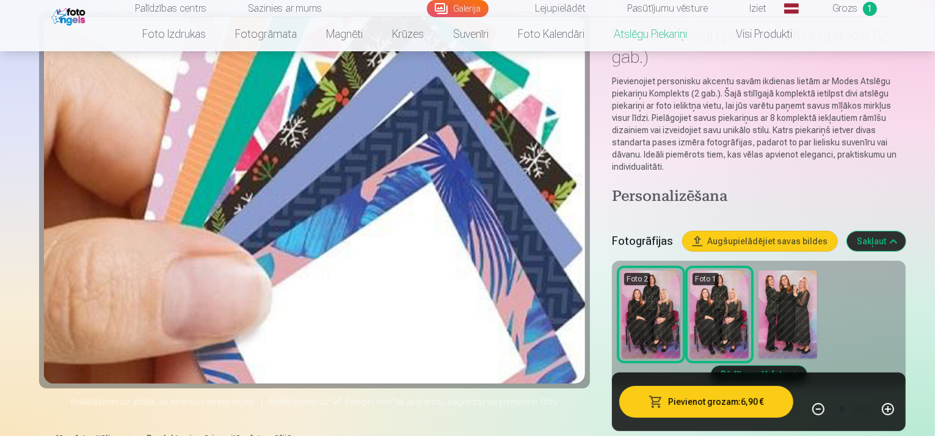
scroll to position [73, 0]
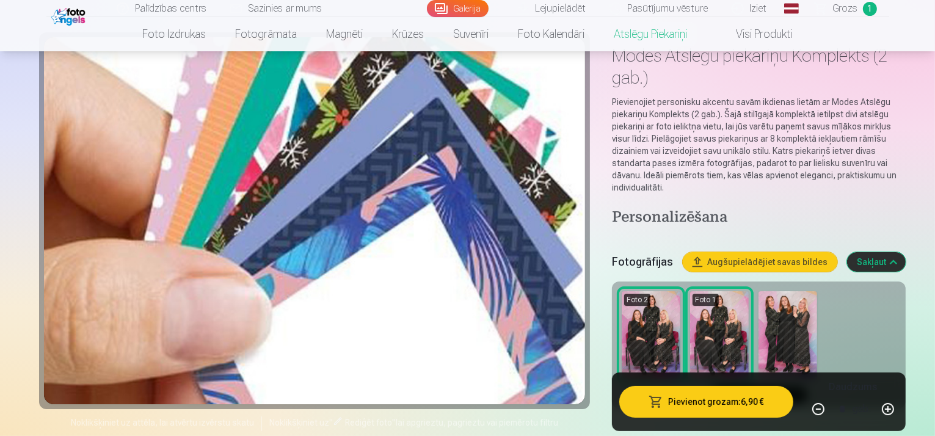
click at [623, 208] on h4 "Personalizēšana" at bounding box center [759, 218] width 294 height 20
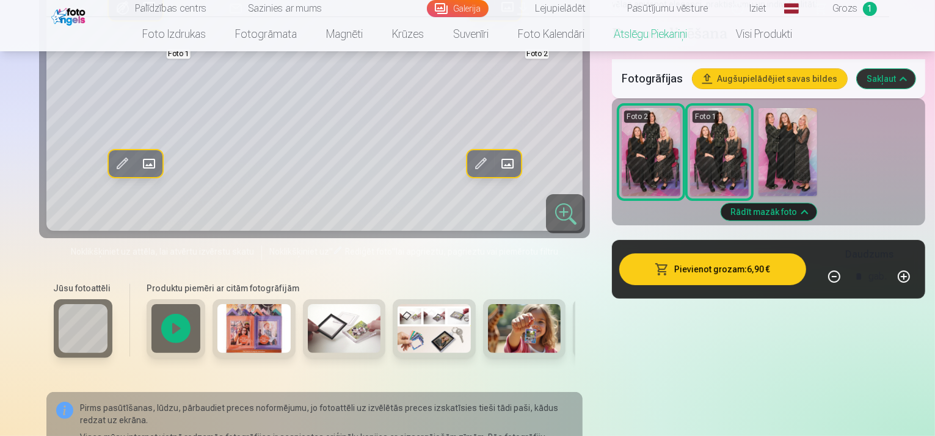
scroll to position [244, 0]
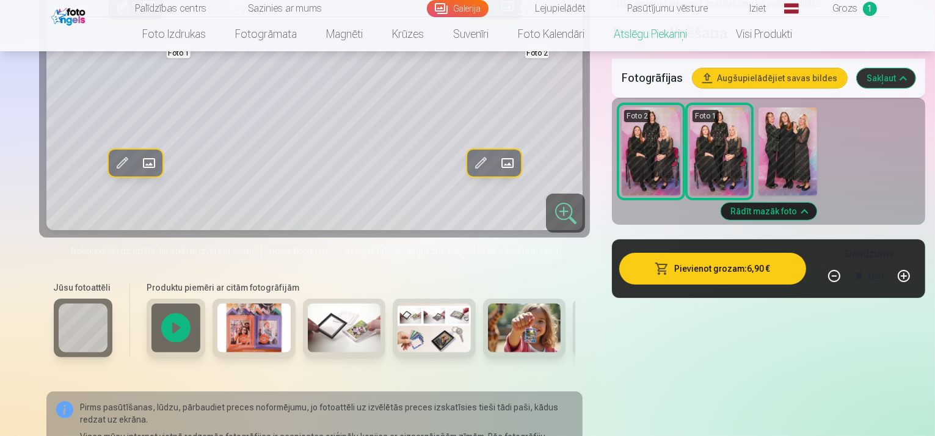
click at [224, 325] on img at bounding box center [254, 328] width 73 height 49
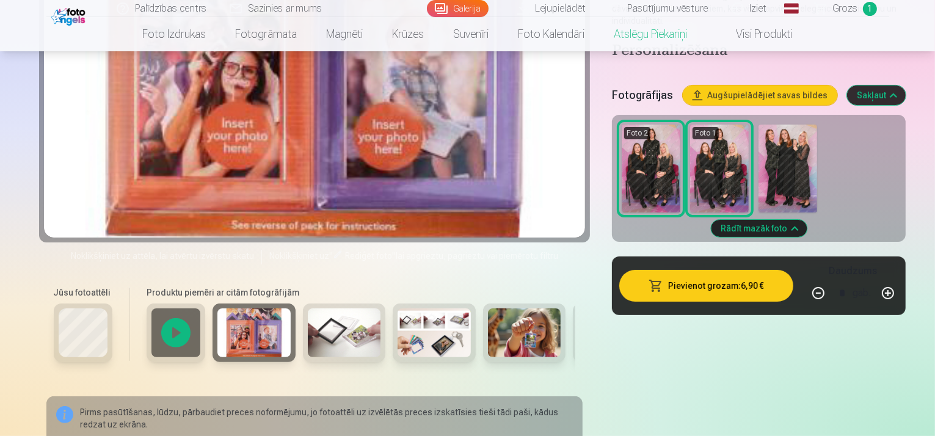
scroll to position [306, 0]
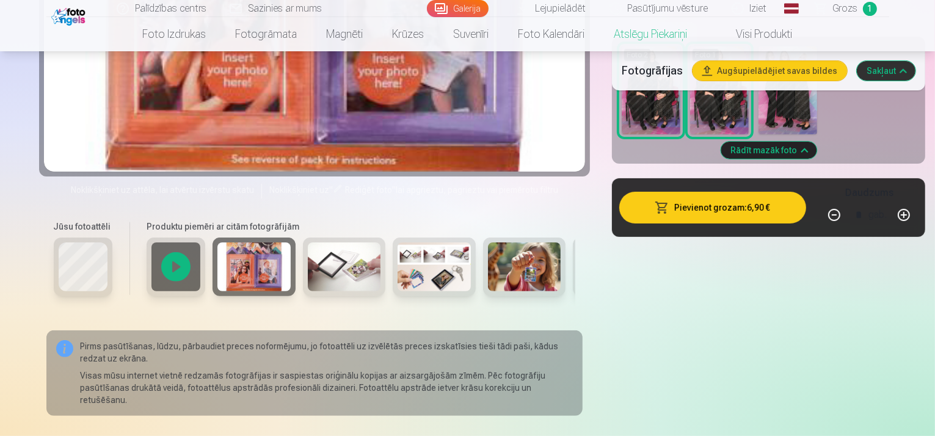
click at [308, 279] on img at bounding box center [344, 267] width 73 height 49
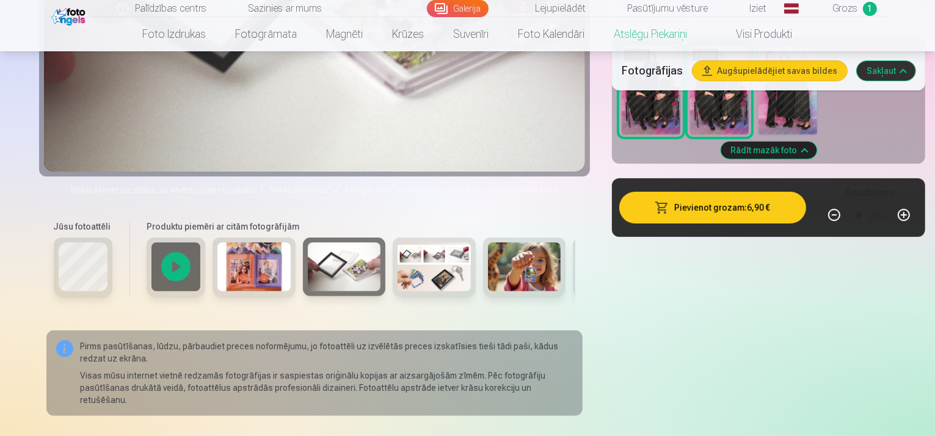
click at [398, 277] on img at bounding box center [434, 267] width 73 height 49
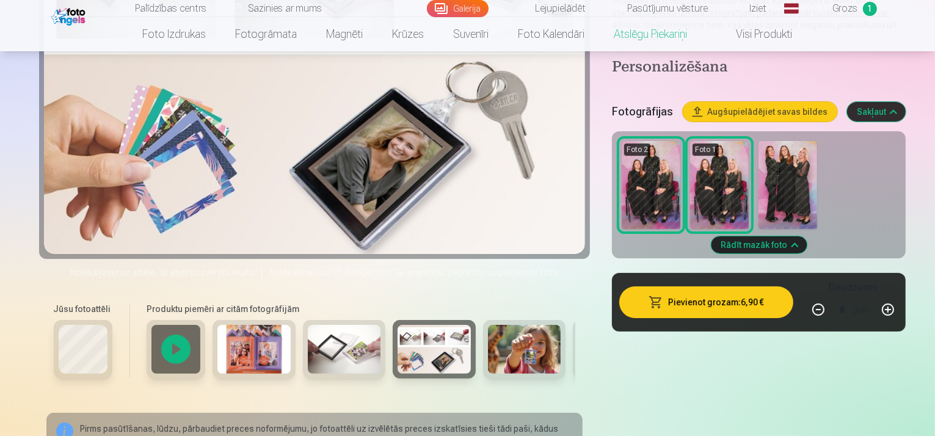
scroll to position [244, 0]
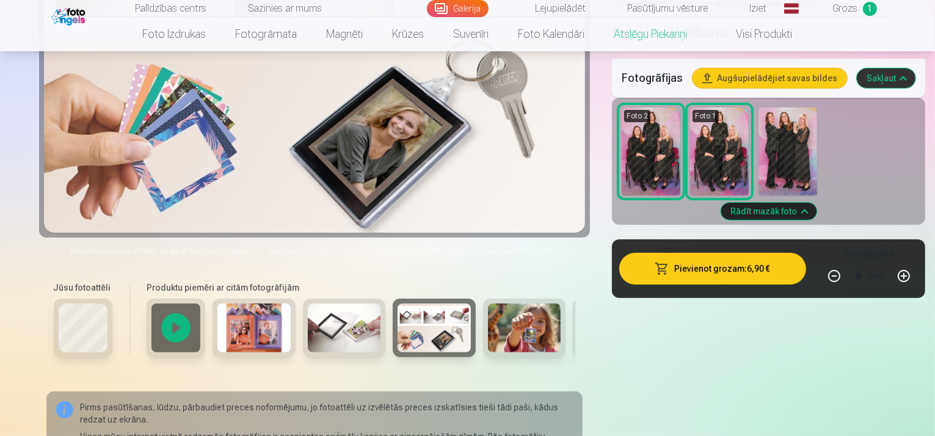
click at [488, 315] on img at bounding box center [524, 328] width 73 height 49
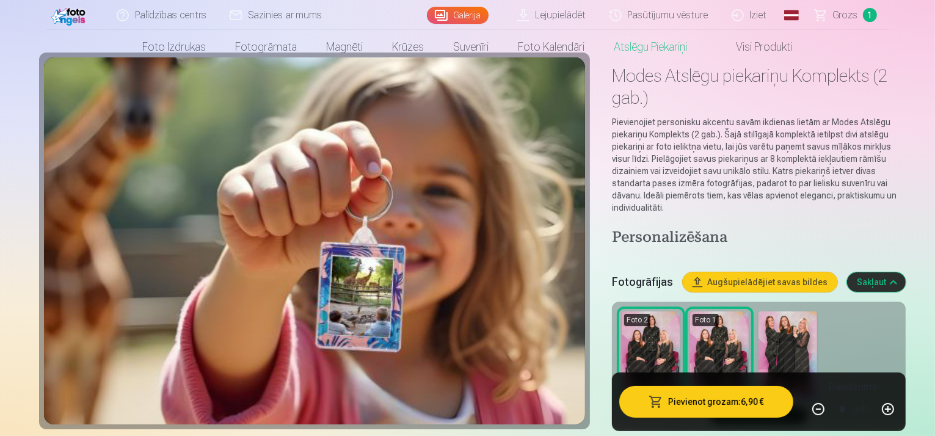
scroll to position [0, 0]
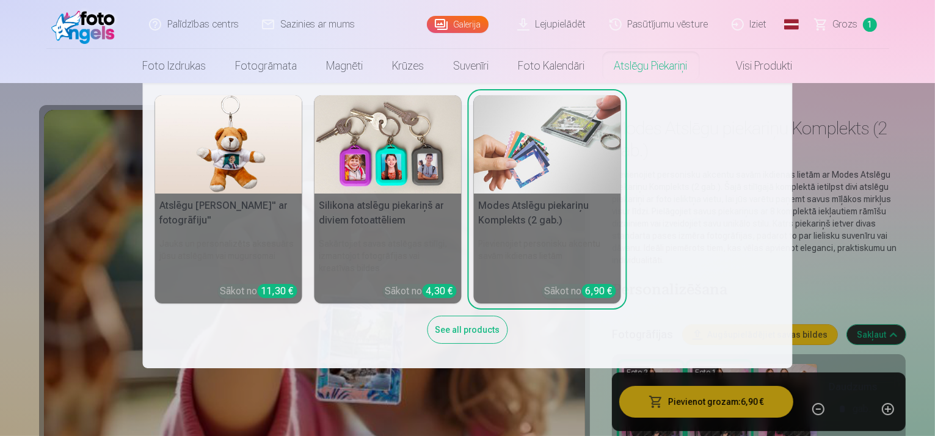
click at [668, 67] on link "Atslēgu piekariņi" at bounding box center [651, 66] width 103 height 34
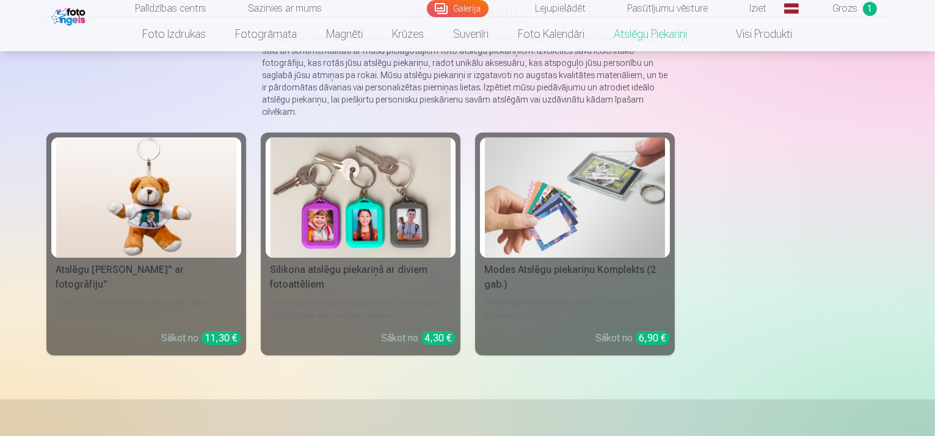
scroll to position [122, 0]
click at [579, 209] on img at bounding box center [575, 197] width 180 height 120
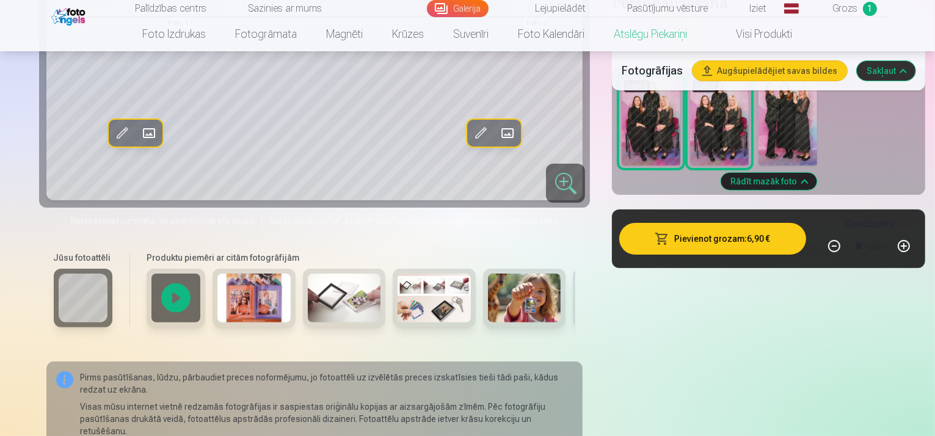
scroll to position [306, 0]
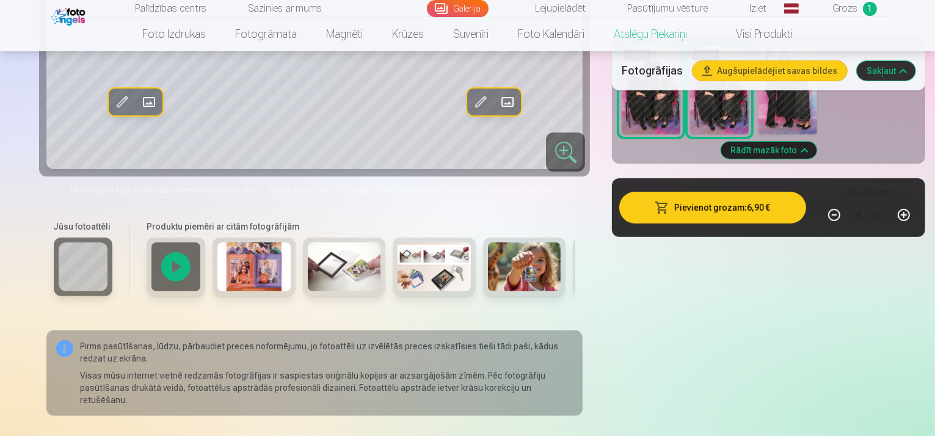
click at [546, 147] on div at bounding box center [565, 152] width 39 height 39
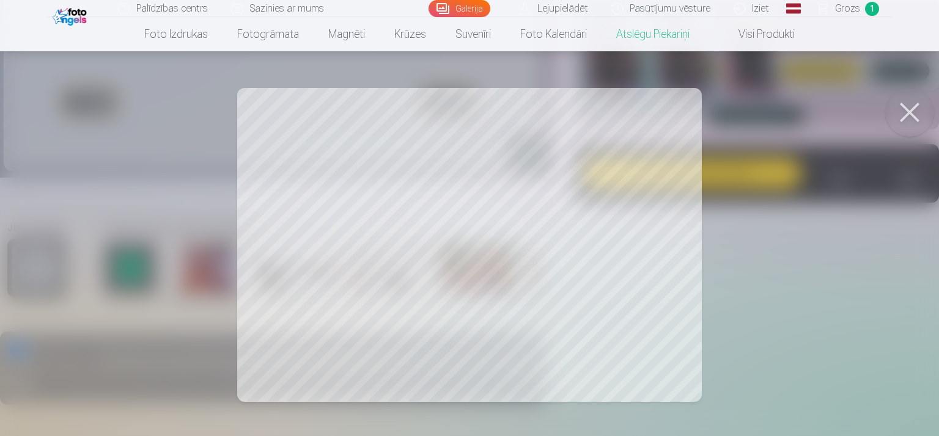
click at [910, 109] on button at bounding box center [909, 112] width 49 height 49
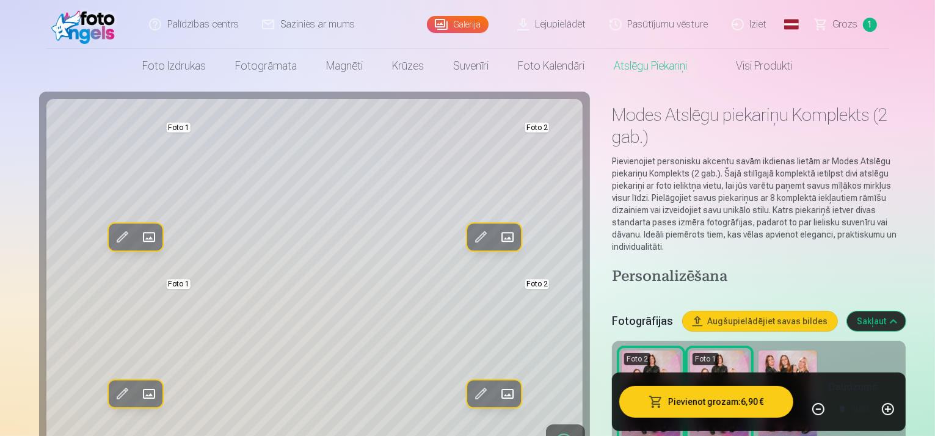
scroll to position [0, 0]
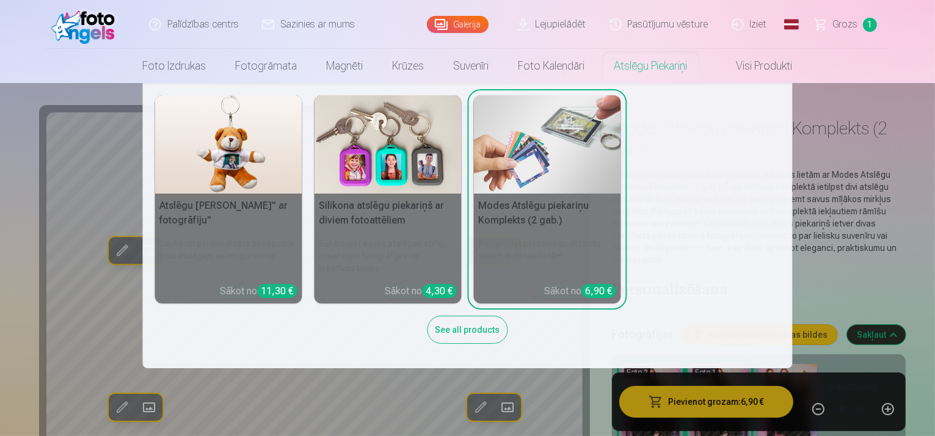
click at [648, 68] on link "Atslēgu piekariņi" at bounding box center [651, 66] width 103 height 34
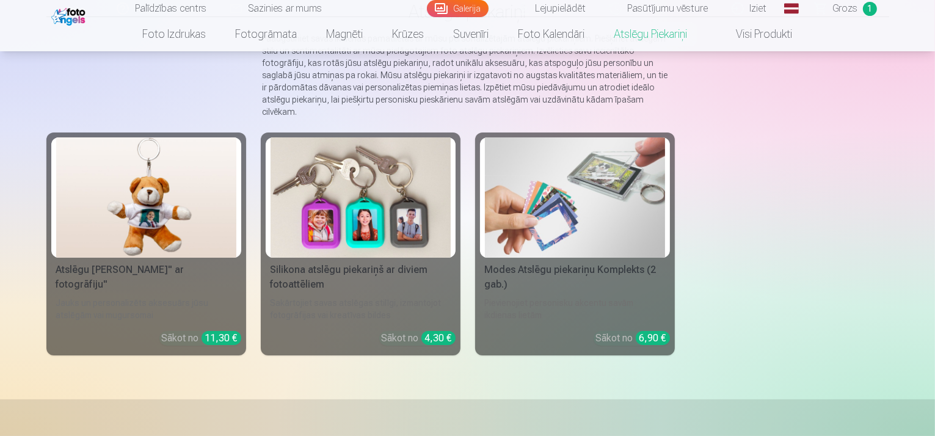
scroll to position [122, 0]
click at [387, 207] on img at bounding box center [361, 197] width 180 height 120
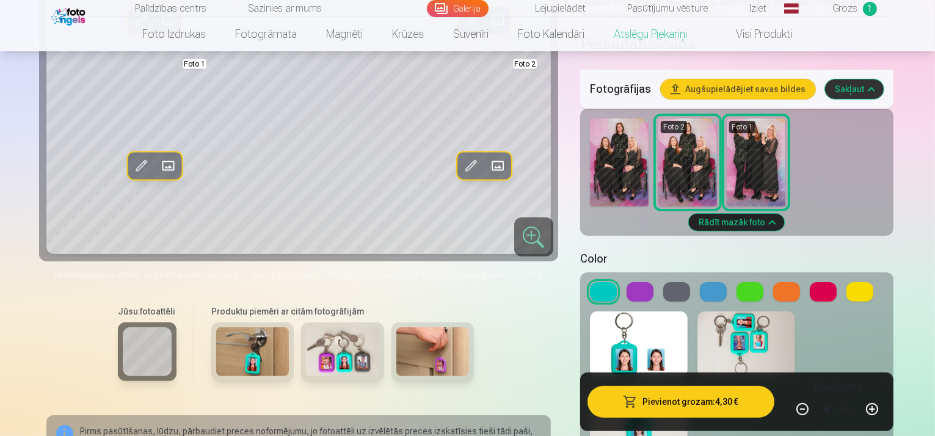
scroll to position [306, 0]
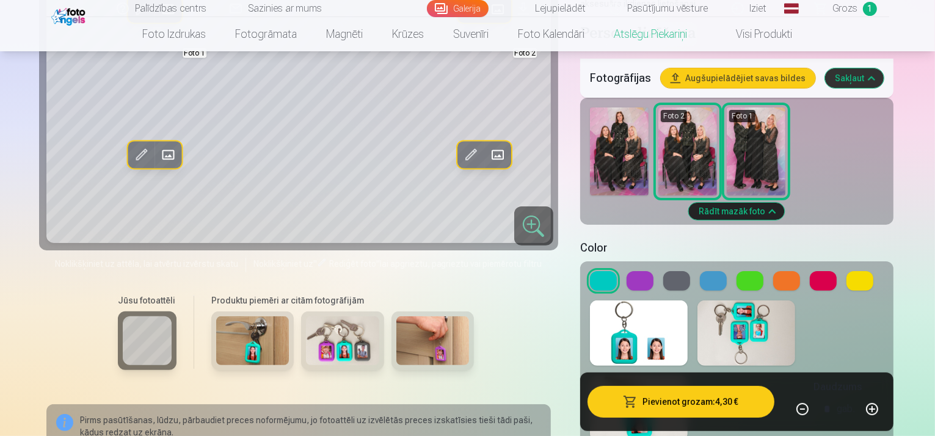
click at [631, 271] on button at bounding box center [640, 281] width 27 height 20
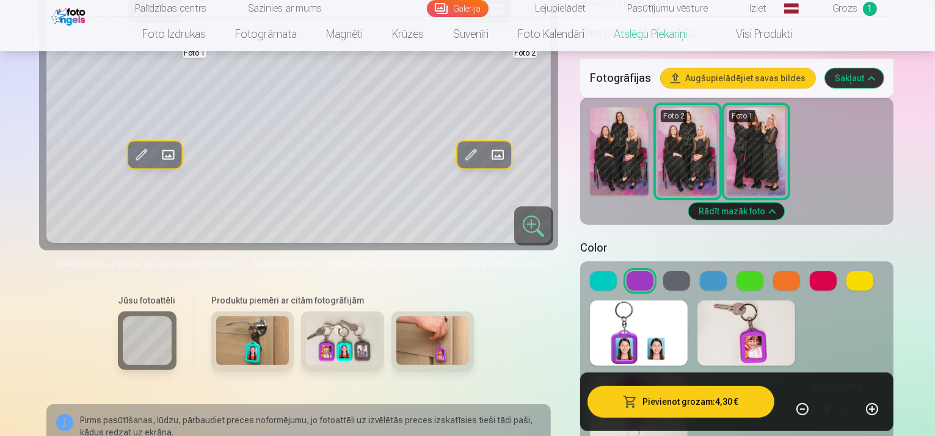
click at [687, 271] on div at bounding box center [737, 281] width 294 height 20
click at [670, 271] on button at bounding box center [677, 281] width 27 height 20
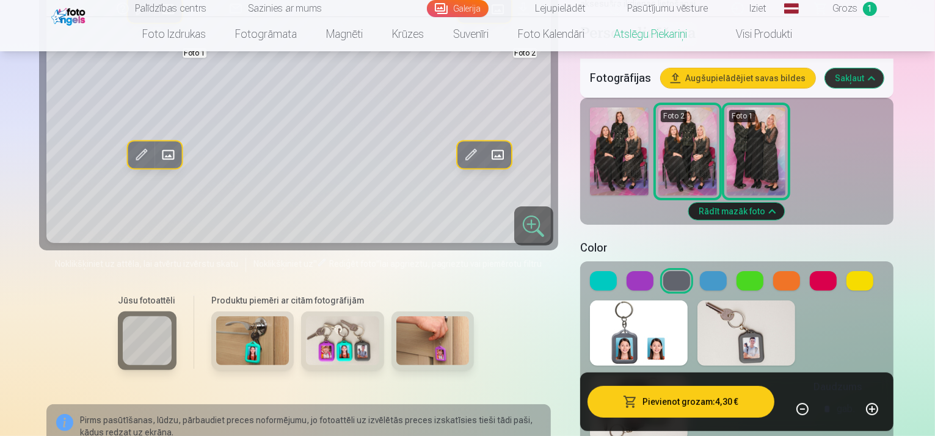
click at [750, 271] on button at bounding box center [750, 281] width 27 height 20
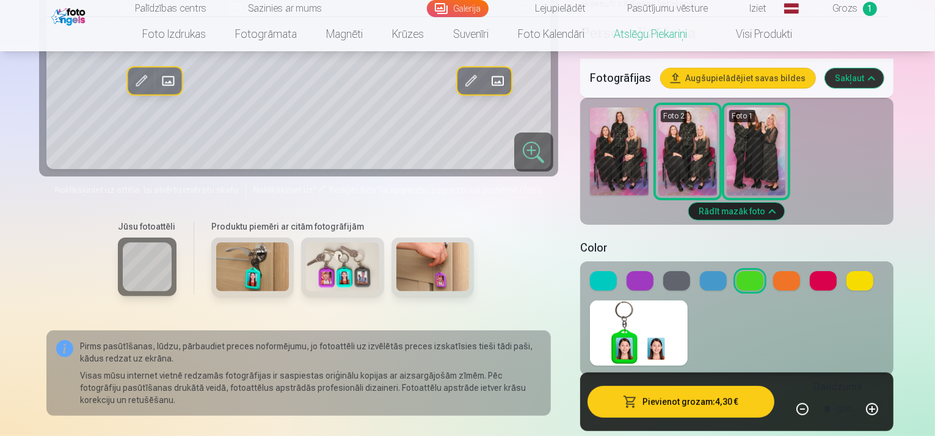
click at [822, 271] on button at bounding box center [823, 281] width 27 height 20
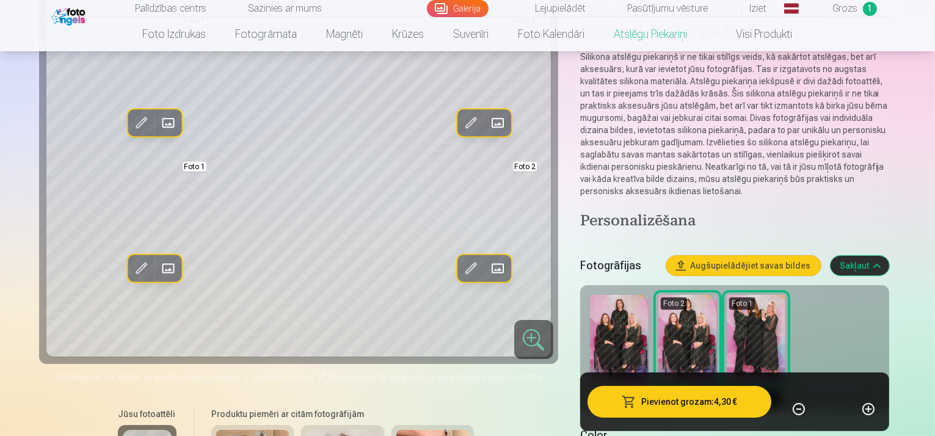
scroll to position [183, 0]
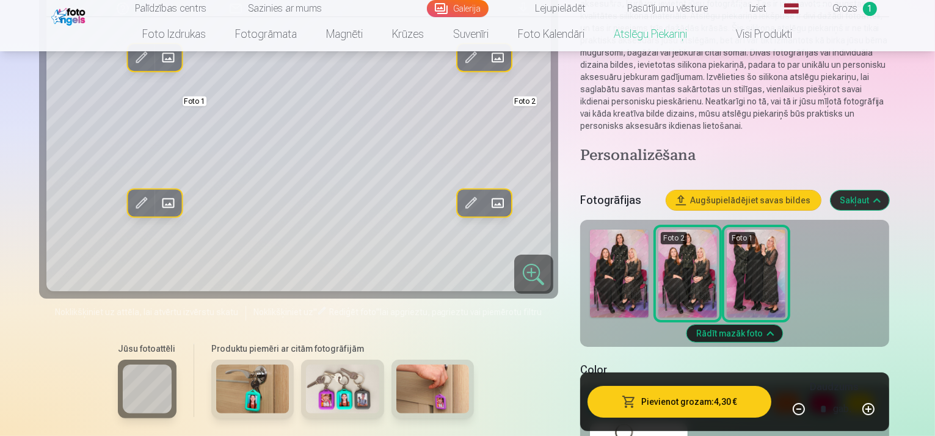
click at [646, 254] on div "Foto 2 Foto 1" at bounding box center [734, 274] width 299 height 98
click at [606, 251] on img at bounding box center [619, 274] width 59 height 88
click at [580, 248] on div "Foto 2 Foto 1 Rādīt mazāk foto" at bounding box center [734, 283] width 309 height 127
click at [612, 246] on img at bounding box center [619, 274] width 59 height 88
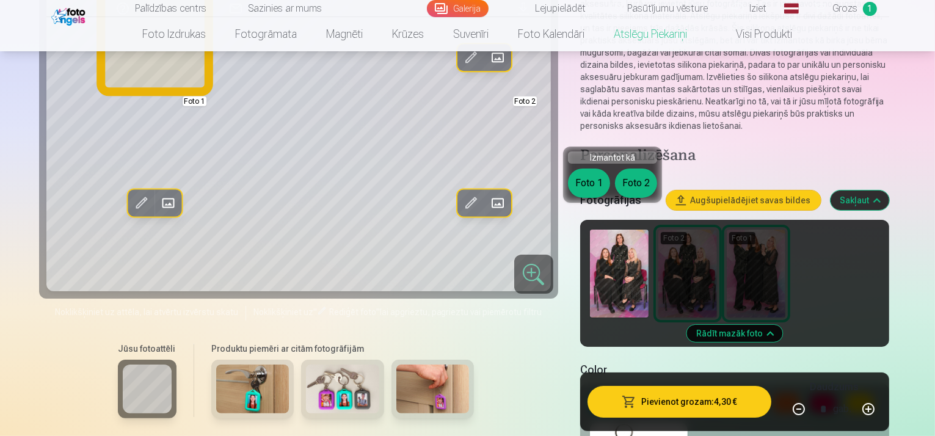
click at [588, 180] on button "Foto 1" at bounding box center [589, 183] width 42 height 29
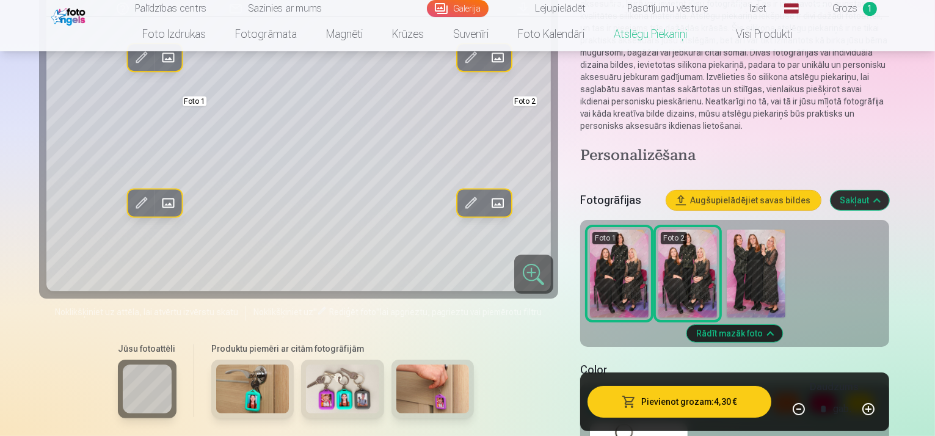
click at [665, 230] on img at bounding box center [688, 274] width 59 height 88
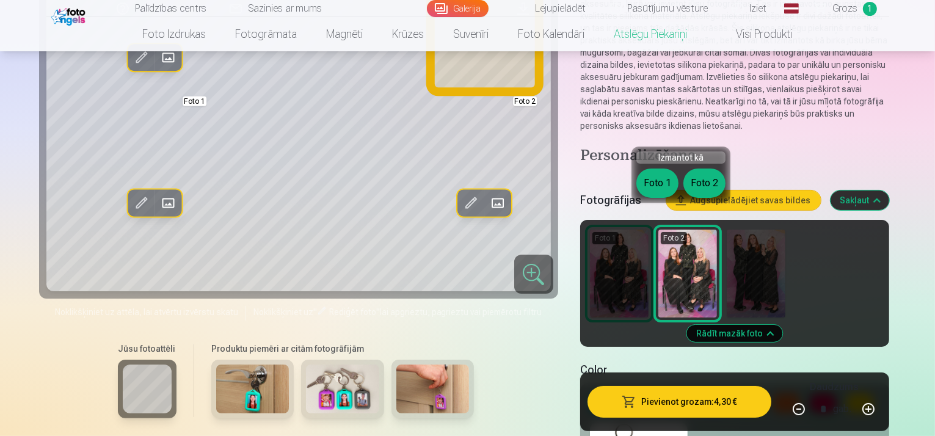
click at [701, 175] on button "Foto 2" at bounding box center [705, 183] width 42 height 29
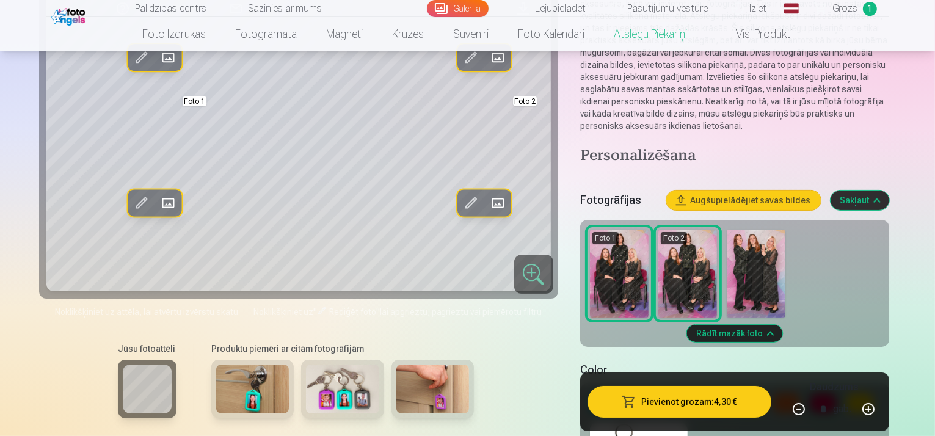
click at [648, 323] on div "Personalizēšana Fotogrāfijas Augšupielādējiet savas bildes Sakļaut Foto 1 Foto …" at bounding box center [734, 360] width 309 height 426
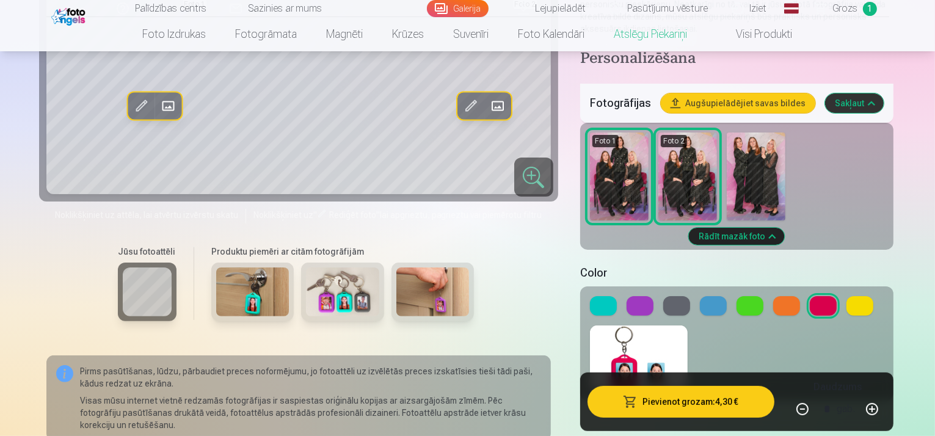
scroll to position [306, 0]
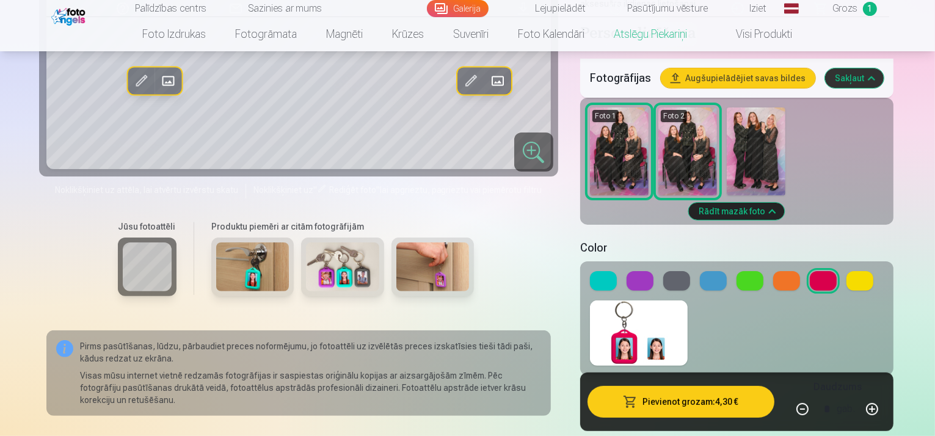
click at [599, 271] on button at bounding box center [603, 281] width 27 height 20
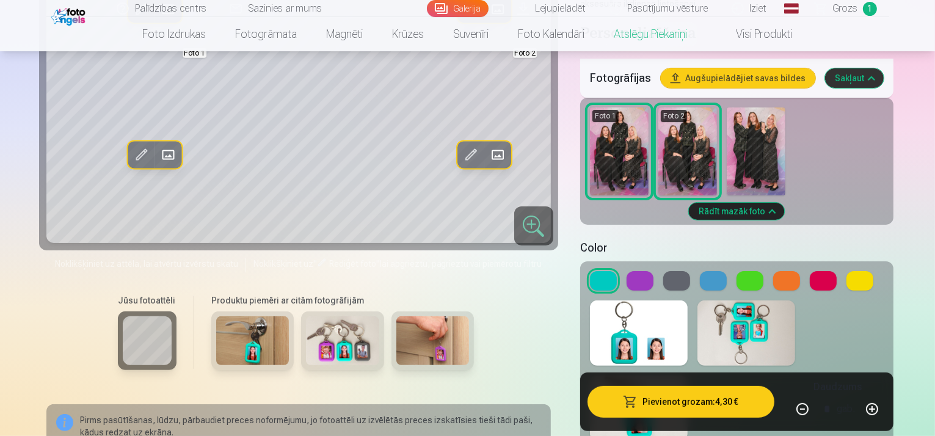
click at [634, 271] on button at bounding box center [640, 281] width 27 height 20
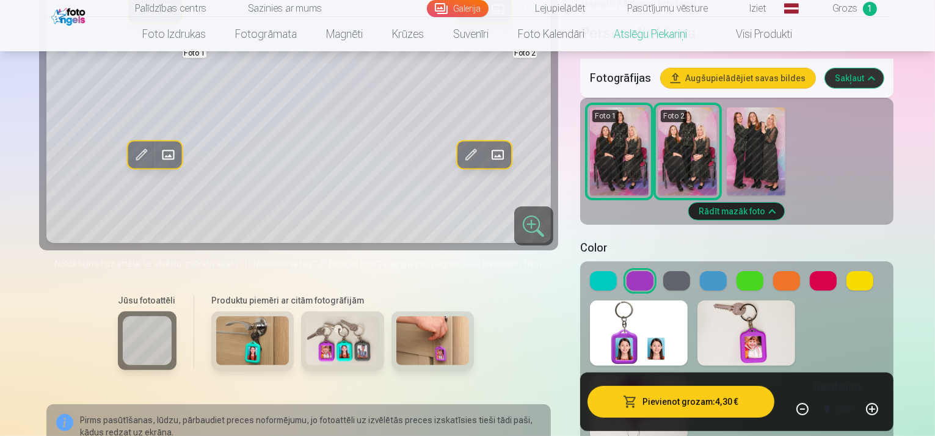
click at [675, 271] on button at bounding box center [677, 281] width 27 height 20
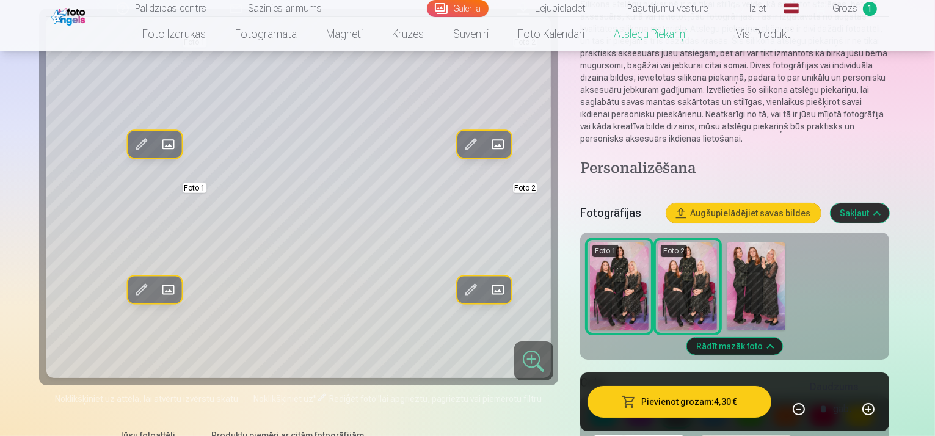
scroll to position [244, 0]
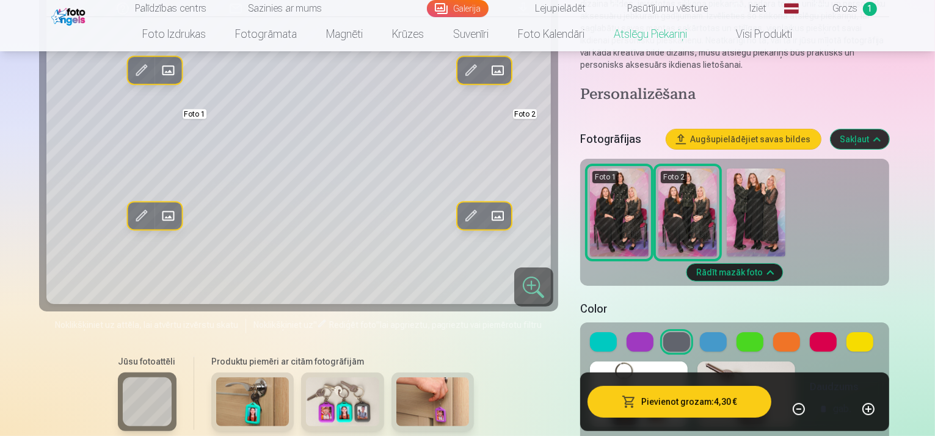
click at [709, 332] on button at bounding box center [713, 342] width 27 height 20
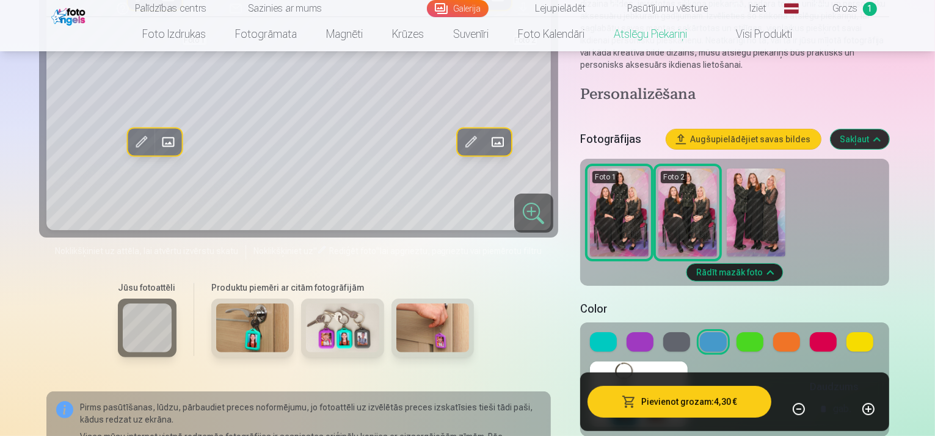
click at [847, 332] on button at bounding box center [860, 342] width 27 height 20
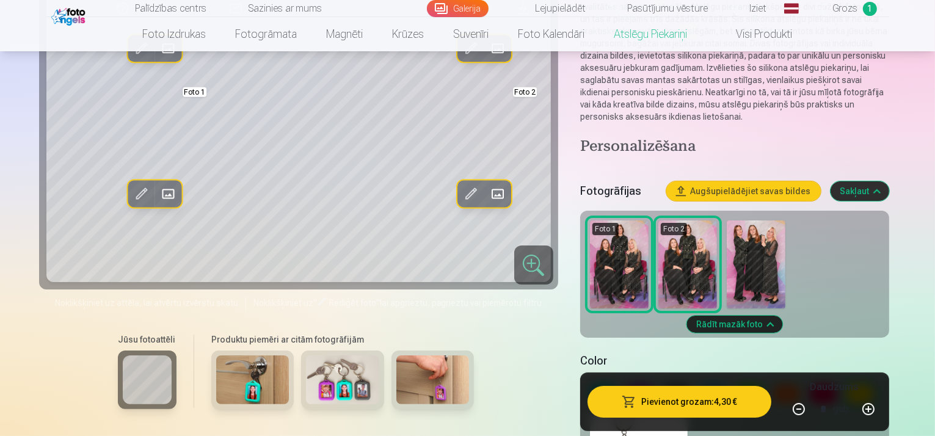
scroll to position [306, 0]
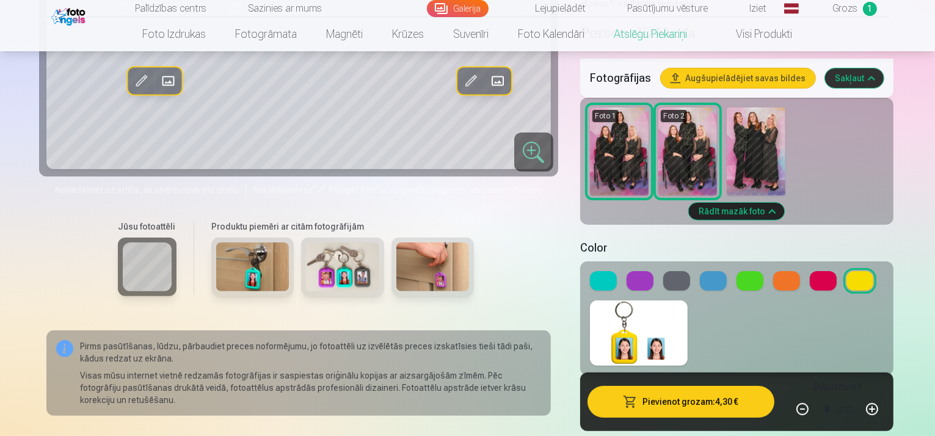
click at [783, 271] on button at bounding box center [787, 281] width 27 height 20
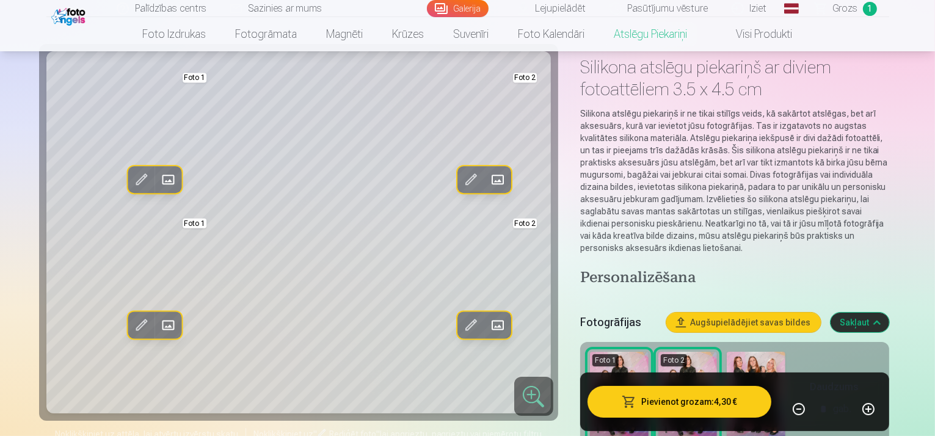
scroll to position [0, 0]
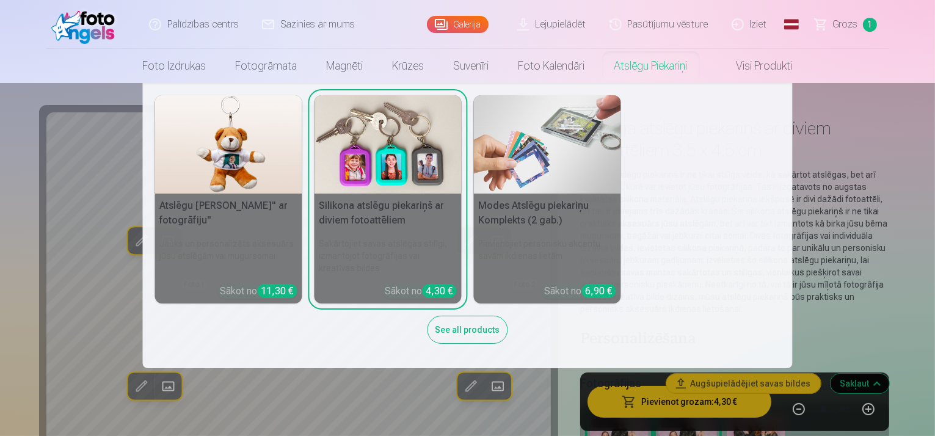
click at [650, 62] on link "Atslēgu piekariņi" at bounding box center [651, 66] width 103 height 34
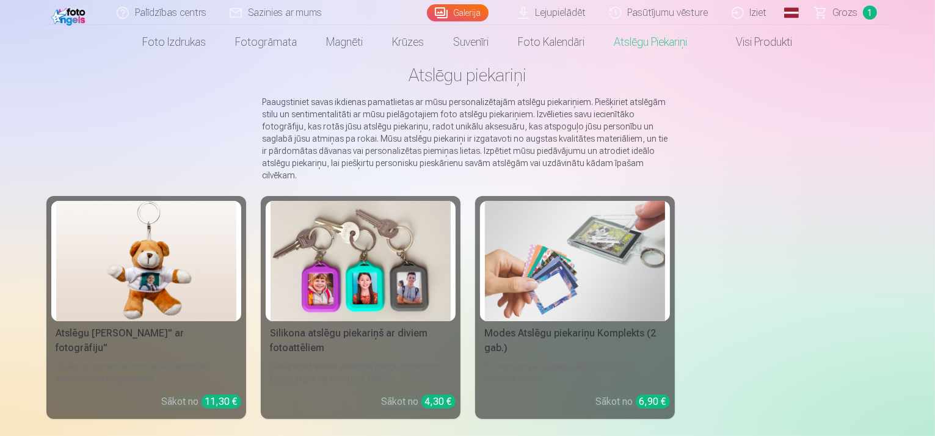
scroll to position [122, 0]
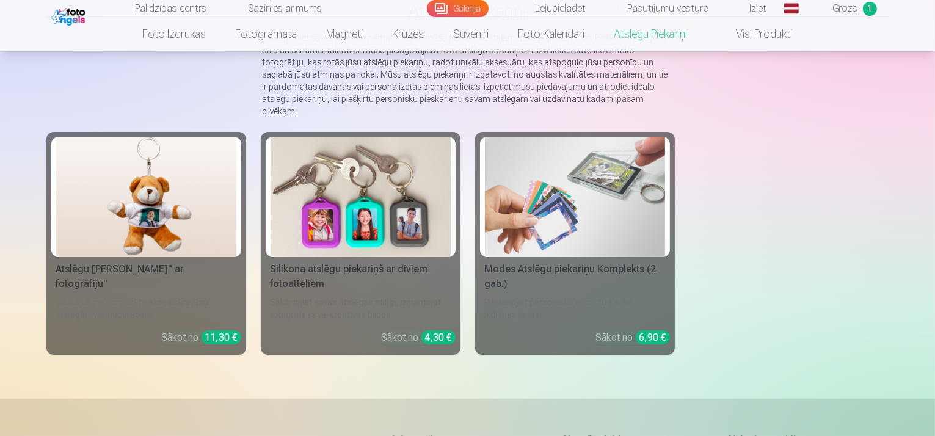
click at [604, 211] on img at bounding box center [575, 197] width 180 height 120
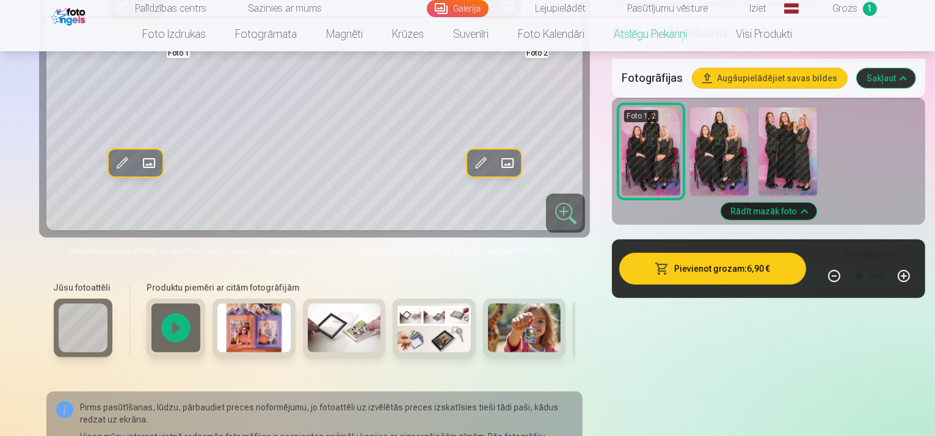
scroll to position [306, 0]
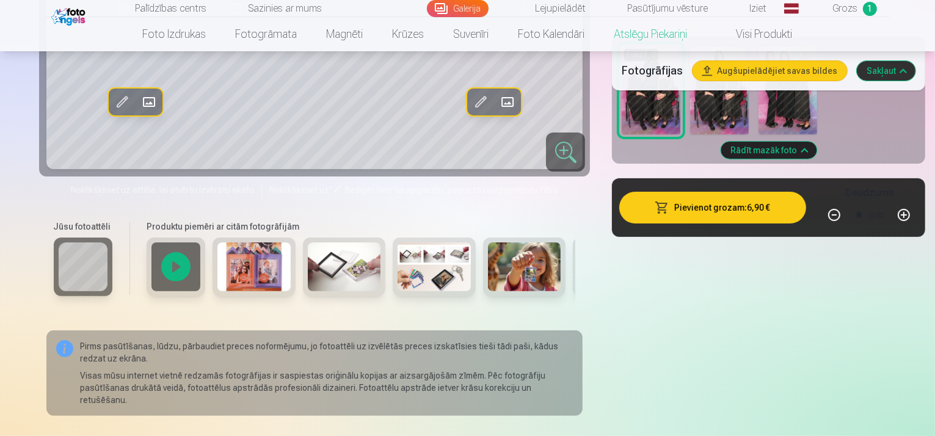
click at [398, 271] on img at bounding box center [434, 267] width 73 height 49
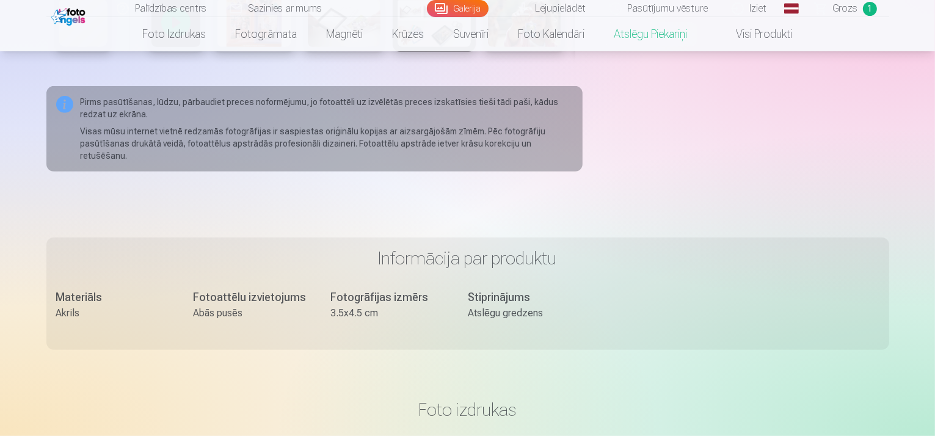
scroll to position [367, 0]
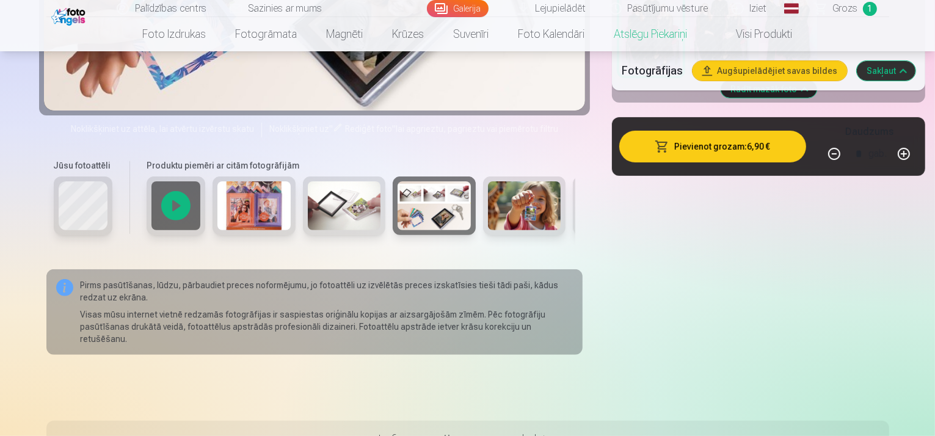
click at [488, 212] on img at bounding box center [524, 205] width 73 height 49
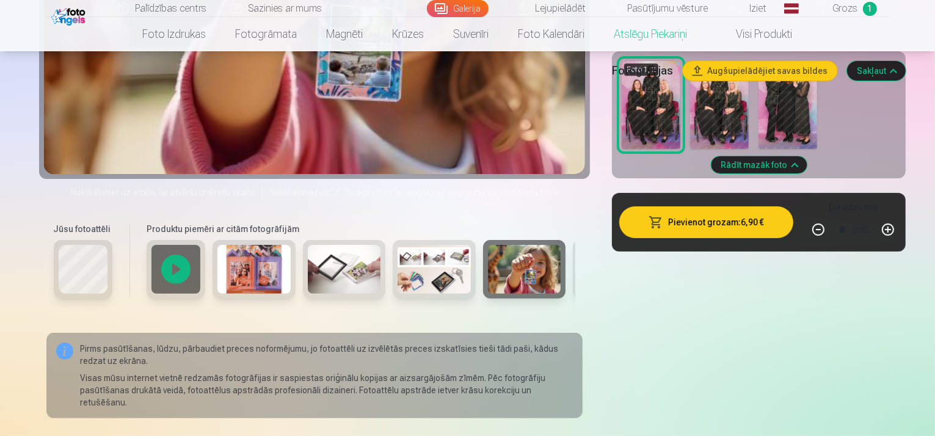
scroll to position [306, 0]
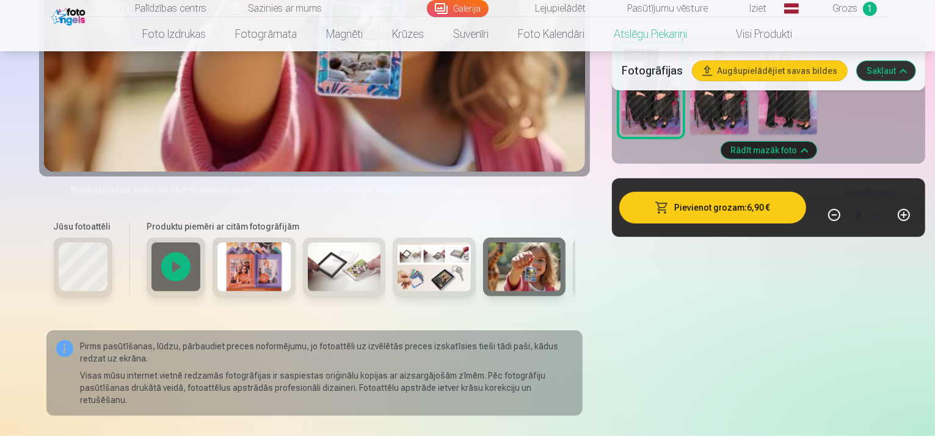
click at [573, 268] on div at bounding box center [614, 267] width 83 height 59
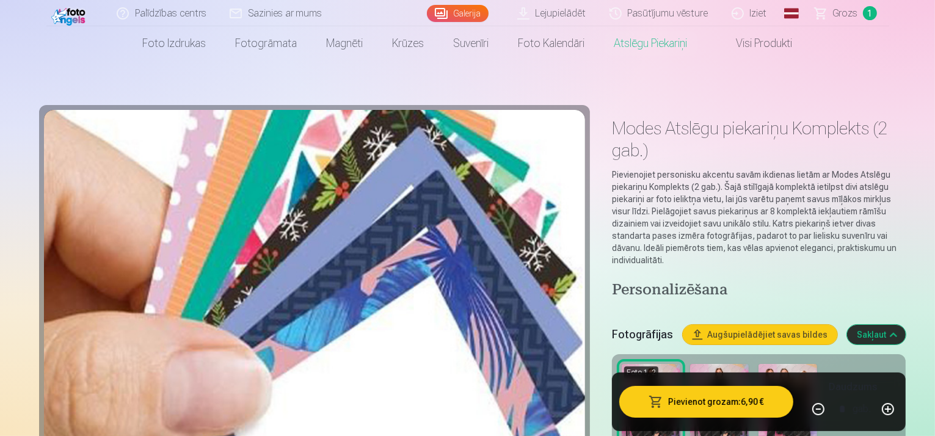
scroll to position [61, 0]
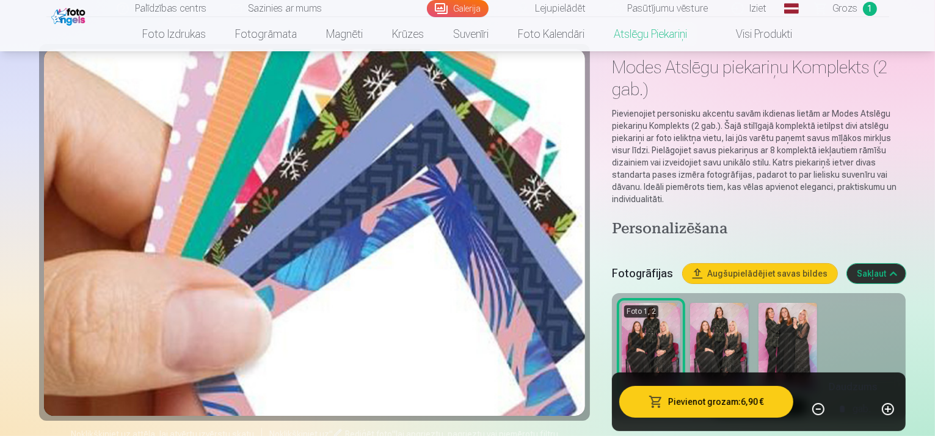
click at [690, 303] on img at bounding box center [719, 347] width 59 height 88
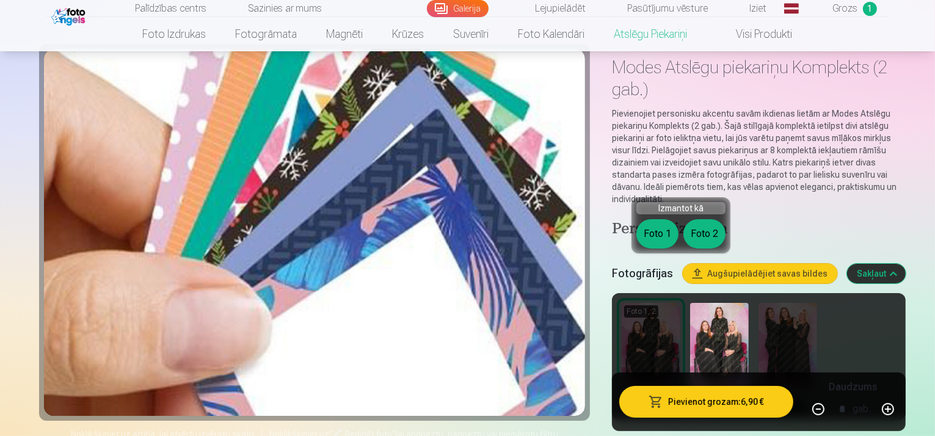
click at [694, 233] on button "Foto 2" at bounding box center [705, 233] width 42 height 29
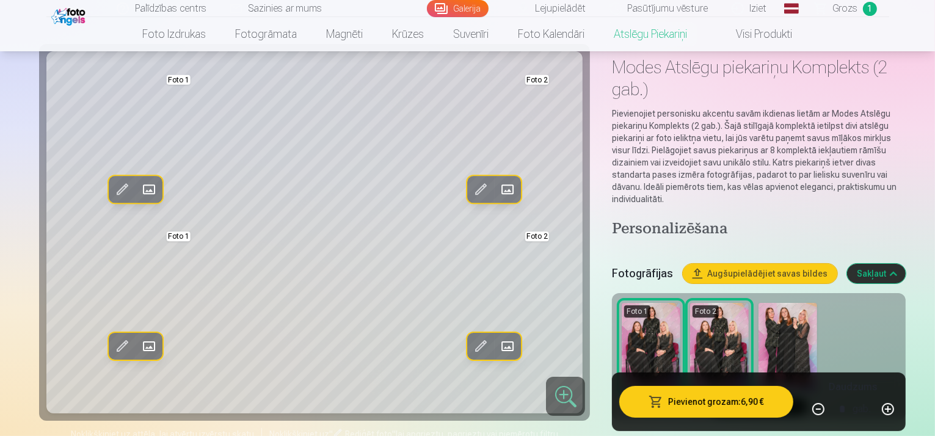
click at [557, 255] on div "Rediģēt foto Aizstāt Foto 1 Rediģēt foto Aizstāt Foto 2 Rediģēt foto Aizstāt Fo…" at bounding box center [467, 379] width 843 height 656
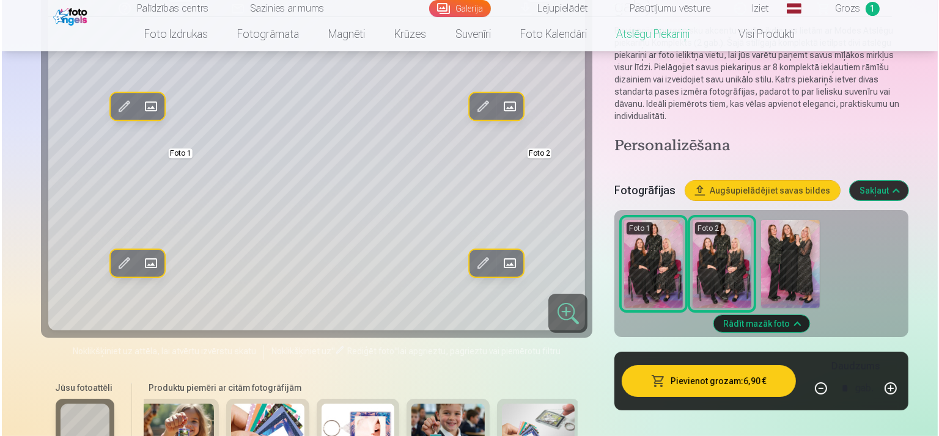
scroll to position [244, 0]
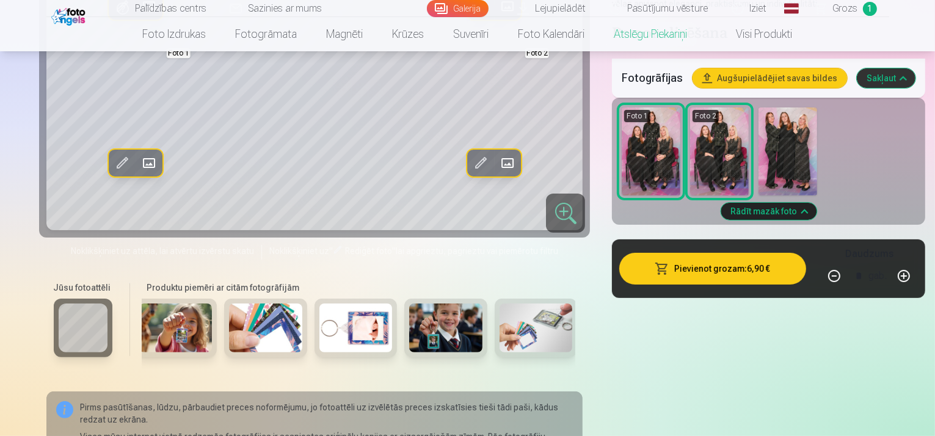
click at [695, 253] on button "Pievienot grozam : 6,90 €" at bounding box center [713, 269] width 187 height 32
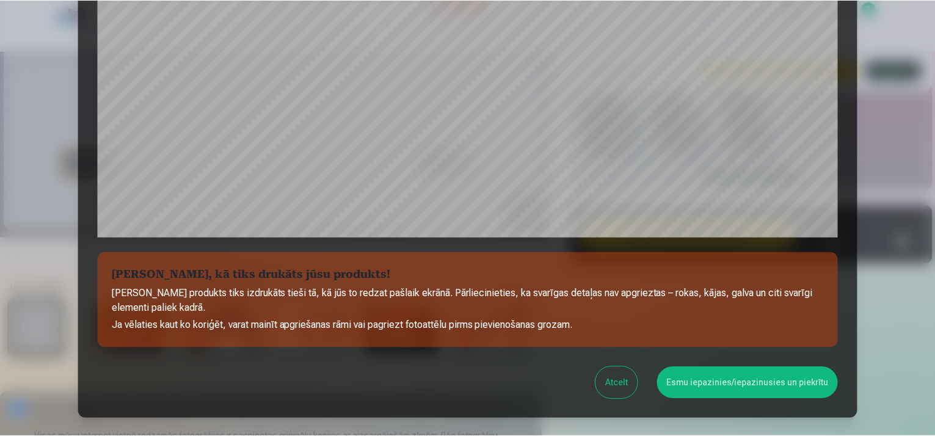
scroll to position [383, 0]
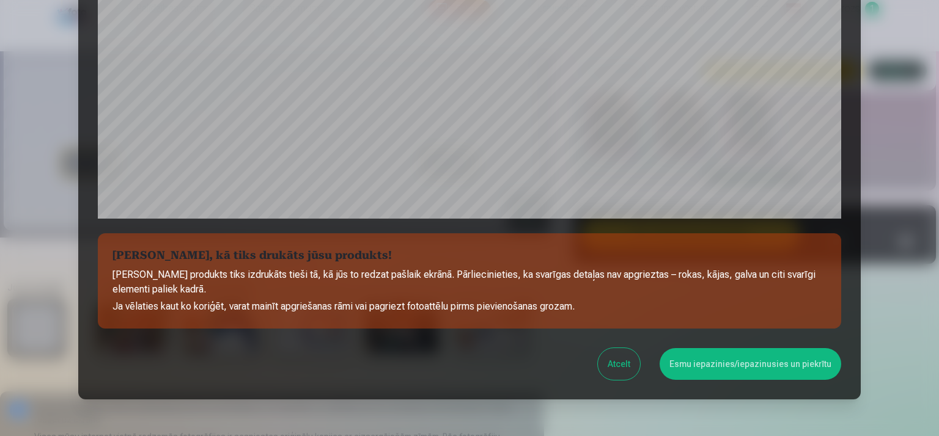
click at [717, 362] on button "Esmu iepazinies/iepazinusies un piekrītu" at bounding box center [749, 364] width 181 height 32
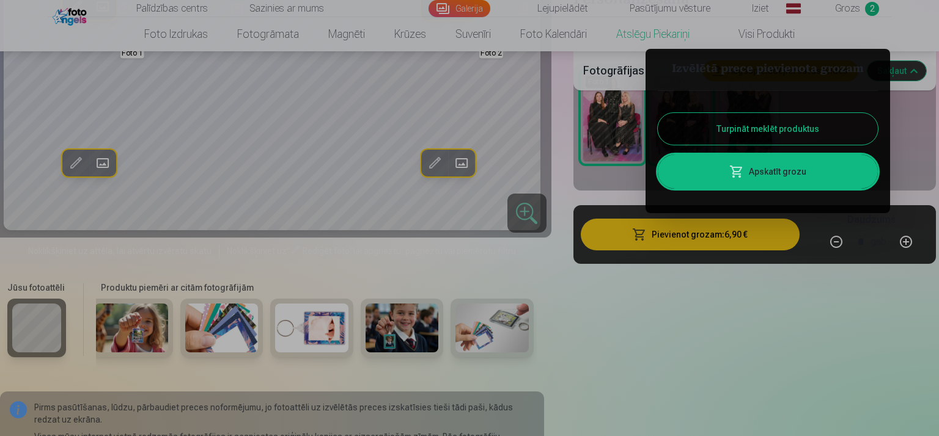
click at [737, 173] on span at bounding box center [736, 171] width 15 height 15
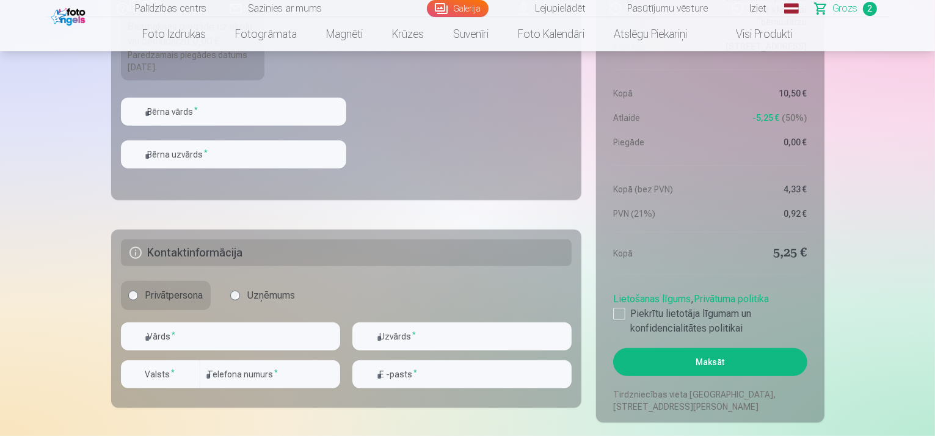
scroll to position [672, 0]
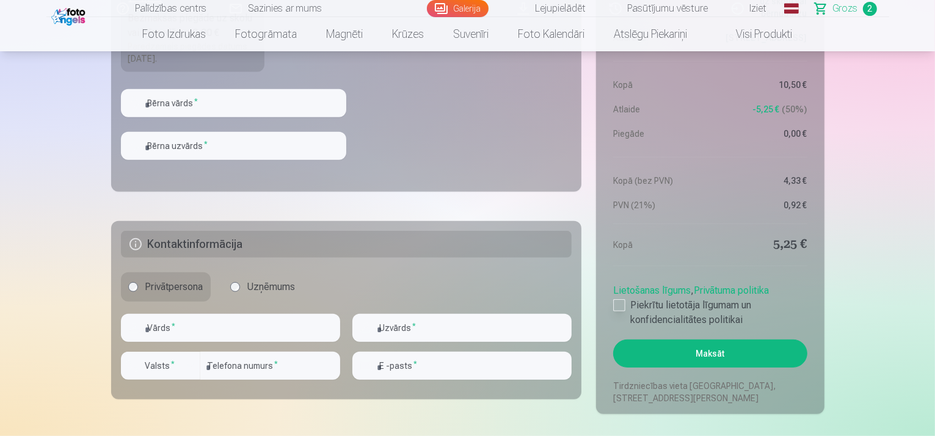
click at [620, 304] on div at bounding box center [619, 305] width 12 height 12
click at [163, 332] on input "text" at bounding box center [230, 328] width 219 height 28
type input "*****"
type input "******"
type input "********"
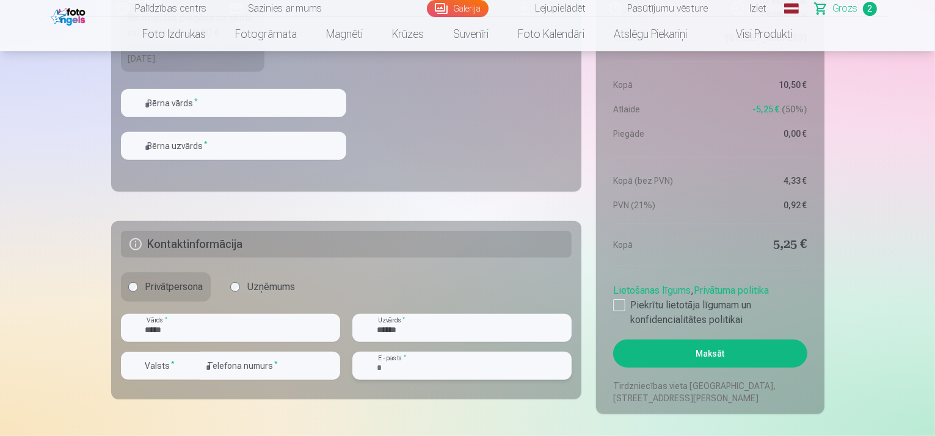
type input "**********"
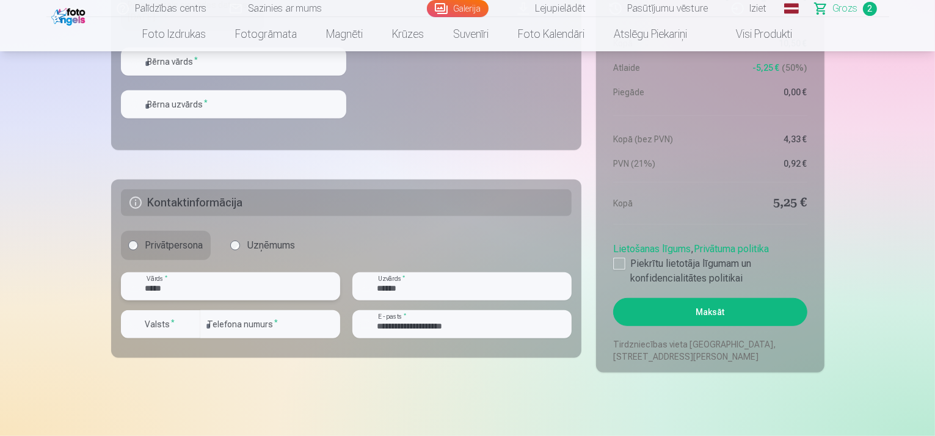
scroll to position [733, 0]
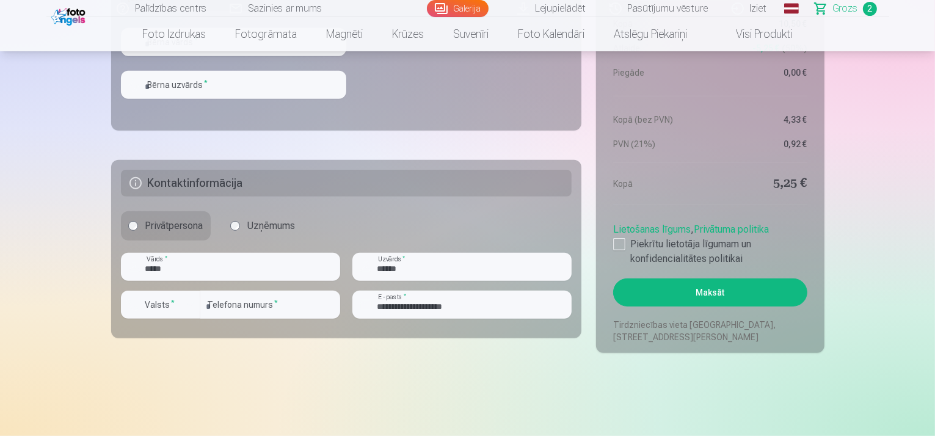
click at [657, 292] on button "Maksāt" at bounding box center [710, 293] width 194 height 28
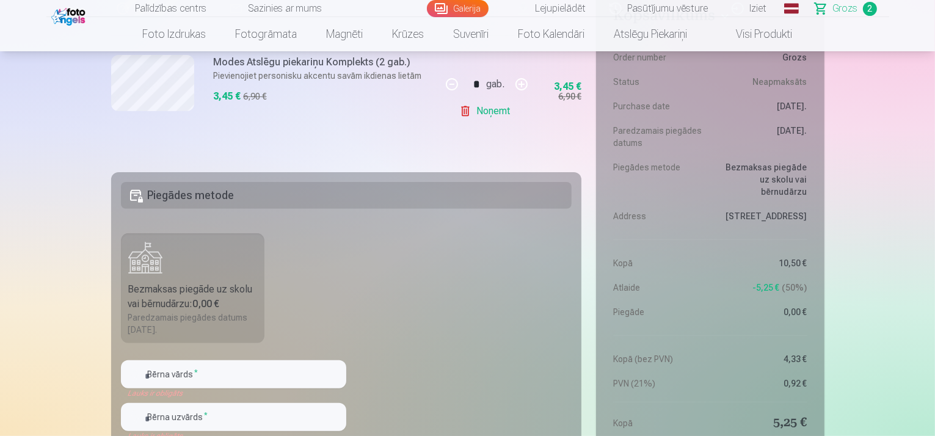
scroll to position [489, 0]
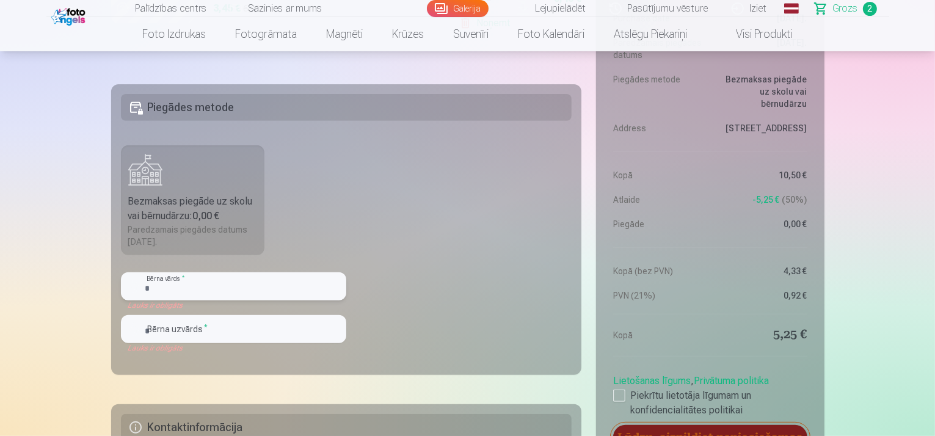
click at [191, 293] on input "text" at bounding box center [233, 287] width 225 height 28
type input "*****"
type input "******"
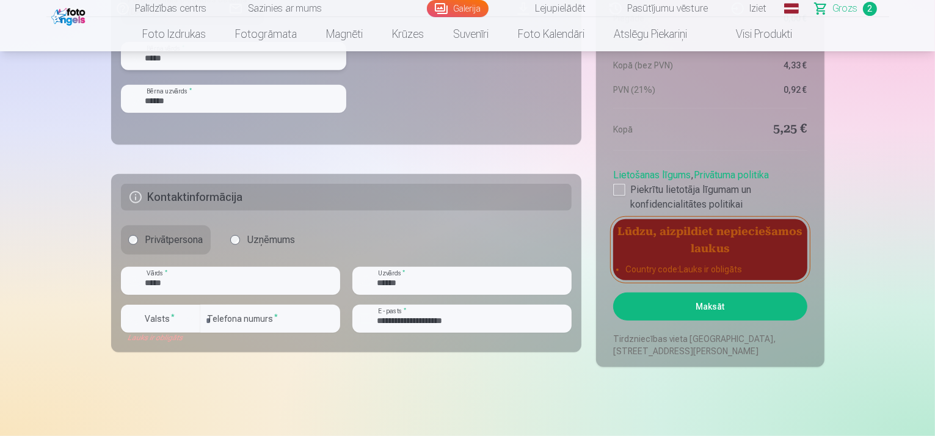
scroll to position [733, 0]
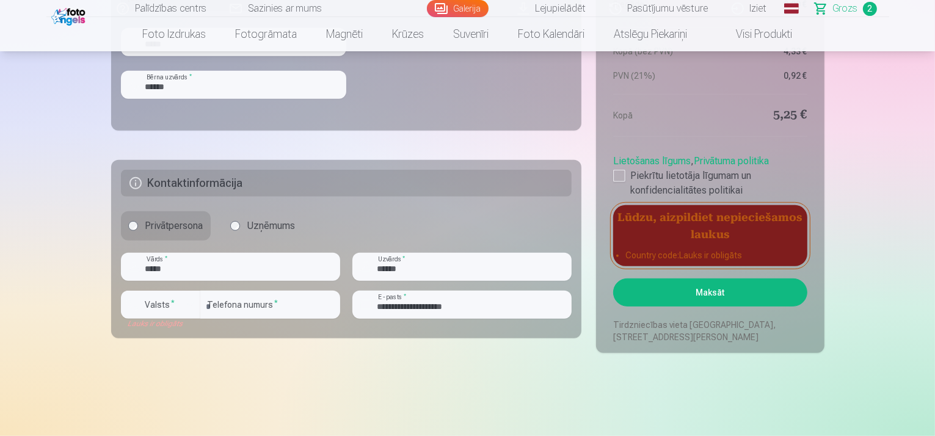
click at [695, 299] on button "Maksāt" at bounding box center [710, 293] width 194 height 28
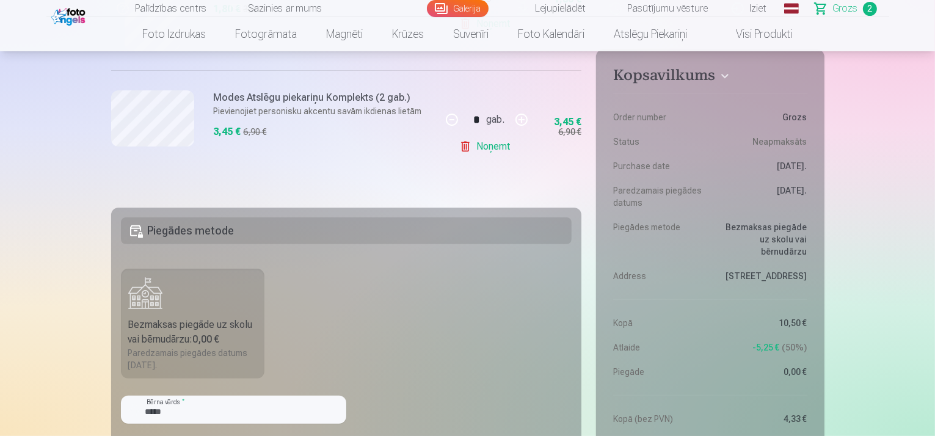
scroll to position [367, 0]
click at [234, 227] on h5 "Piegādes metode" at bounding box center [347, 229] width 452 height 27
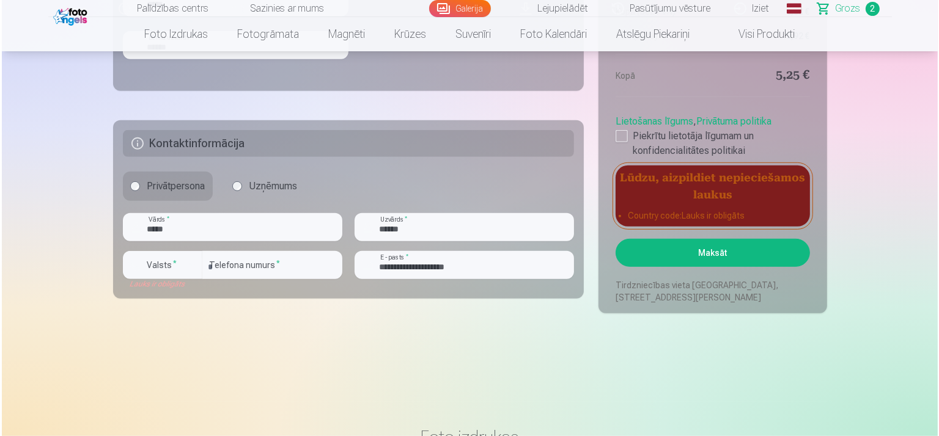
scroll to position [794, 0]
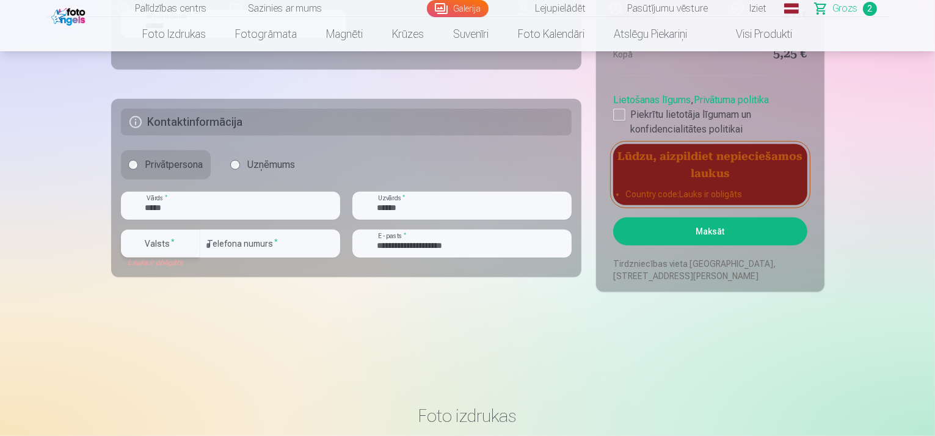
click at [188, 244] on div "button" at bounding box center [190, 243] width 15 height 15
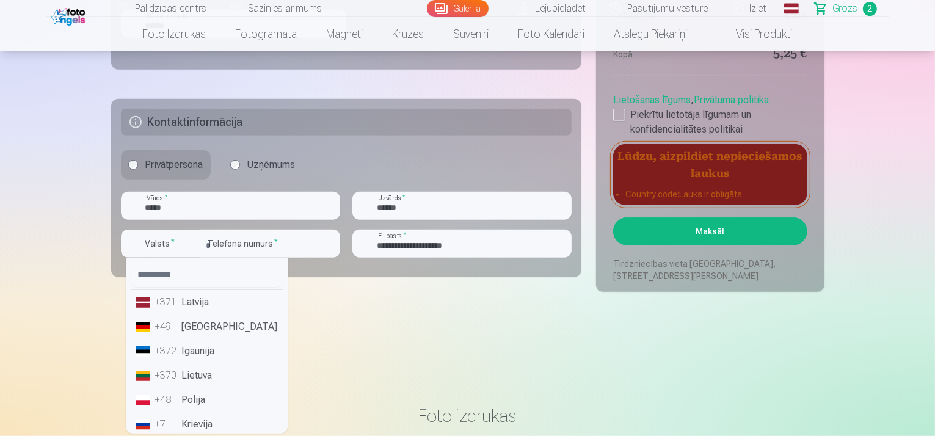
click at [196, 298] on li "+371 Latvija" at bounding box center [207, 302] width 152 height 24
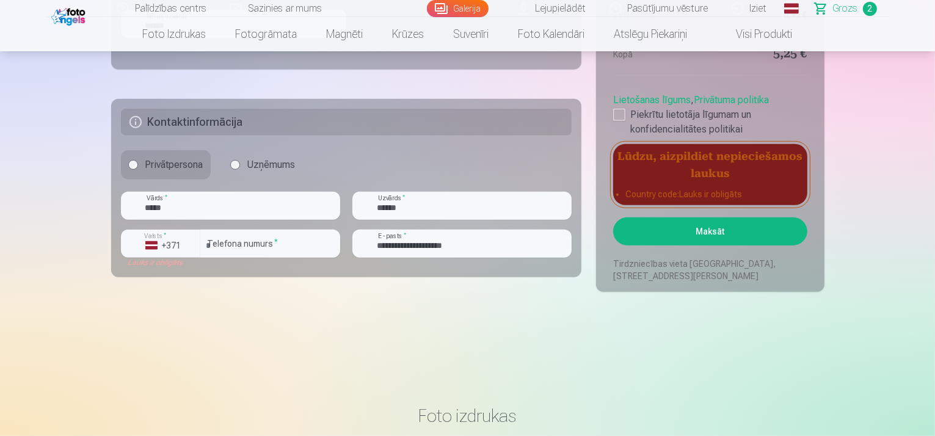
click at [689, 227] on button "Maksāt" at bounding box center [710, 232] width 194 height 28
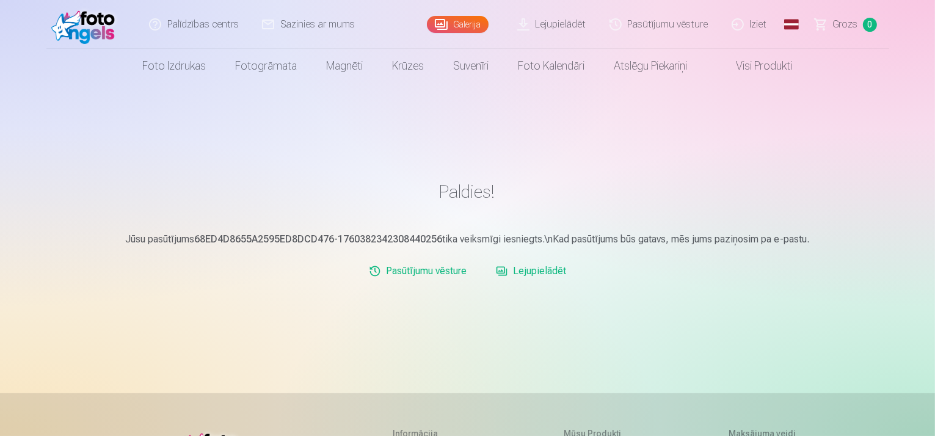
click at [535, 271] on link "Lejupielādēt" at bounding box center [531, 271] width 80 height 24
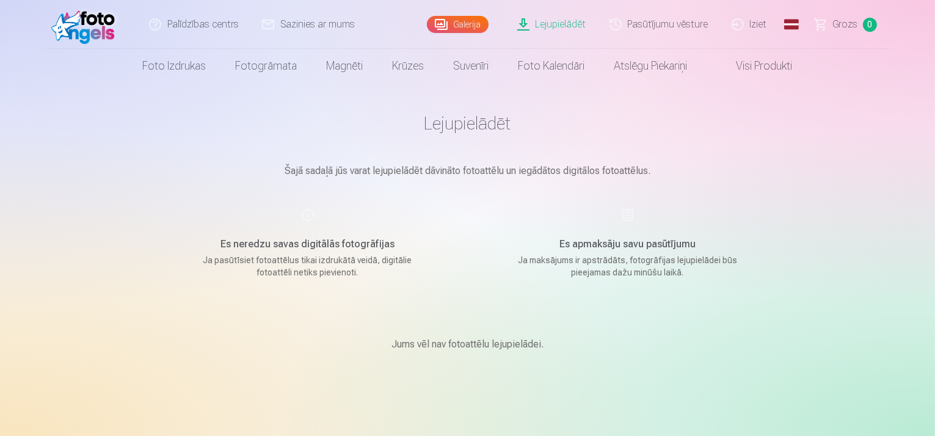
click at [501, 297] on main "Lejupielādēt Šajā sadaļā jūs varat lejupielādēt dāvināto fotoattēlu un iegādāto…" at bounding box center [468, 247] width 611 height 328
click at [86, 23] on img at bounding box center [86, 24] width 70 height 39
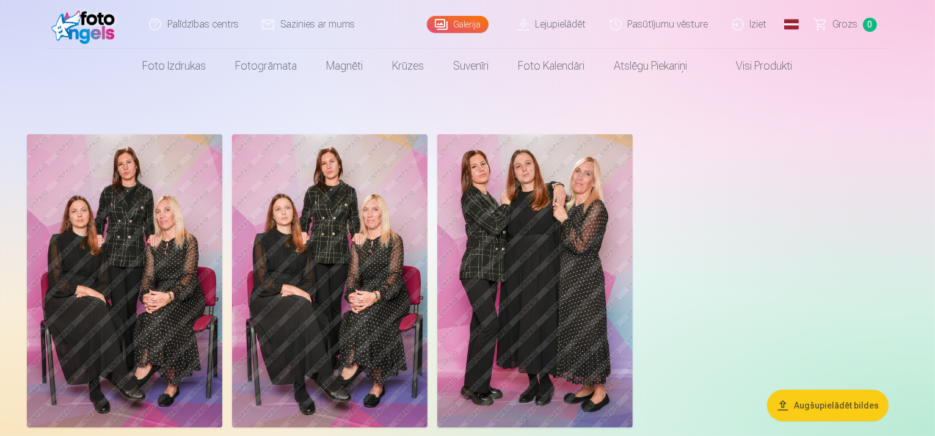
click at [920, 164] on aside "Augšupielādēt bildes" at bounding box center [468, 296] width 926 height 369
